Goal: Contribute content: Add original content to the website for others to see

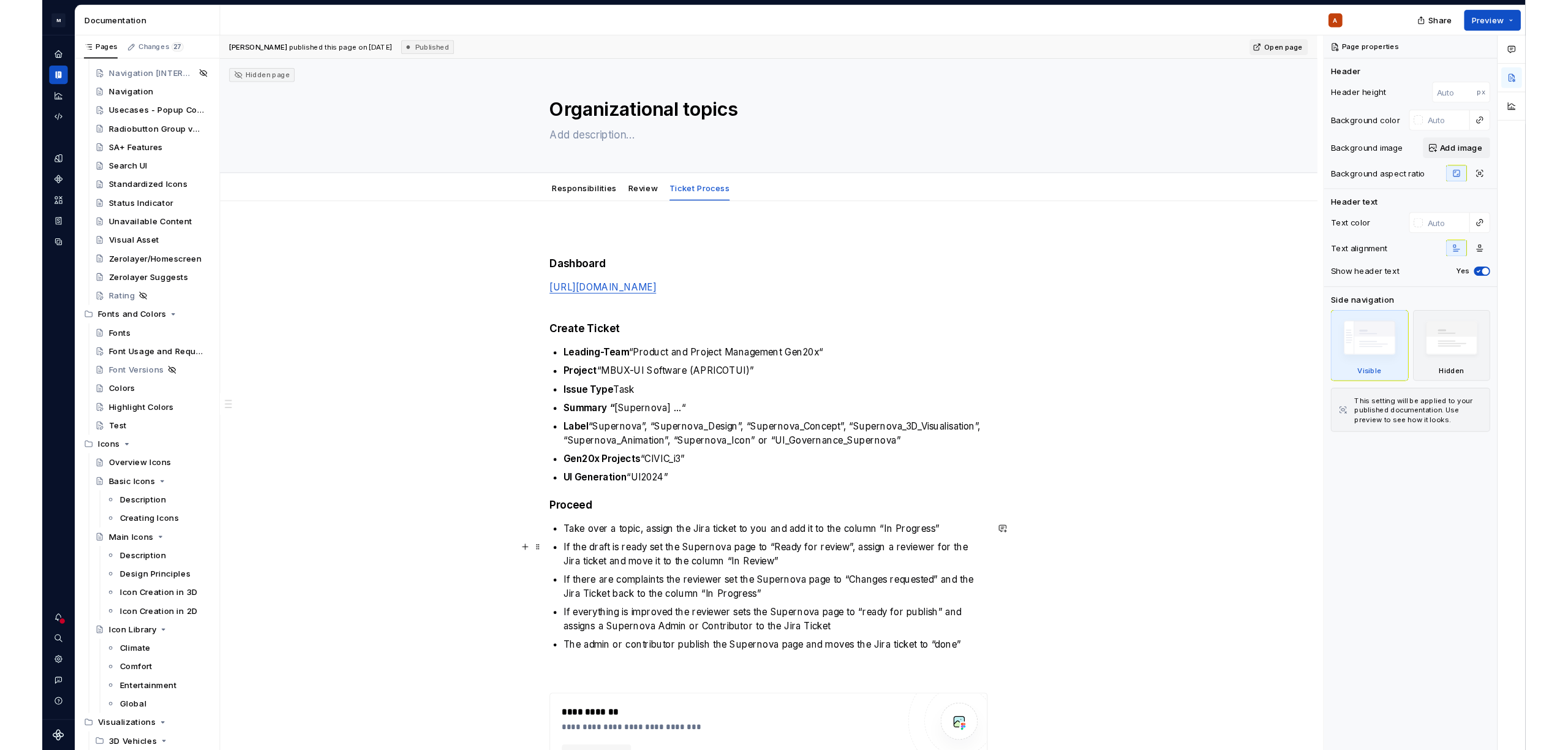
scroll to position [25452, 0]
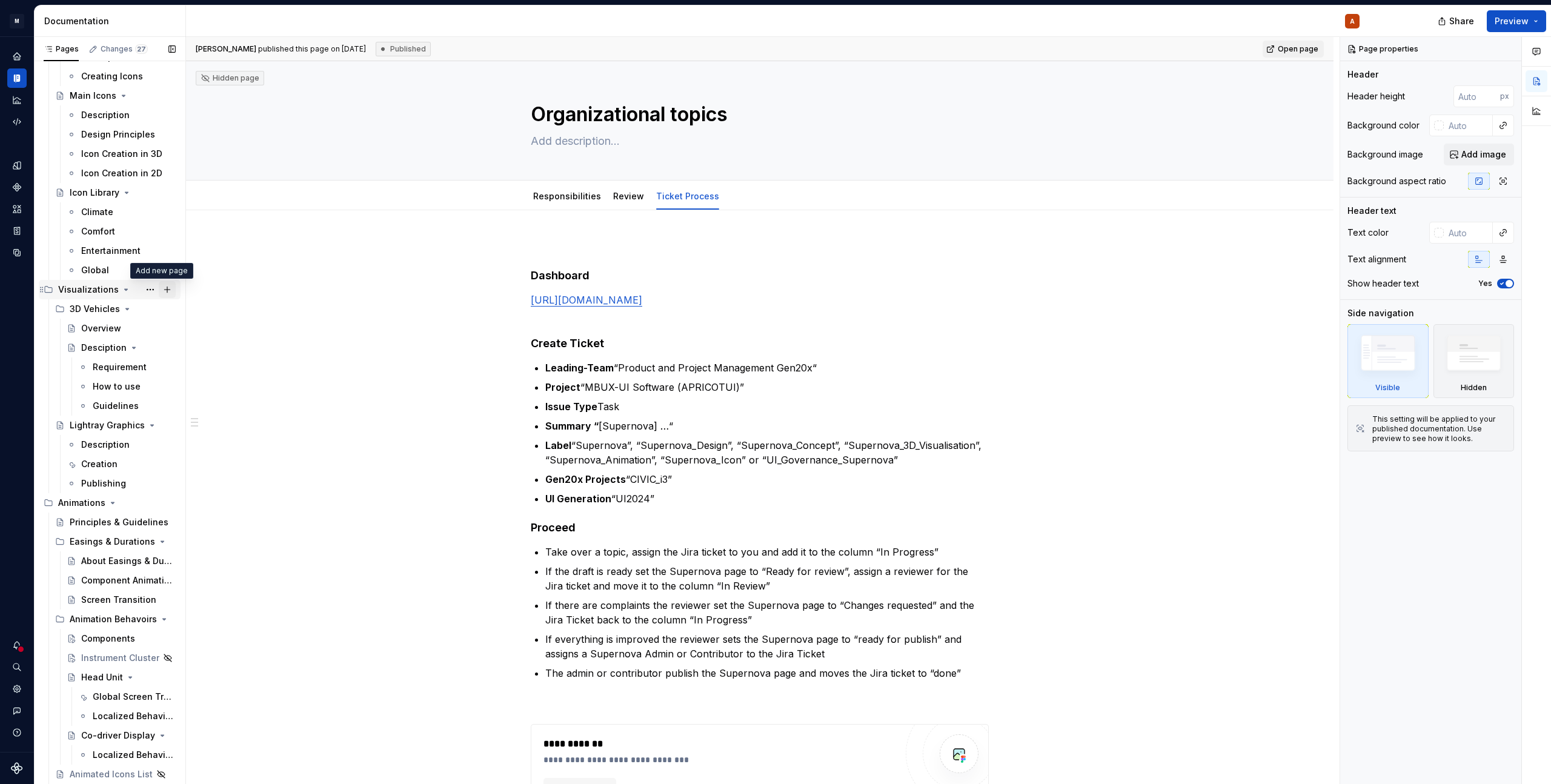
click at [159, 290] on button "Page tree" at bounding box center [167, 289] width 17 height 17
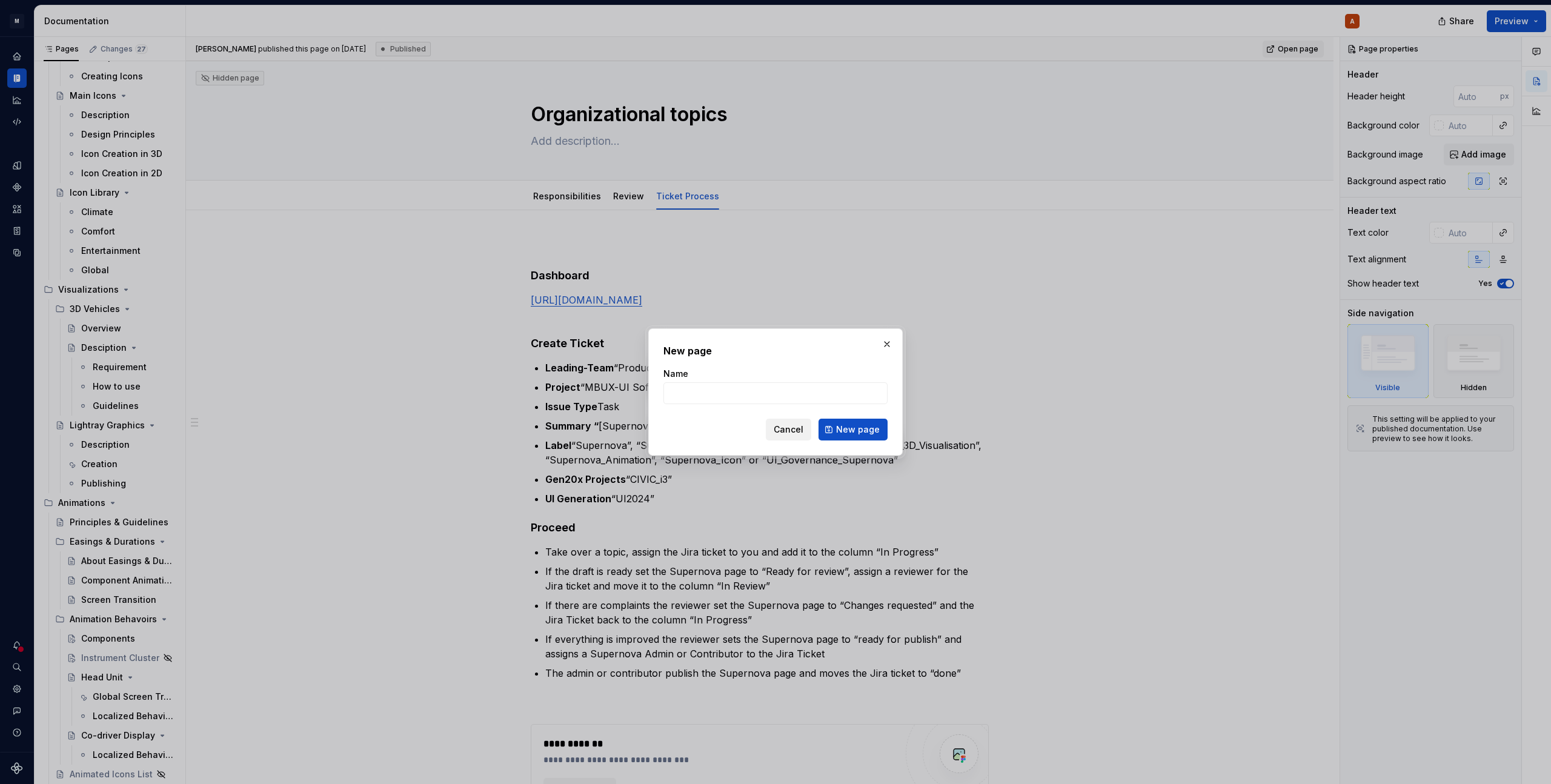
type textarea "*"
type input "Special Days"
click at [856, 433] on span "New page" at bounding box center [857, 429] width 44 height 12
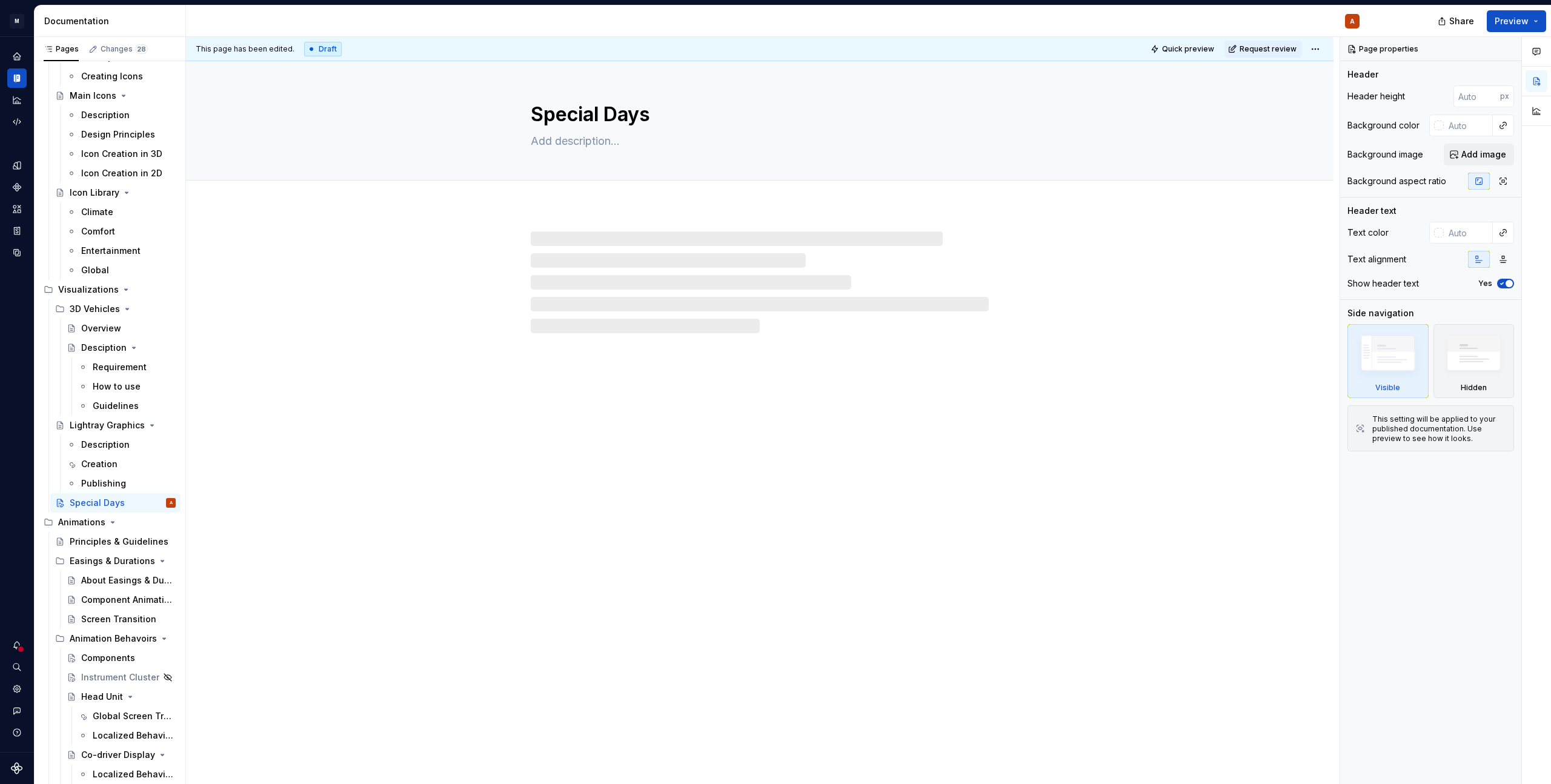
type textarea "*"
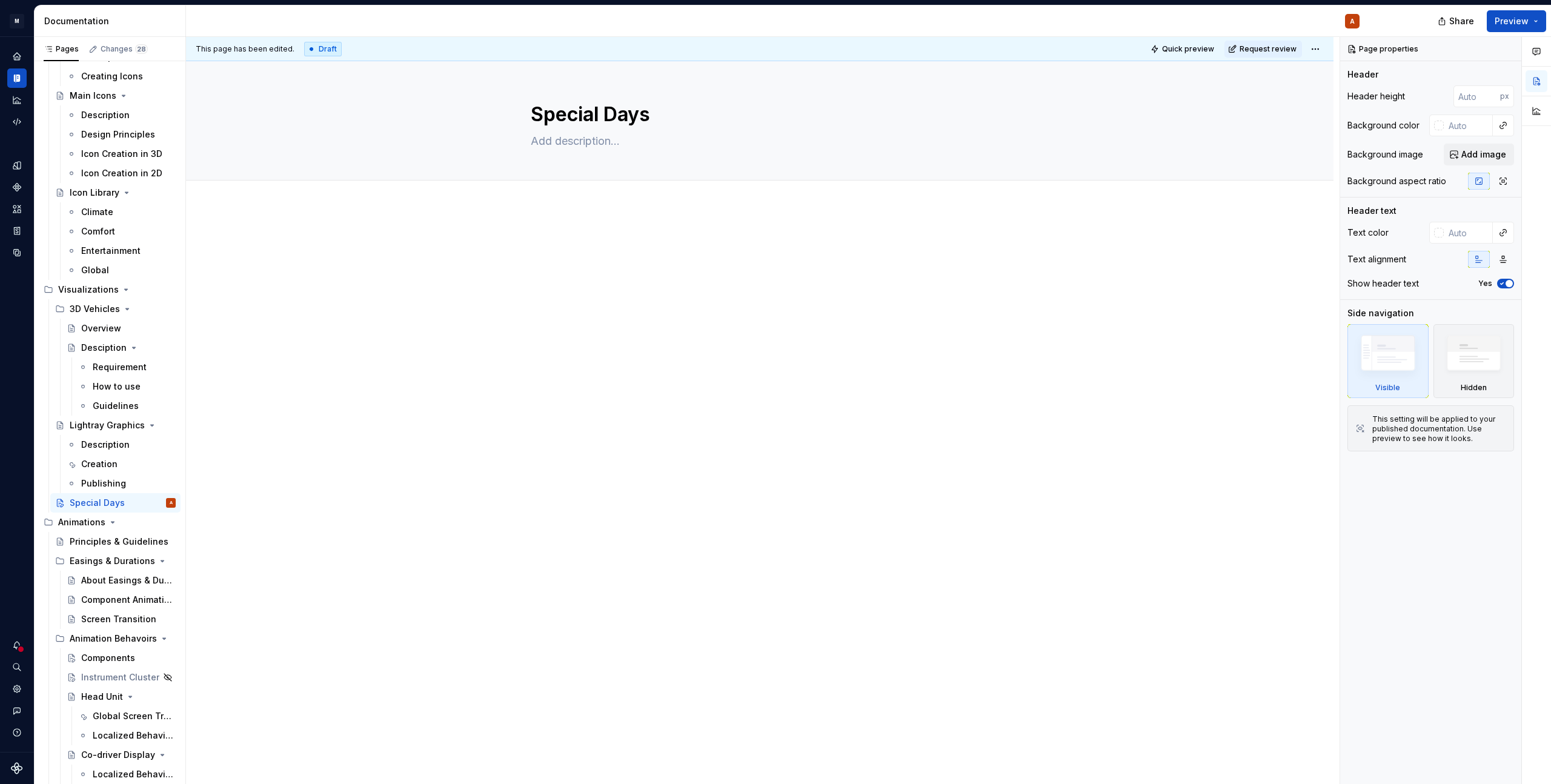
click at [579, 235] on div at bounding box center [759, 369] width 1147 height 324
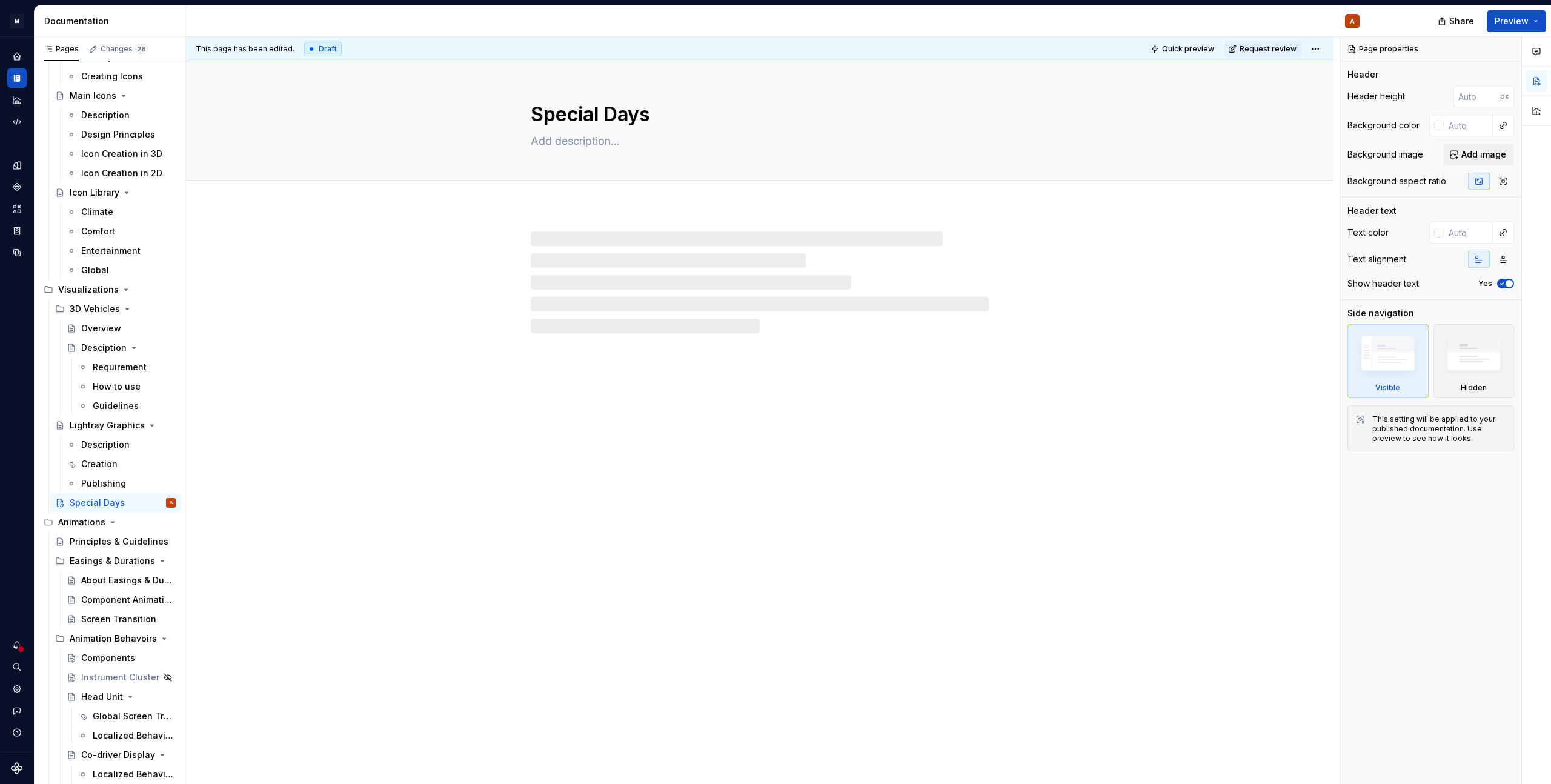
type textarea "*"
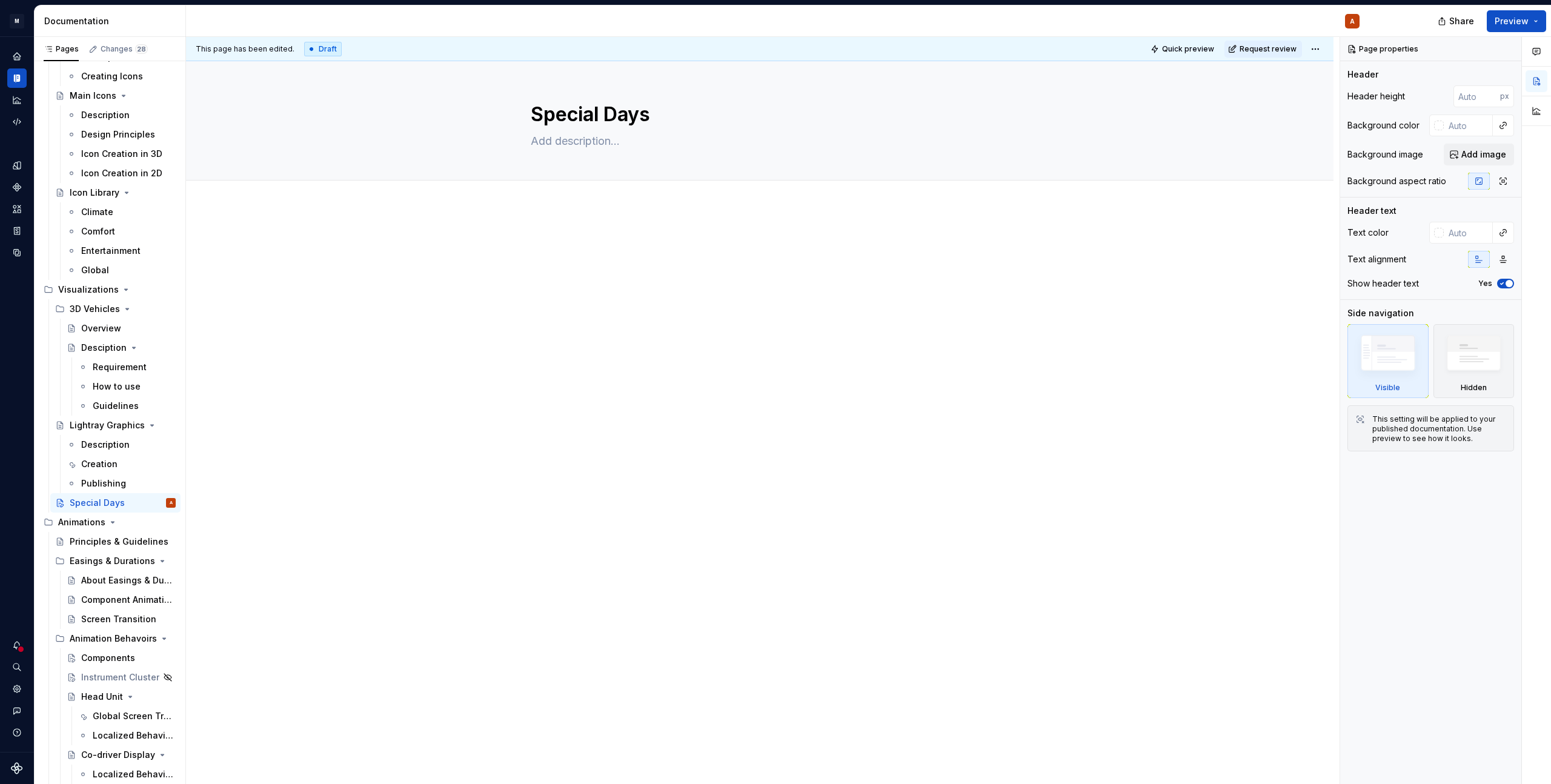
click at [659, 276] on div at bounding box center [759, 259] width 458 height 46
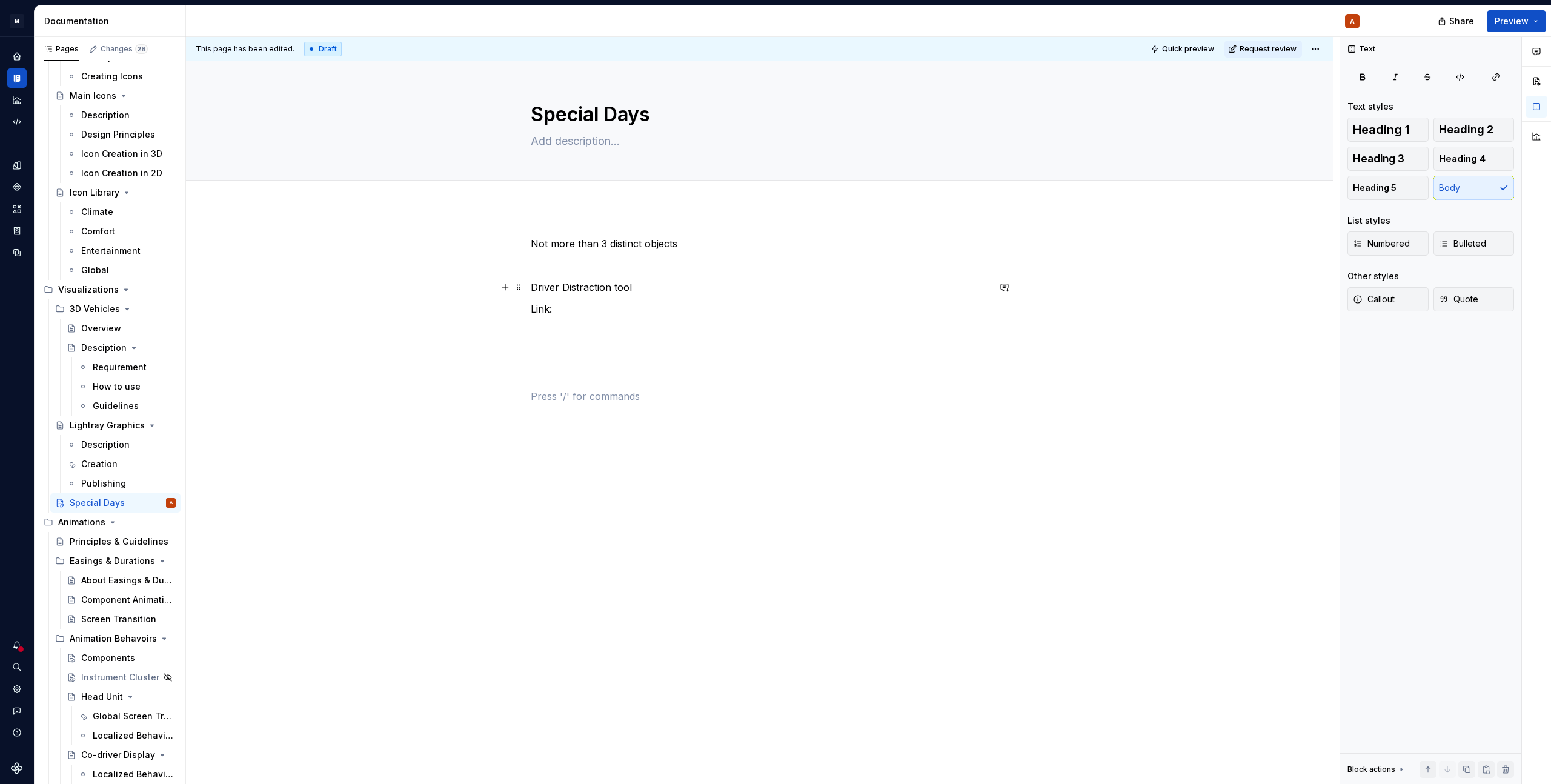
click at [617, 289] on p "Driver Distraction tool" at bounding box center [759, 287] width 458 height 15
click at [564, 392] on p at bounding box center [759, 396] width 458 height 15
click at [531, 240] on p "Not more than 3 distinct objects" at bounding box center [759, 243] width 458 height 15
click at [540, 241] on p "Guidelines" at bounding box center [759, 243] width 458 height 15
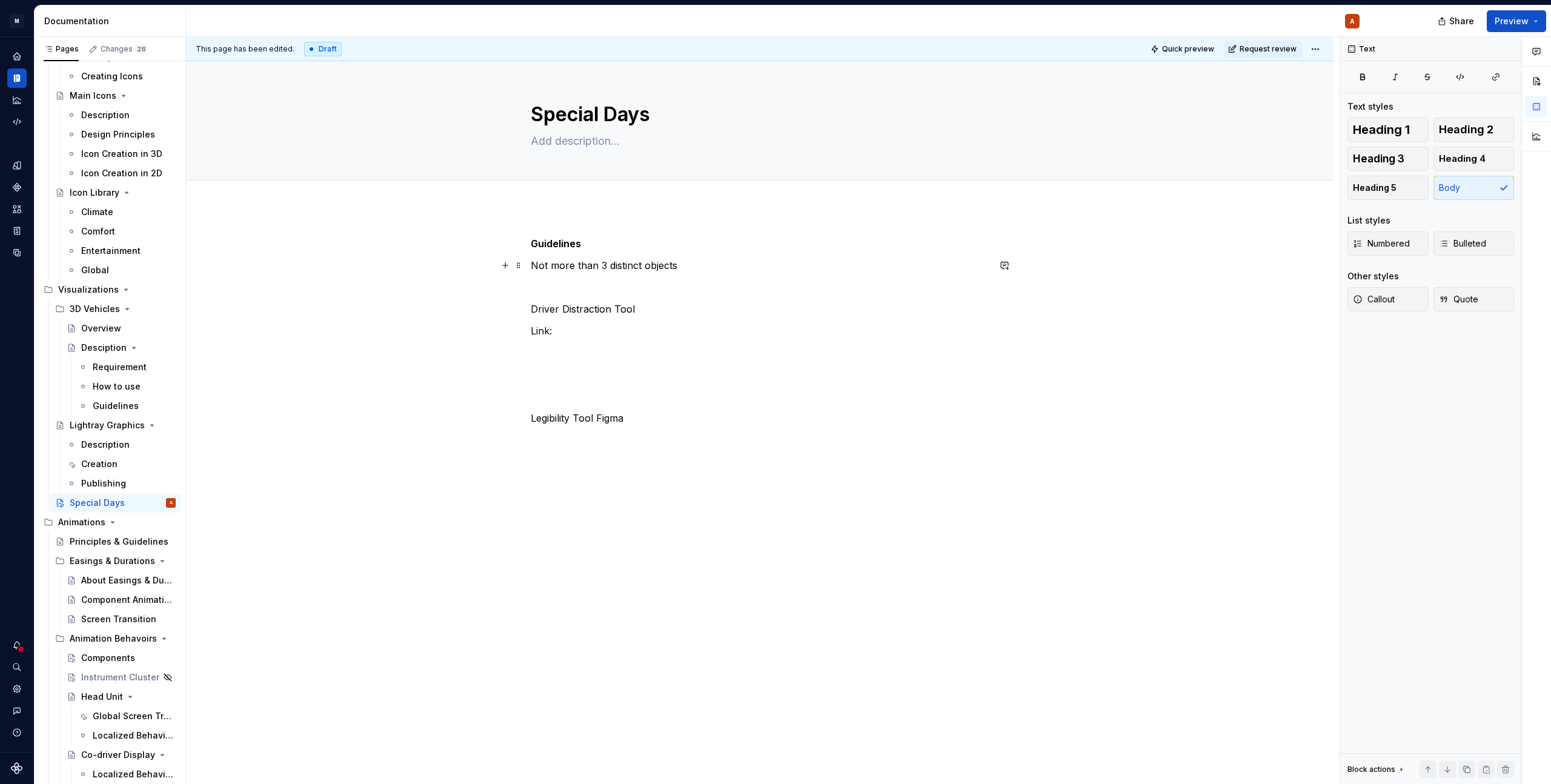
click at [714, 264] on p "Not more than 3 distinct objects" at bounding box center [759, 265] width 458 height 15
click at [659, 267] on p "Not more than 3 distinct objects" at bounding box center [759, 265] width 458 height 15
click at [590, 320] on div "Guidelines Lessons Learned Driver Distraction Tool Link: Legibility Tool Figma" at bounding box center [759, 364] width 458 height 255
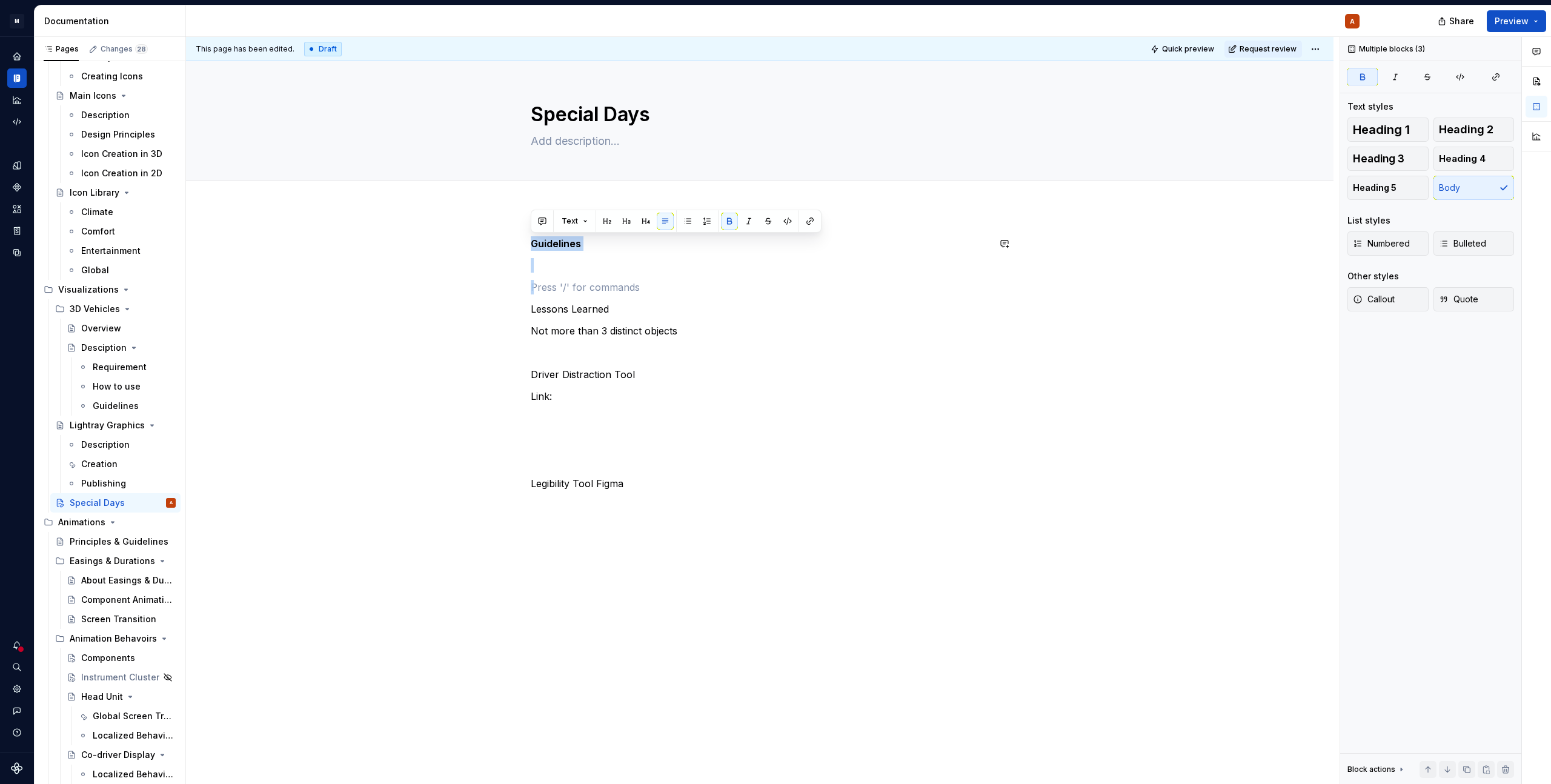
drag, startPoint x: 584, startPoint y: 285, endPoint x: 513, endPoint y: 228, distance: 91.0
click at [513, 228] on div "Guidelines Lessons Learned Not more than 3 distinct objects Driver Distraction …" at bounding box center [759, 473] width 1147 height 533
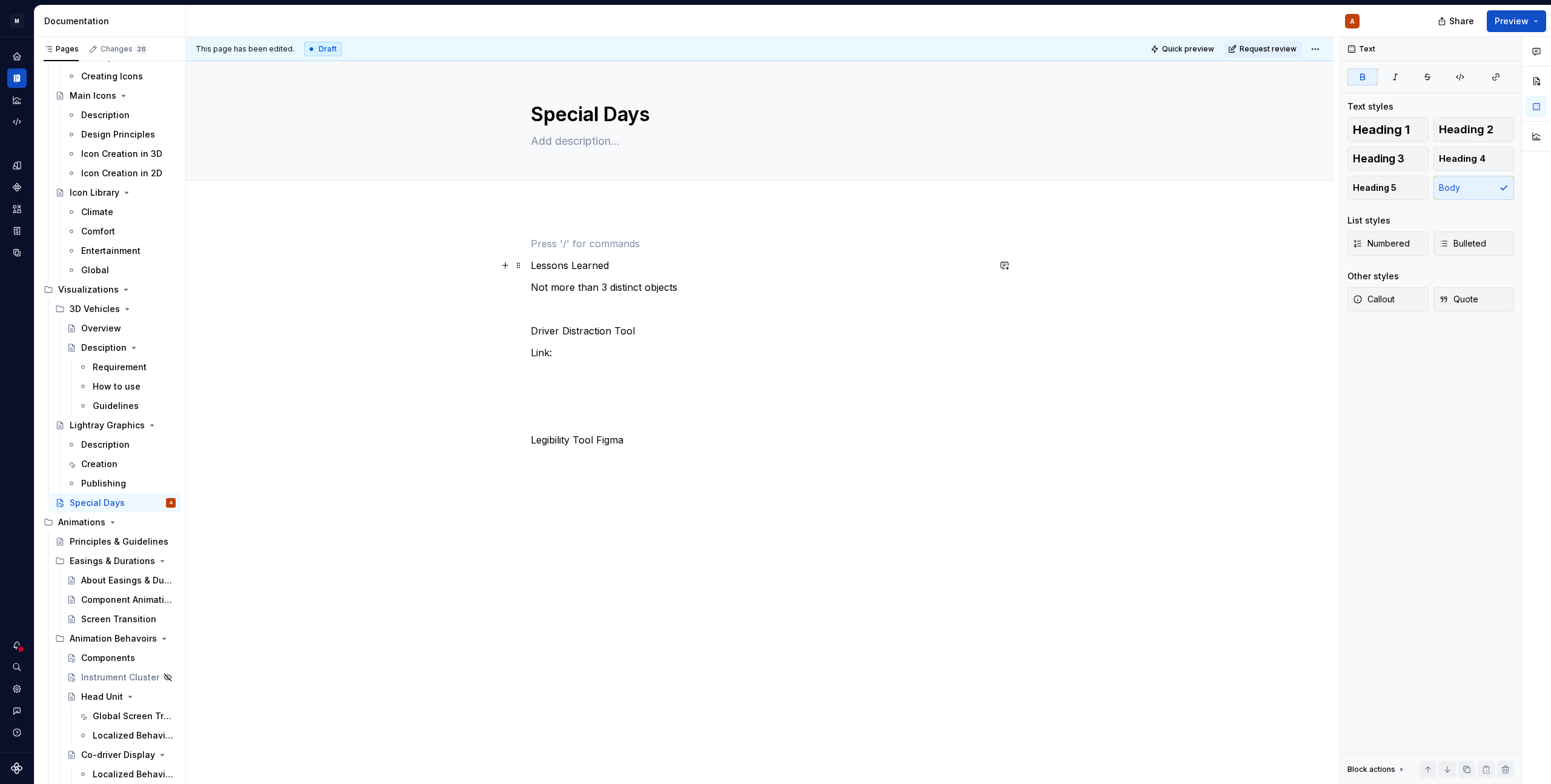
click at [578, 267] on p "Lessons Learned" at bounding box center [759, 265] width 458 height 15
click at [713, 290] on p "Not more than 3 distinct objects" at bounding box center [759, 287] width 458 height 15
click at [604, 408] on div "Lessons Learned Not more than 3 distinct objects field of depth avoid objects i…" at bounding box center [759, 374] width 458 height 276
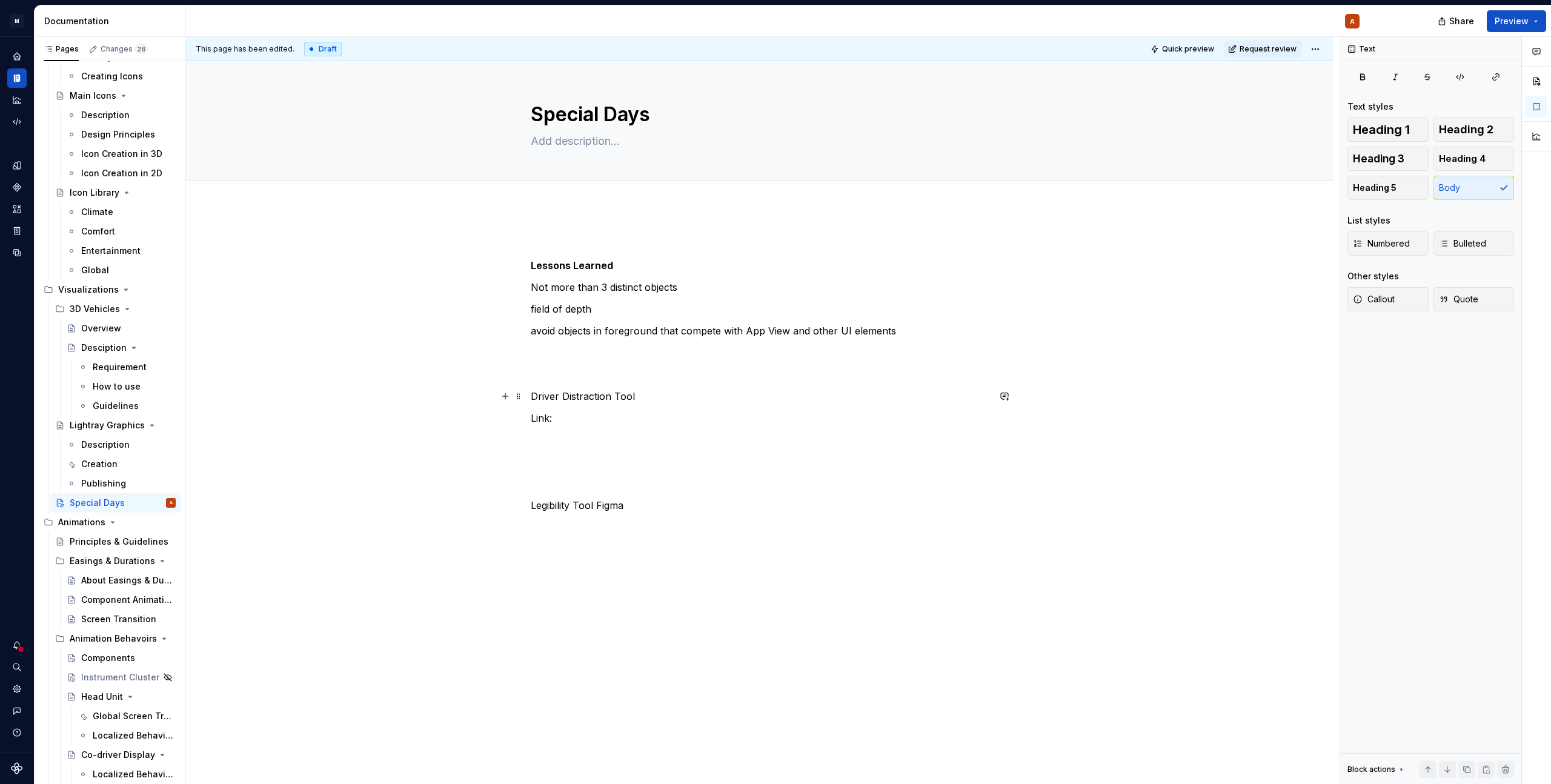
click at [653, 393] on p "Driver Distraction Tool" at bounding box center [759, 396] width 458 height 15
click at [594, 417] on p "Measures Entrophy, Contrast …" at bounding box center [759, 418] width 458 height 15
drag, startPoint x: 584, startPoint y: 419, endPoint x: 653, endPoint y: 425, distance: 69.3
click at [578, 421] on p "Measures Entrophy, Contrast …" at bounding box center [759, 418] width 458 height 15
click at [647, 418] on p "Measures entrophy, Contrast …" at bounding box center [759, 418] width 458 height 15
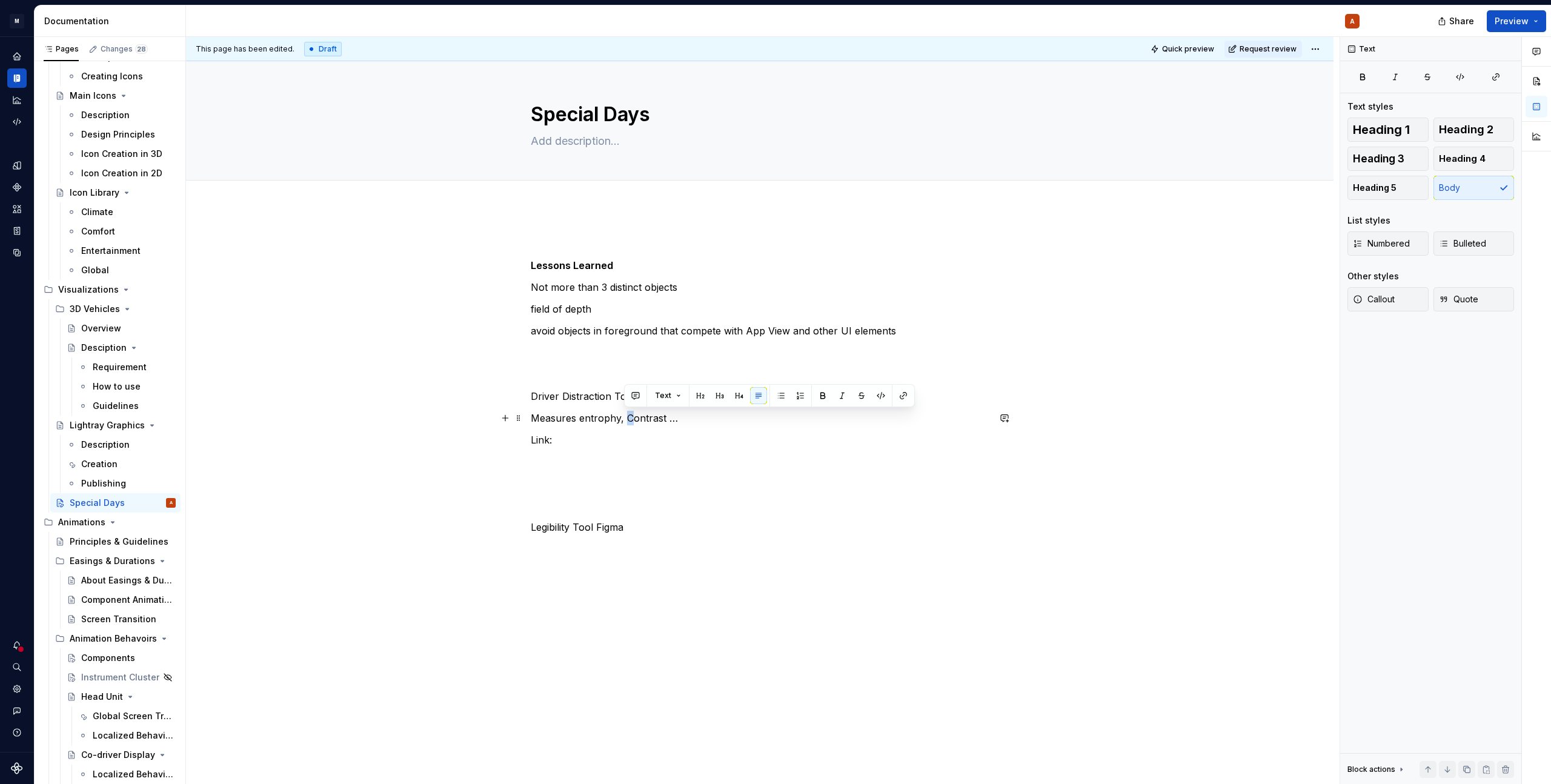
drag, startPoint x: 624, startPoint y: 417, endPoint x: 638, endPoint y: 421, distance: 14.6
click at [624, 416] on p "Measures entrophy, Contrast …" at bounding box center [759, 418] width 458 height 15
click at [687, 420] on p "Measures entrophy, Contrast …" at bounding box center [759, 418] width 458 height 15
click at [596, 412] on p "Measures entrophy, contrast …" at bounding box center [759, 418] width 458 height 15
click at [589, 415] on p "Measures entrophy, contrast …" at bounding box center [759, 418] width 458 height 15
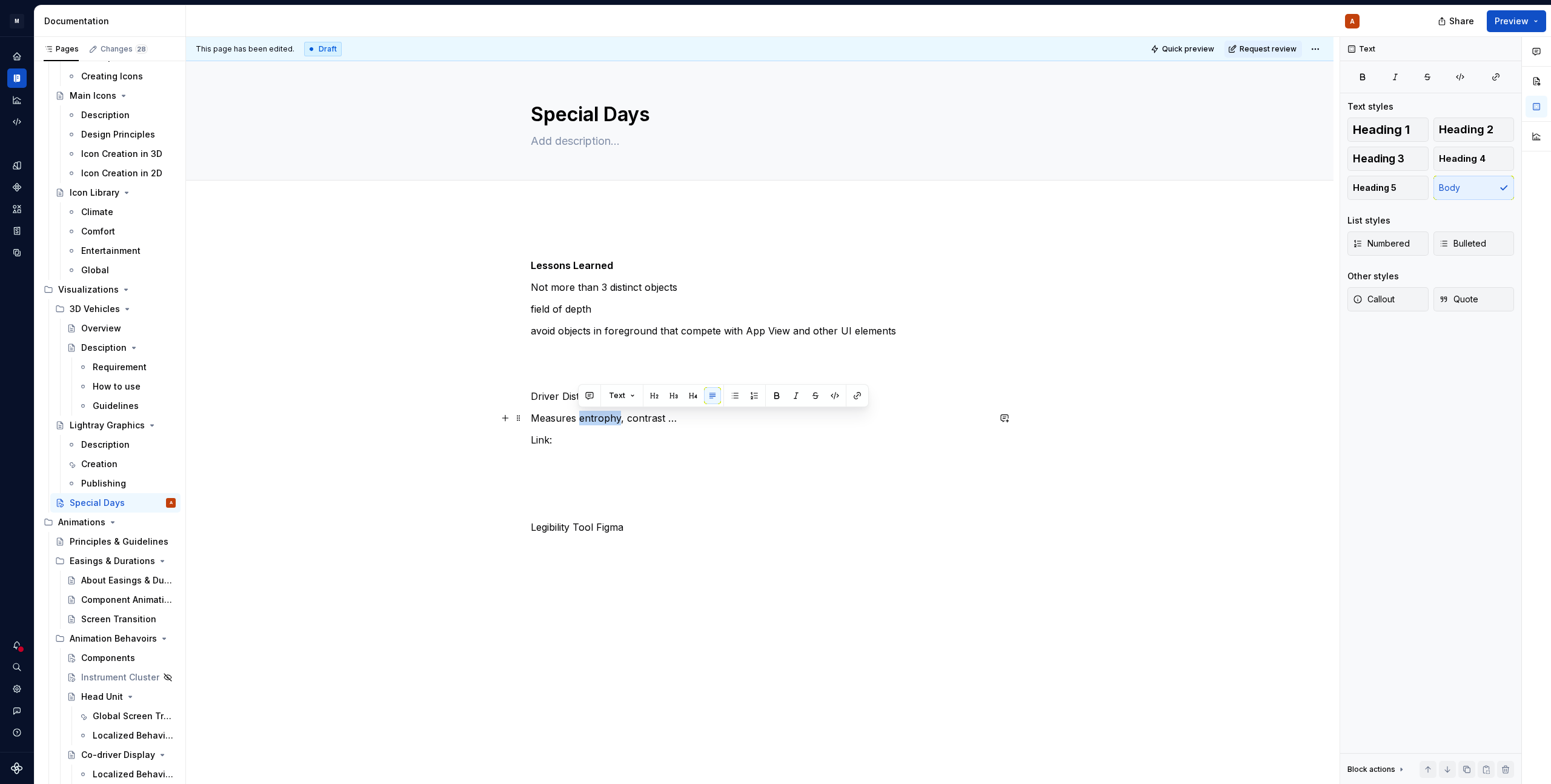
click at [594, 411] on p "Measures entrophy, contrast …" at bounding box center [759, 418] width 458 height 15
click at [594, 412] on p "Measures entrophy, contrast …" at bounding box center [759, 418] width 458 height 15
click at [612, 460] on p at bounding box center [759, 461] width 458 height 15
click at [606, 413] on p "Measures entrophy, contrast …" at bounding box center [759, 418] width 458 height 15
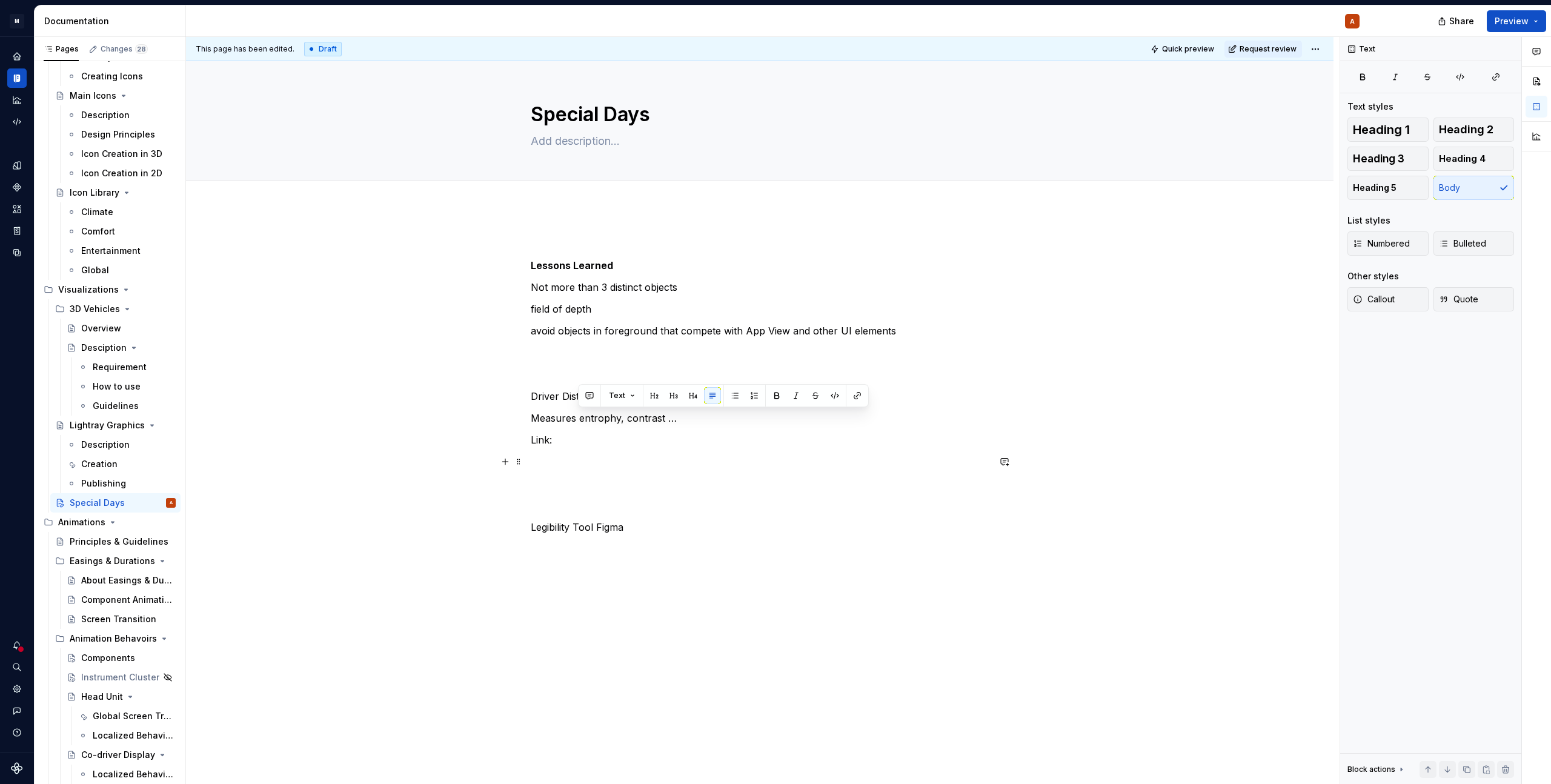
click at [834, 460] on p at bounding box center [759, 461] width 458 height 15
drag, startPoint x: 530, startPoint y: 226, endPoint x: 533, endPoint y: 221, distance: 5.8
click at [530, 225] on div "This page has been edited. Draft Quick preview Request review Special Days Edit…" at bounding box center [762, 410] width 1153 height 747
click at [533, 221] on div "Lessons Learned Not more than 3 distinct objects field of depth avoid objects i…" at bounding box center [759, 494] width 1147 height 576
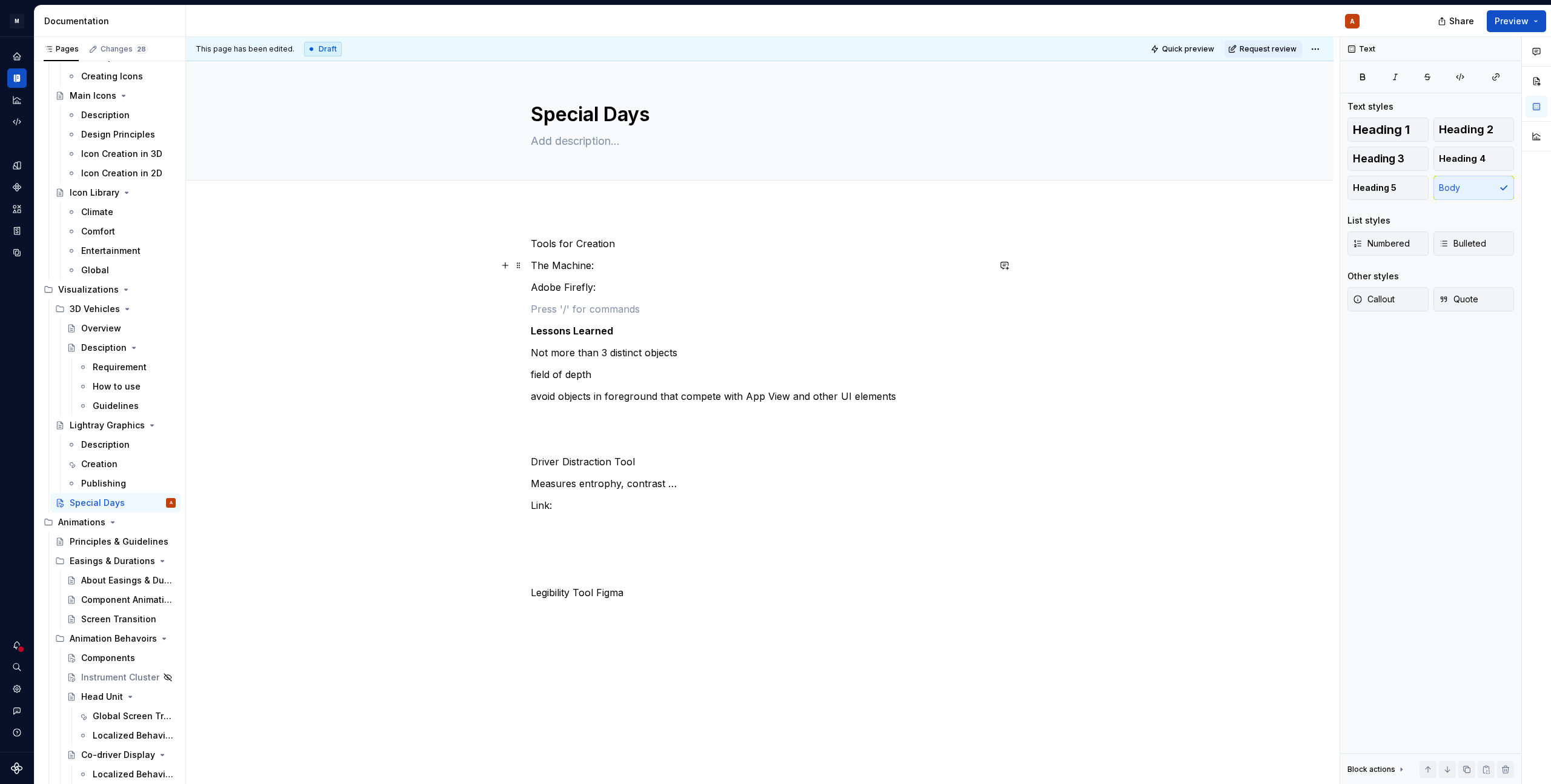
click at [624, 262] on p "The Machine:" at bounding box center [759, 265] width 458 height 15
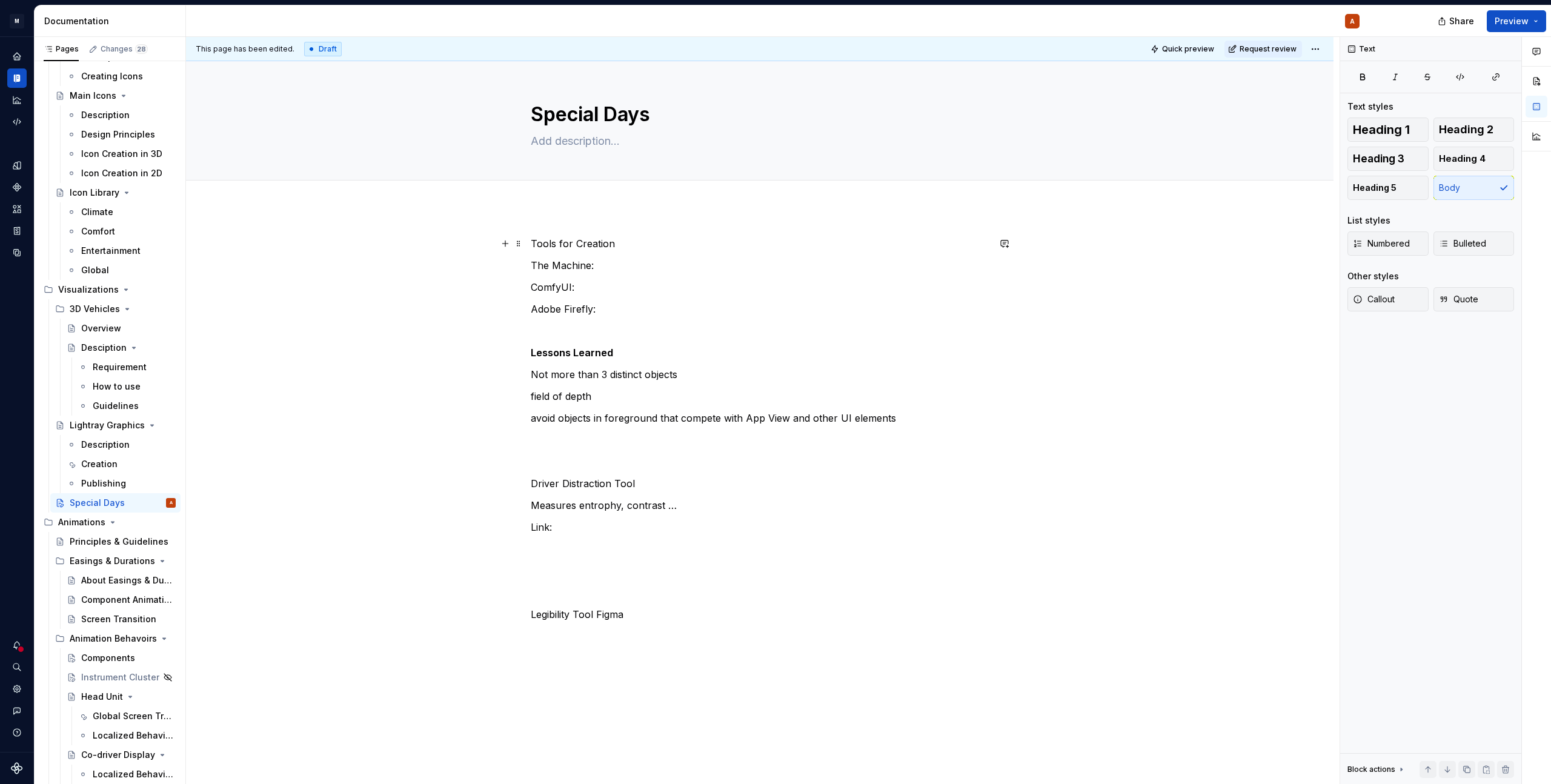
click at [550, 240] on p "Tools for Creation" at bounding box center [759, 243] width 458 height 15
click at [719, 381] on p "Not more than 3 distinct objects" at bounding box center [759, 374] width 458 height 15
click at [635, 241] on p "Tools for Creation" at bounding box center [759, 243] width 458 height 15
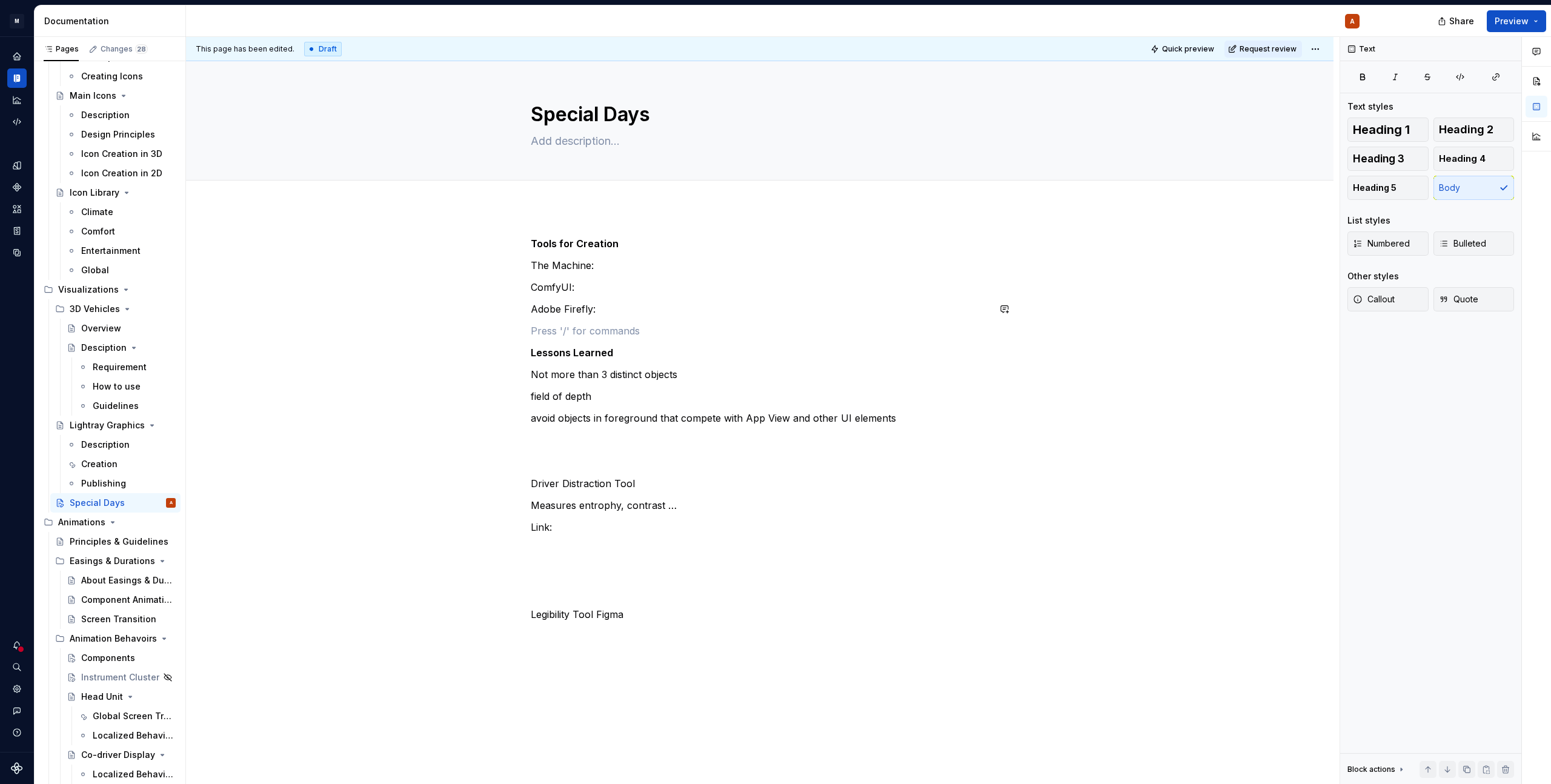
click at [680, 320] on div "Tools for Creation The Machine: ComfyUI: Adobe Firefly: Lessons Learned Not mor…" at bounding box center [759, 429] width 458 height 385
click at [647, 311] on p "Adobe Firefly:" at bounding box center [759, 309] width 458 height 15
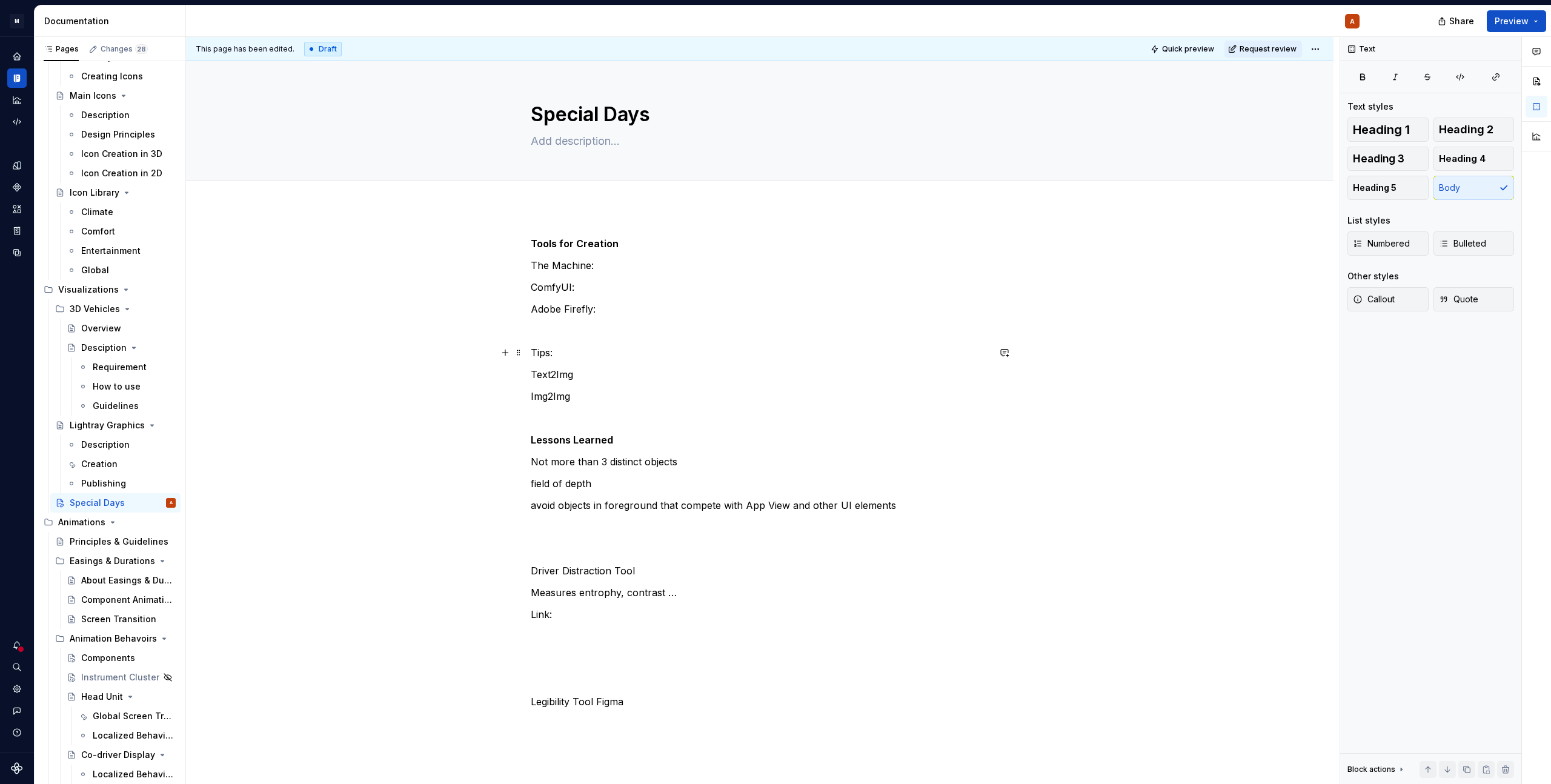
click at [566, 356] on p "Tips:" at bounding box center [759, 352] width 458 height 15
click at [564, 349] on p "Tips for Prompts" at bounding box center [759, 352] width 458 height 15
click at [599, 372] on p "Text2Img" at bounding box center [759, 374] width 458 height 15
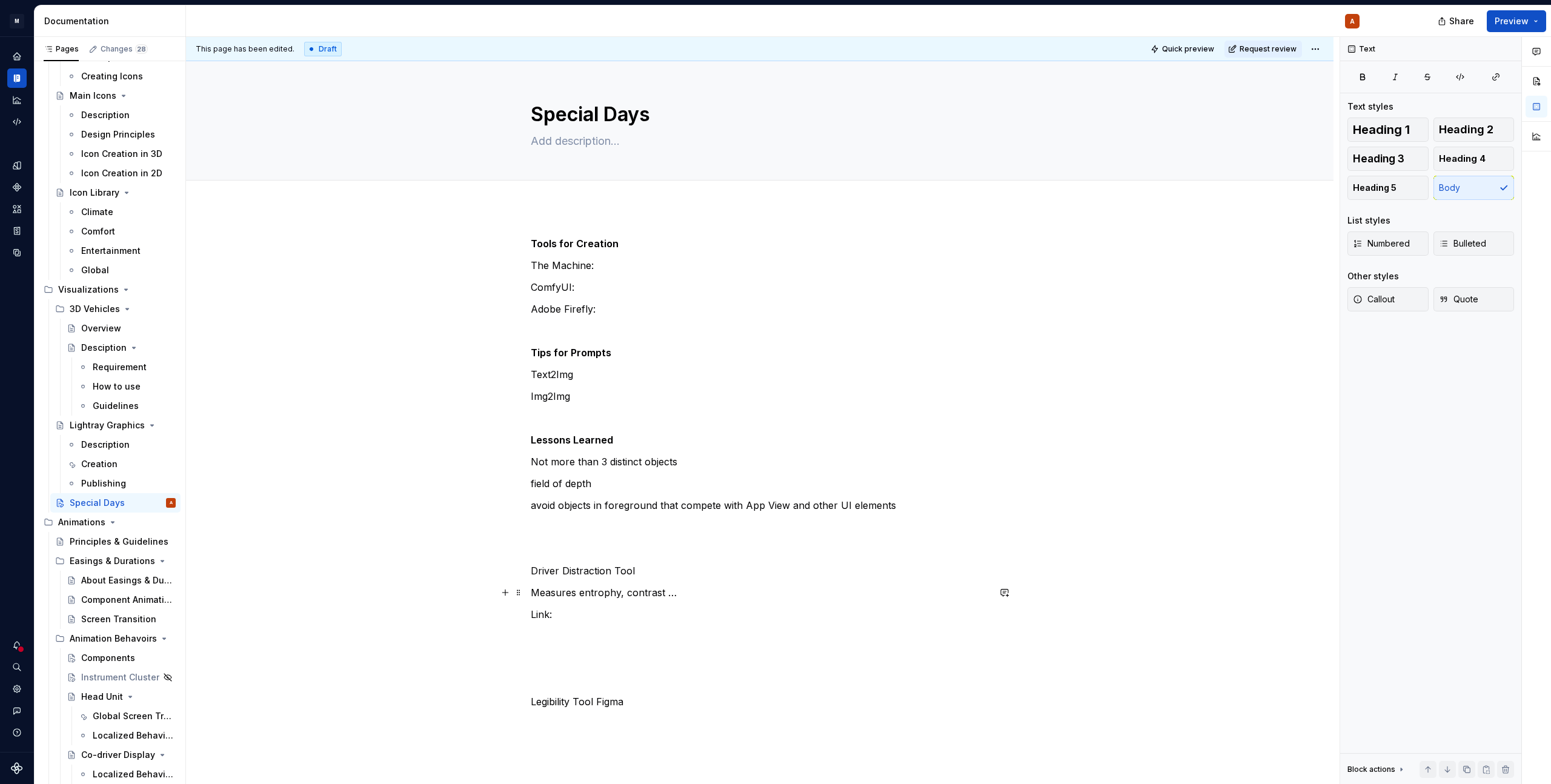
click at [635, 595] on p "Measures entrophy, contrast …" at bounding box center [759, 592] width 458 height 15
click at [588, 591] on p "Measures entrophy, edge detection, …" at bounding box center [759, 592] width 458 height 15
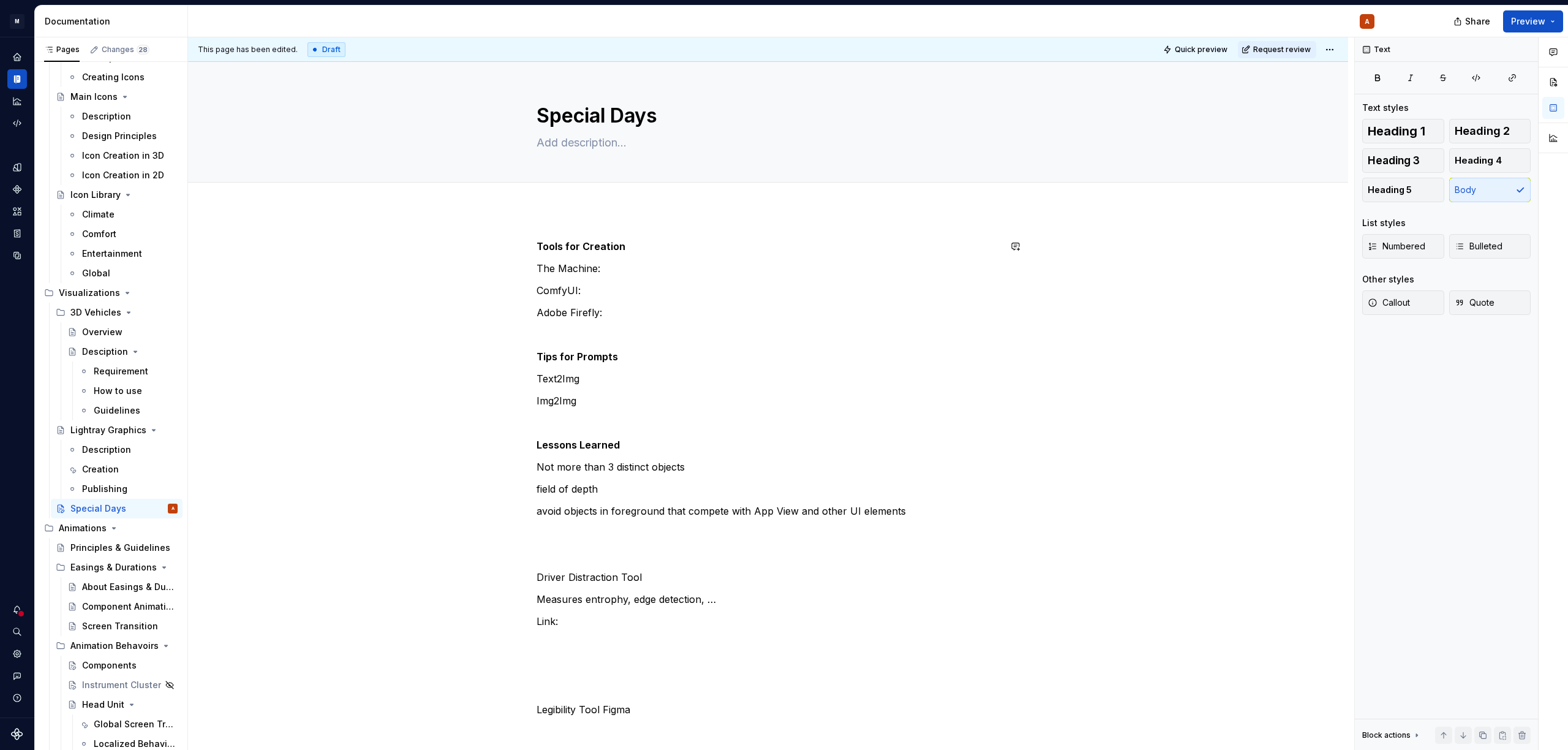
click at [586, 235] on div "Tools for Creation The Machine: ComfyUI: Adobe Firefly: Tips for Prompts Text2I…" at bounding box center [767, 582] width 1160 height 747
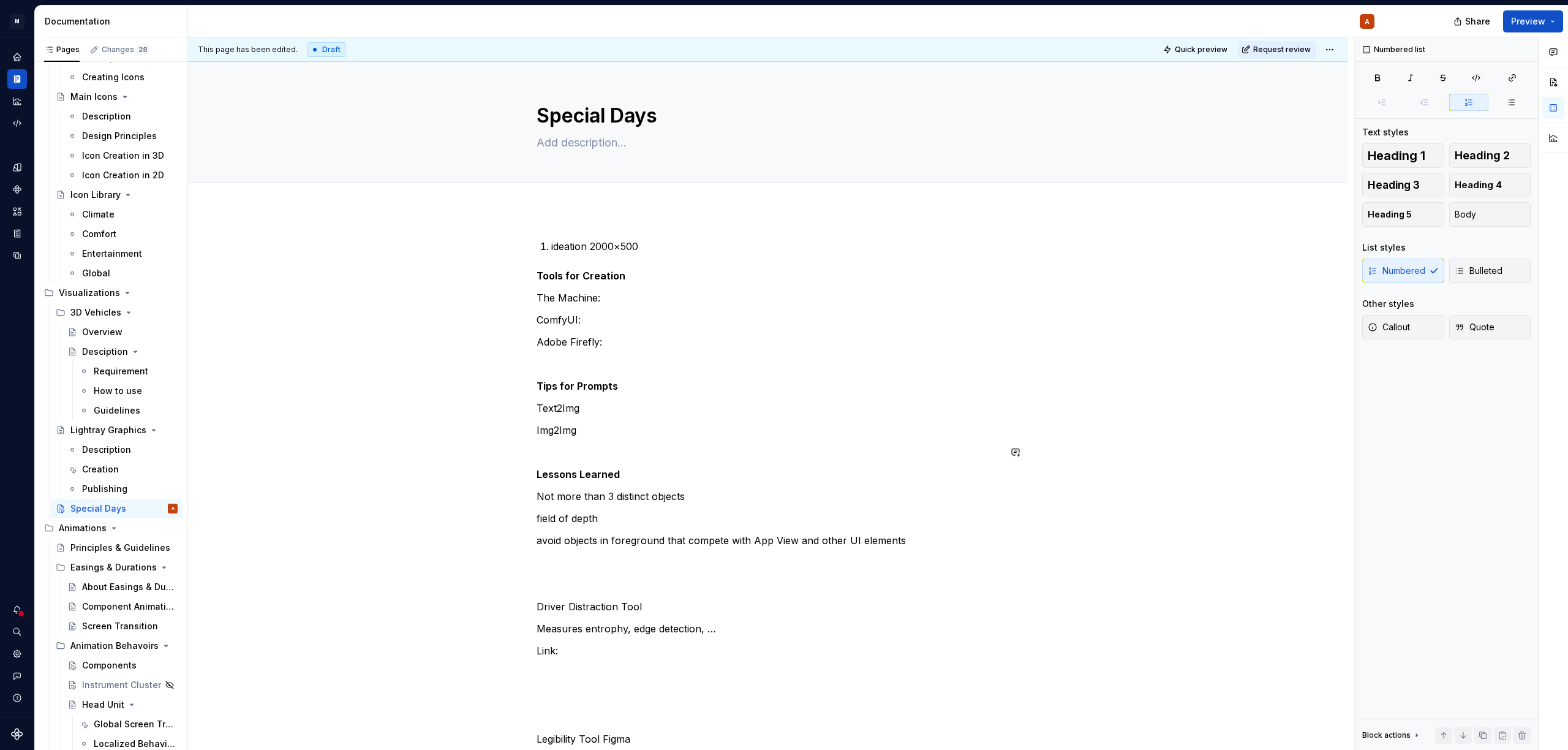
click at [589, 440] on div "ideation 2000×500 Tools for Creation The Machine: ComfyUI: Adobe Firefly: Tips …" at bounding box center [767, 492] width 463 height 507
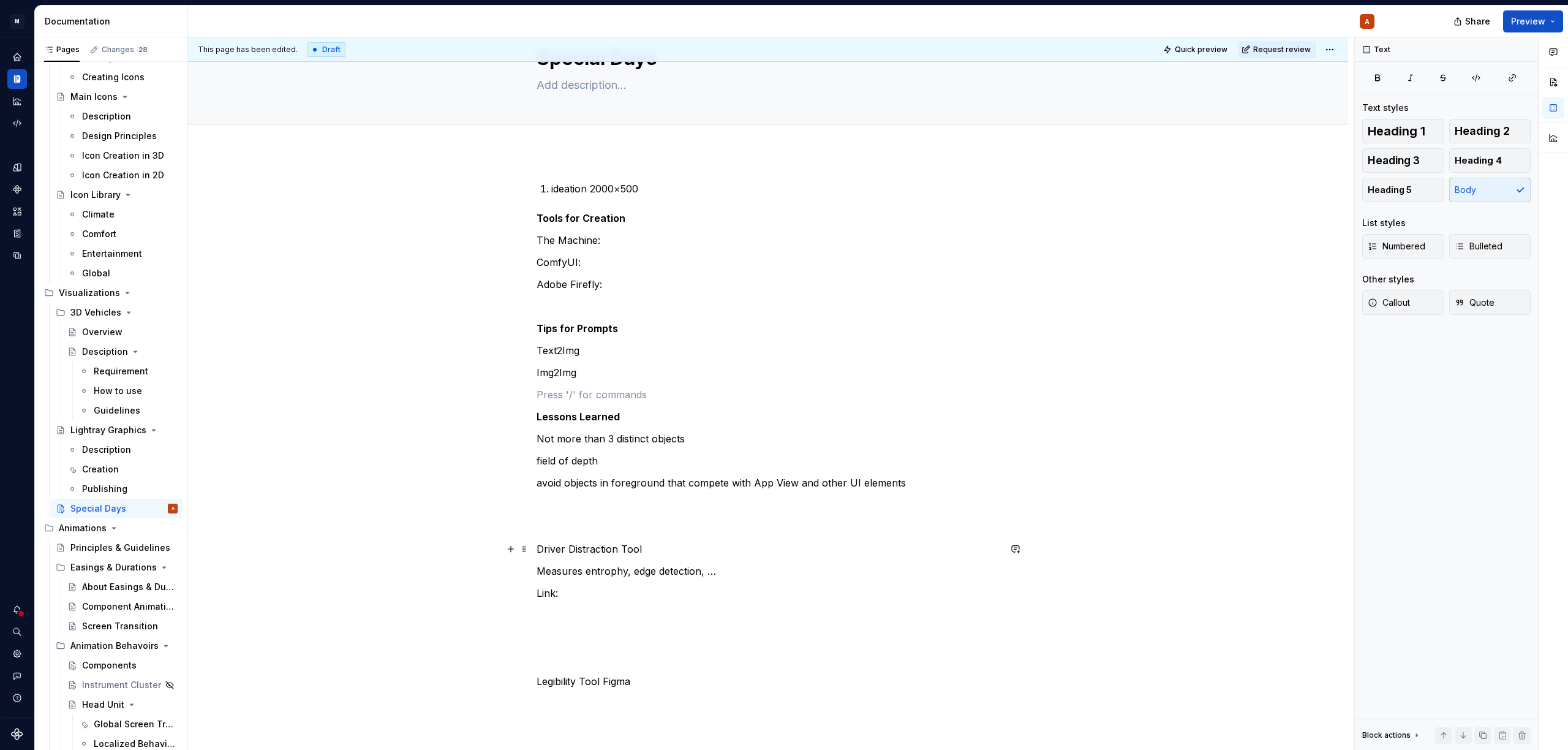
scroll to position [208, 0]
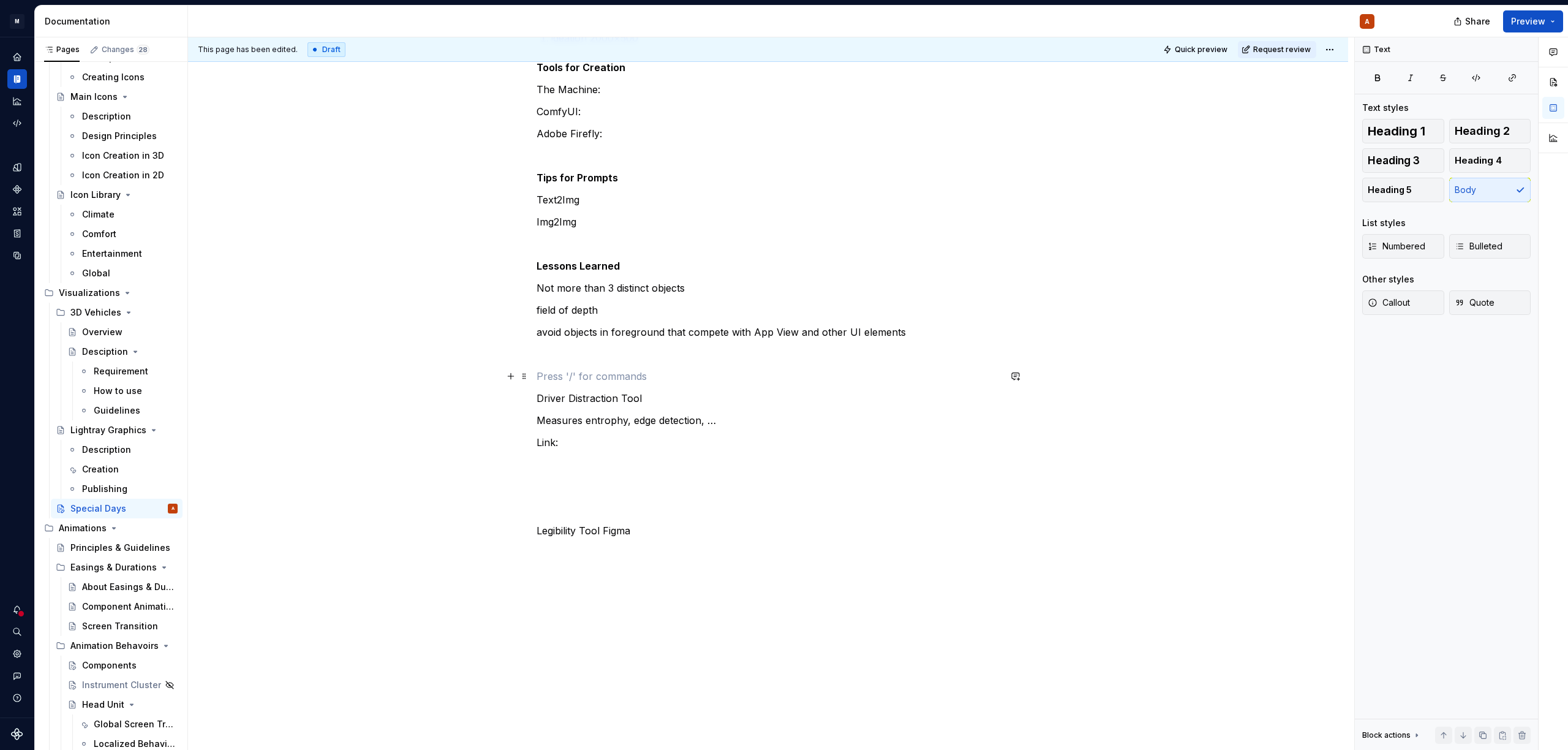
click at [576, 374] on p at bounding box center [767, 376] width 463 height 15
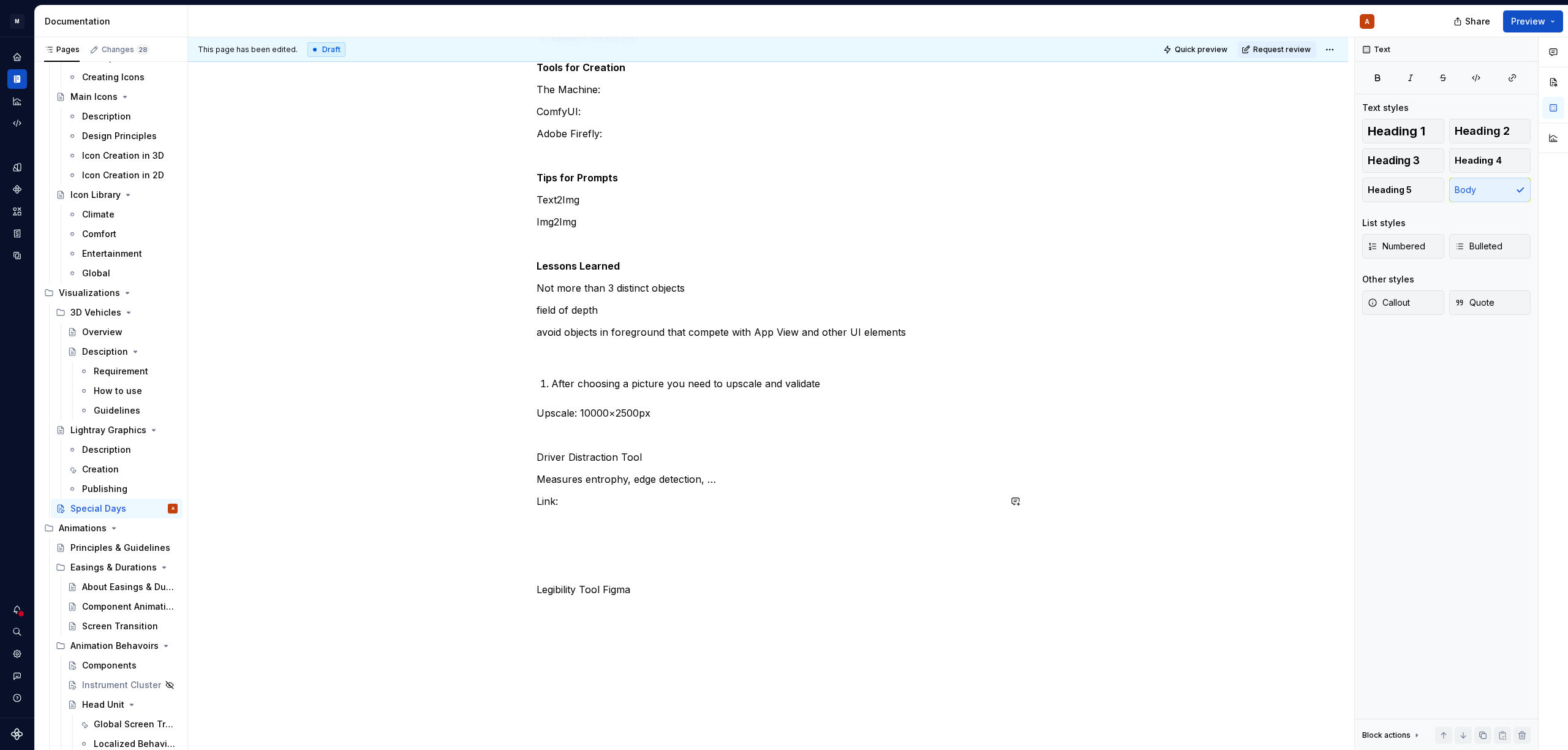
click at [600, 475] on p "Measures entrophy, edge detection, …" at bounding box center [767, 479] width 463 height 15
copy p "entrophy"
click at [675, 523] on p at bounding box center [767, 523] width 463 height 15
drag, startPoint x: 619, startPoint y: 479, endPoint x: 626, endPoint y: 491, distance: 13.9
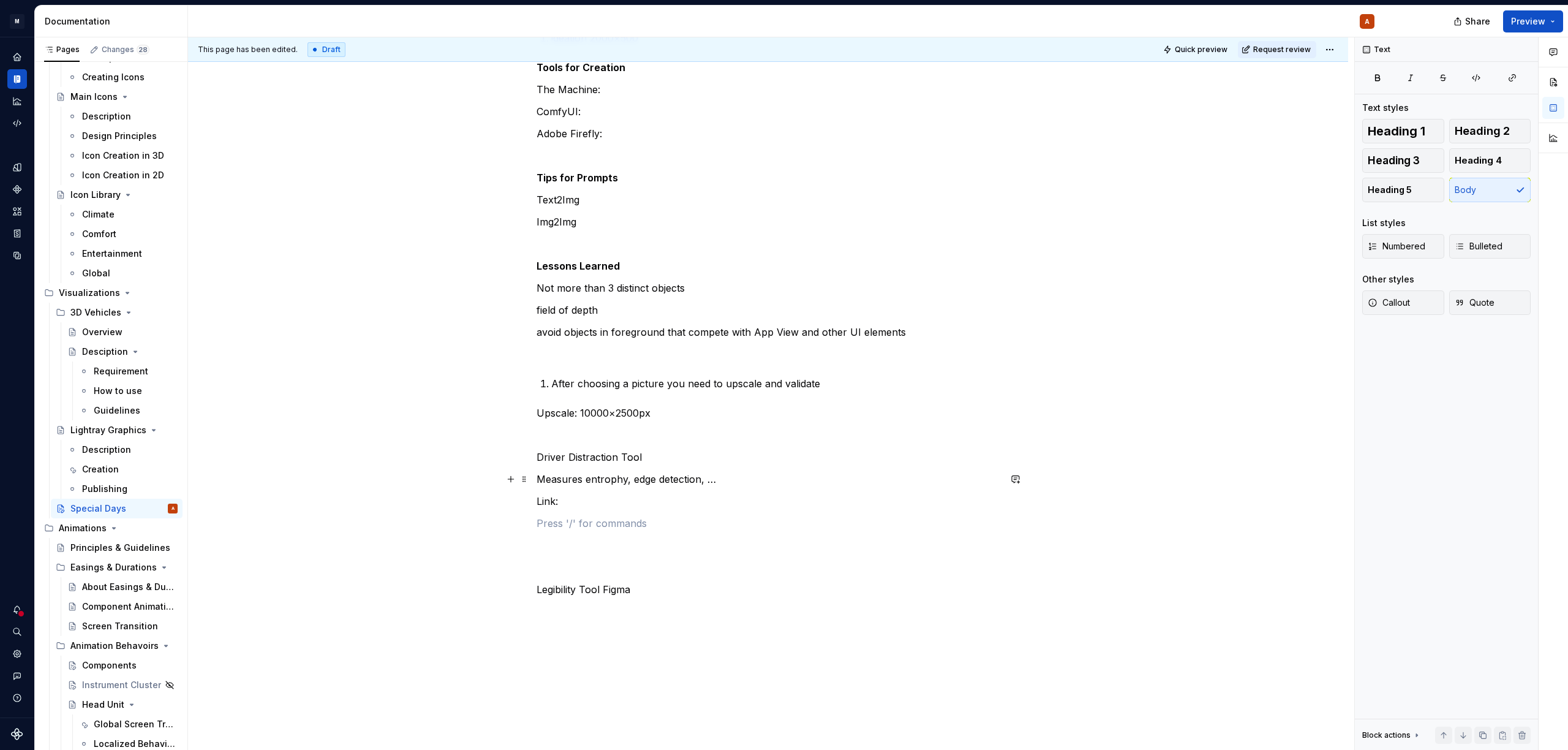
click at [619, 482] on p "Measures entrophy, edge detection, …" at bounding box center [767, 479] width 463 height 15
click at [743, 571] on p at bounding box center [767, 567] width 463 height 15
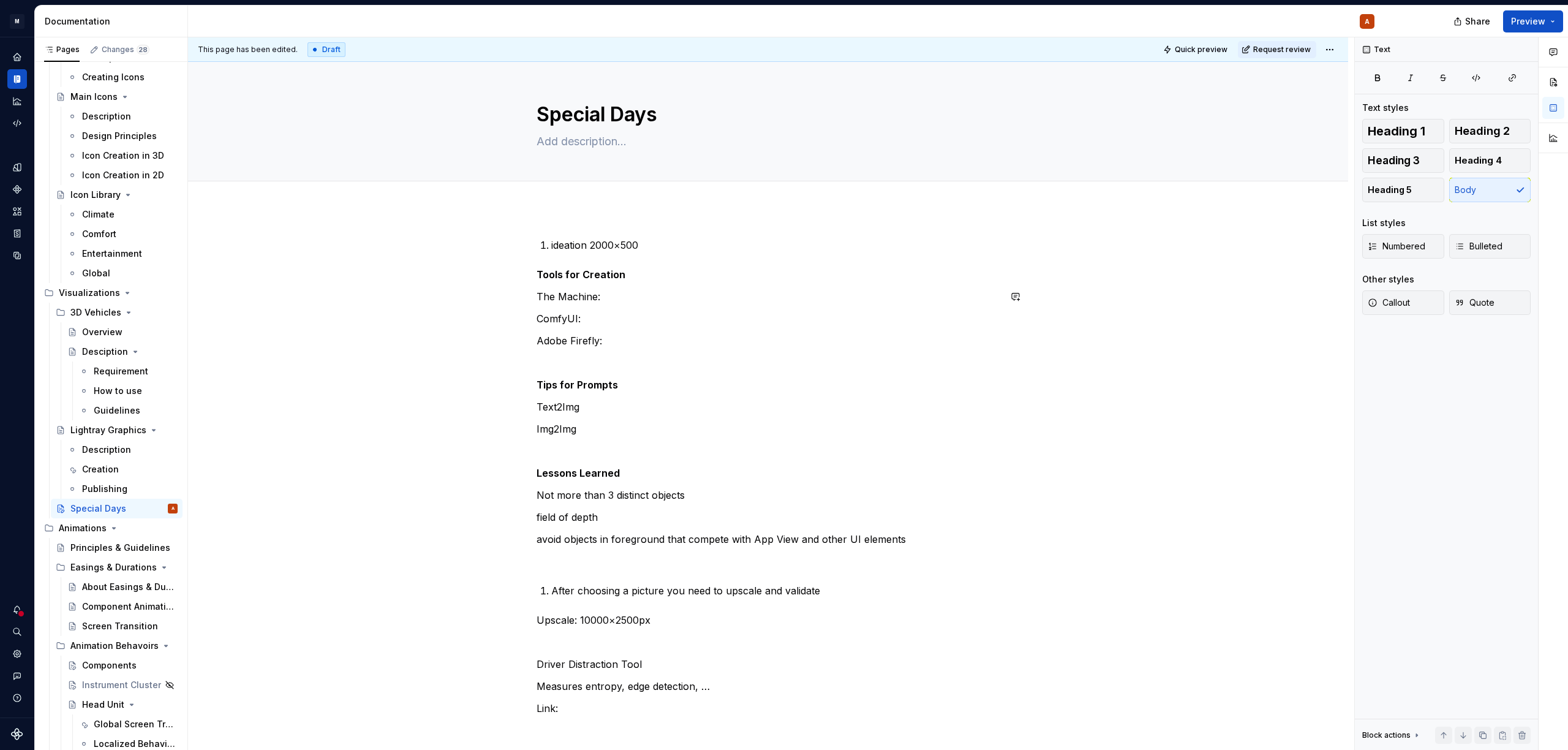
scroll to position [0, 0]
click at [641, 253] on p "ideation 2000×500" at bounding box center [775, 246] width 448 height 15
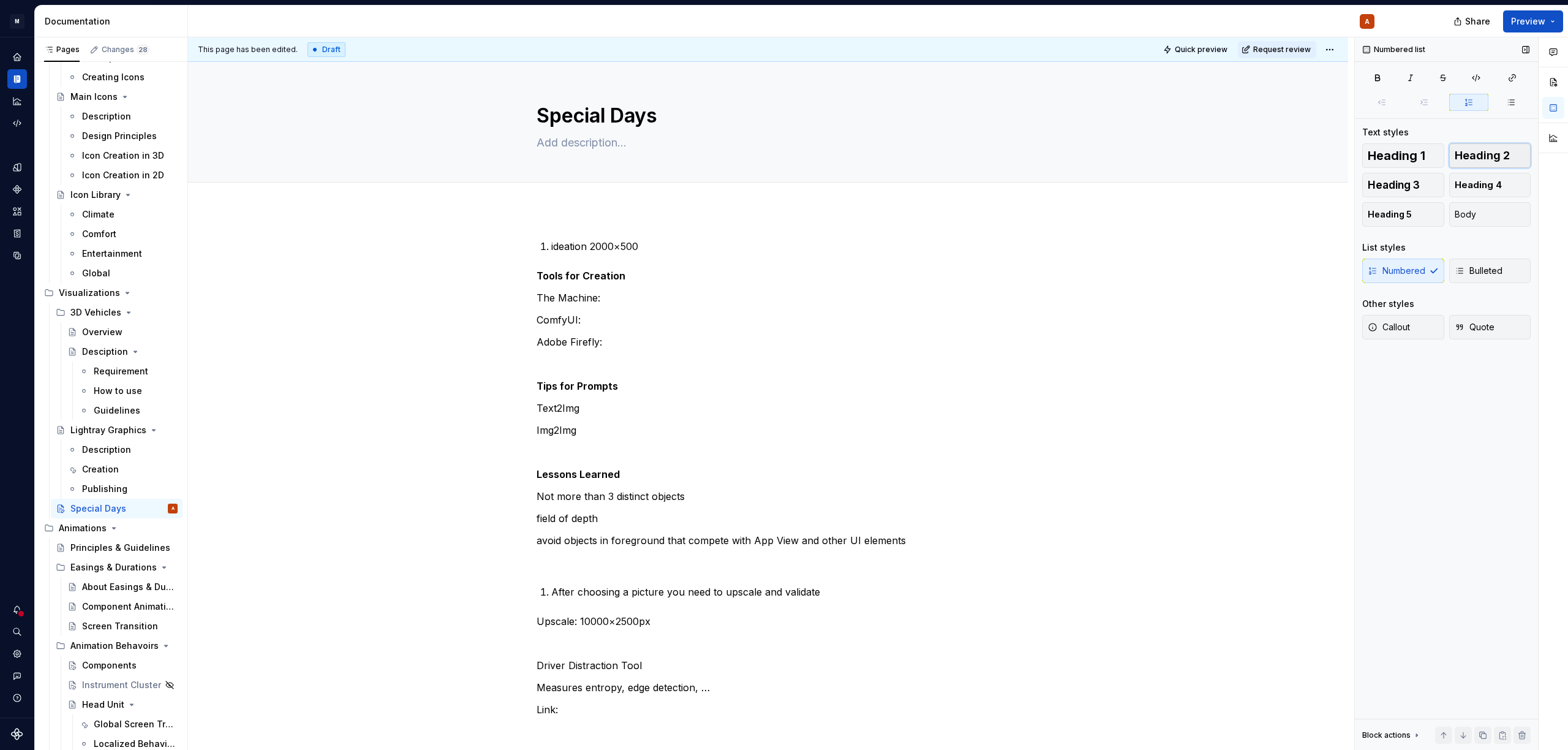
click at [1483, 157] on span "Heading 2" at bounding box center [1482, 155] width 55 height 12
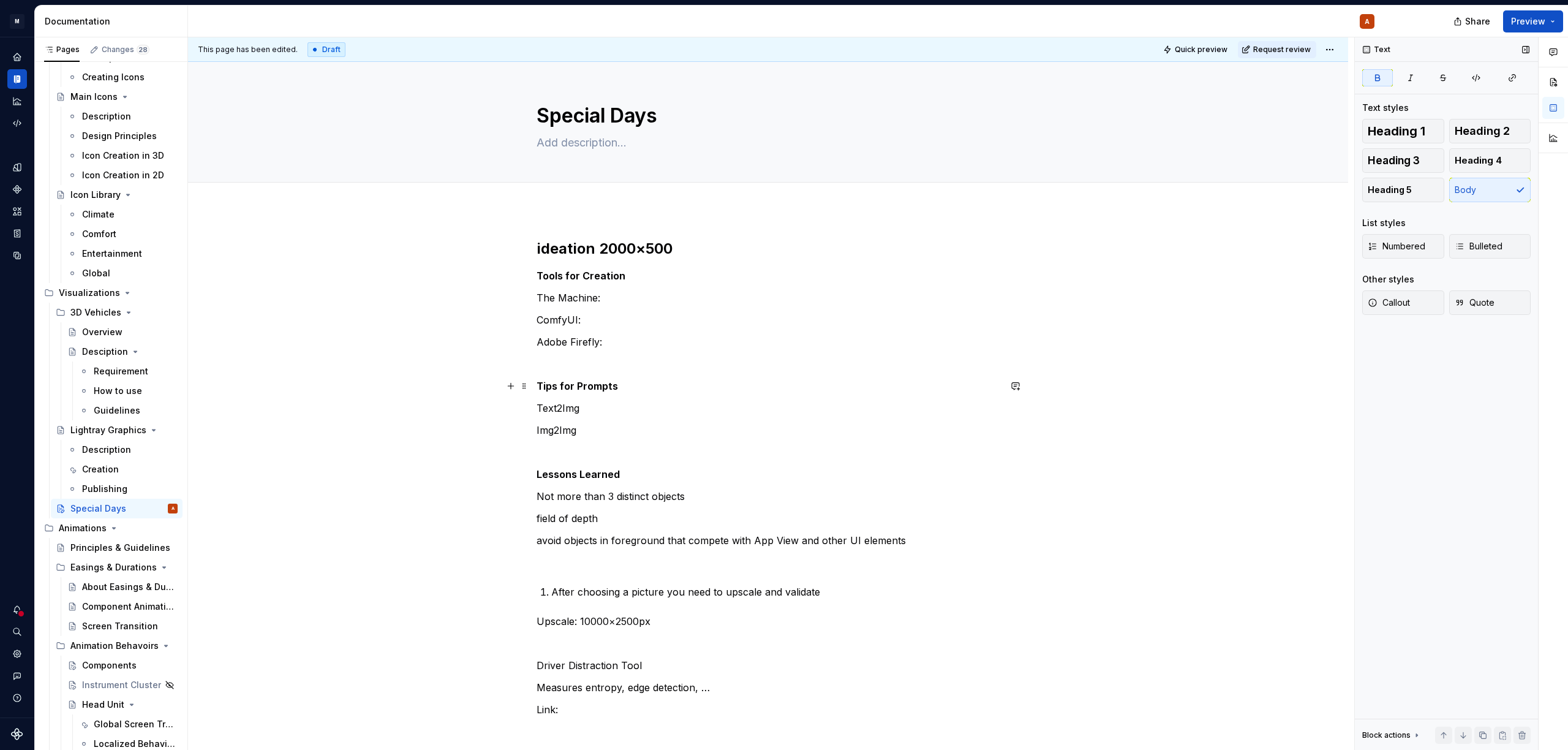
click at [813, 385] on p "Tips for Prompts" at bounding box center [767, 386] width 463 height 15
click at [1412, 165] on span "Heading 3" at bounding box center [1393, 161] width 52 height 12
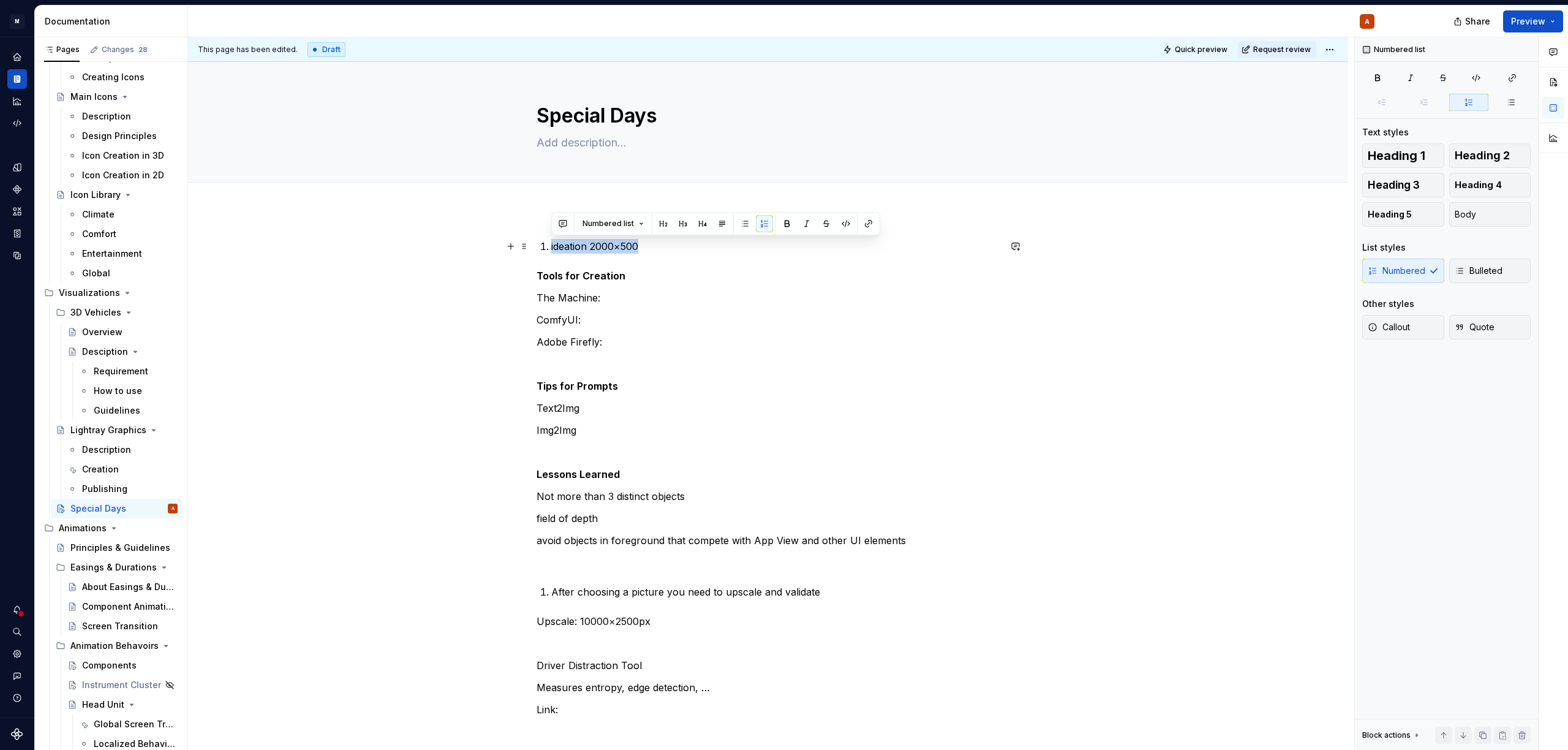
drag, startPoint x: 640, startPoint y: 244, endPoint x: 488, endPoint y: 240, distance: 152.1
click at [481, 238] on div "ideation 2000×500 Tools for Creation The Machine: ComfyUI: Adobe Firefly: Tips …" at bounding box center [767, 626] width 1160 height 836
click at [1409, 179] on span "Heading 3" at bounding box center [1393, 185] width 52 height 12
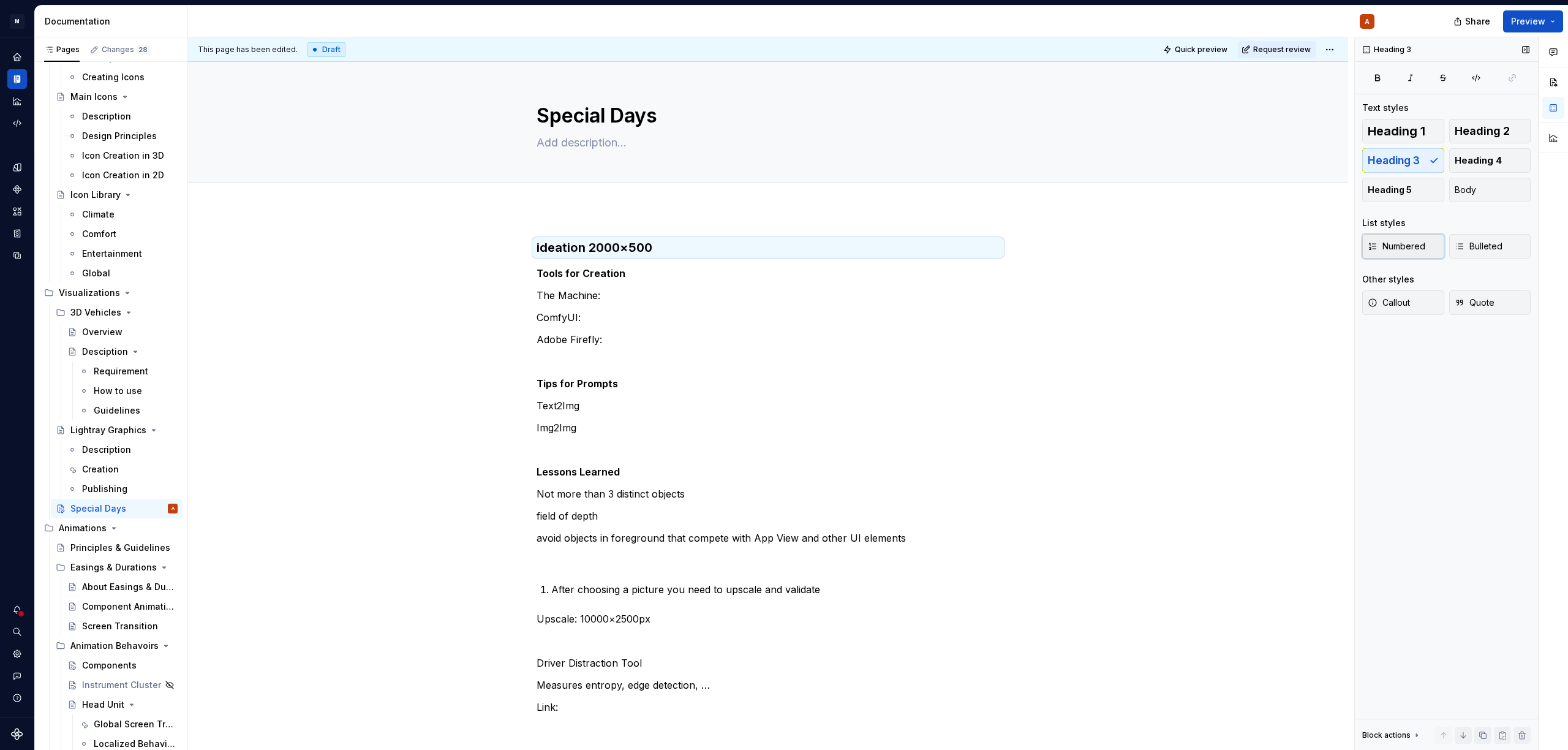
click at [1422, 248] on span "Numbered" at bounding box center [1396, 246] width 57 height 12
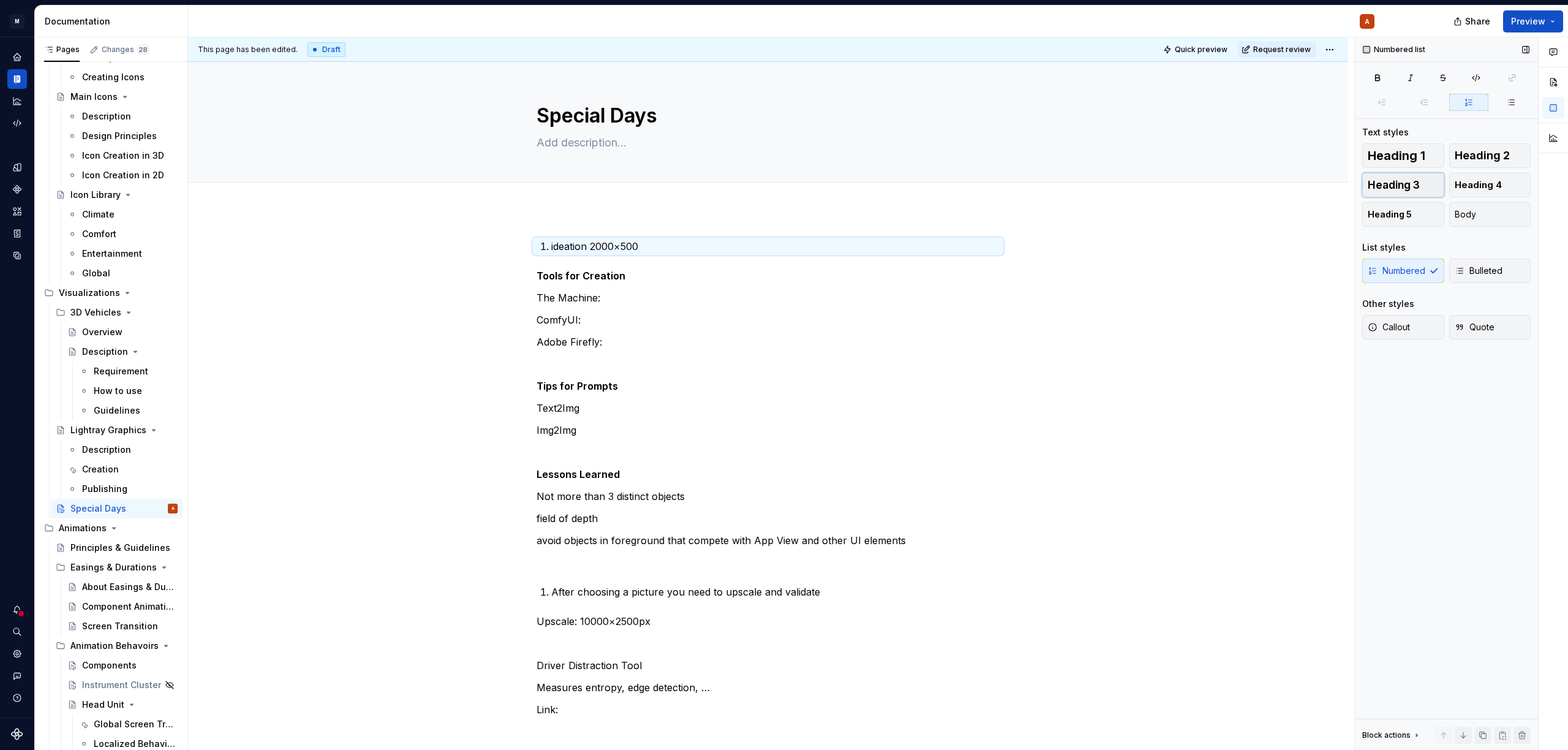
click at [1424, 187] on button "Heading 3" at bounding box center [1402, 185] width 82 height 25
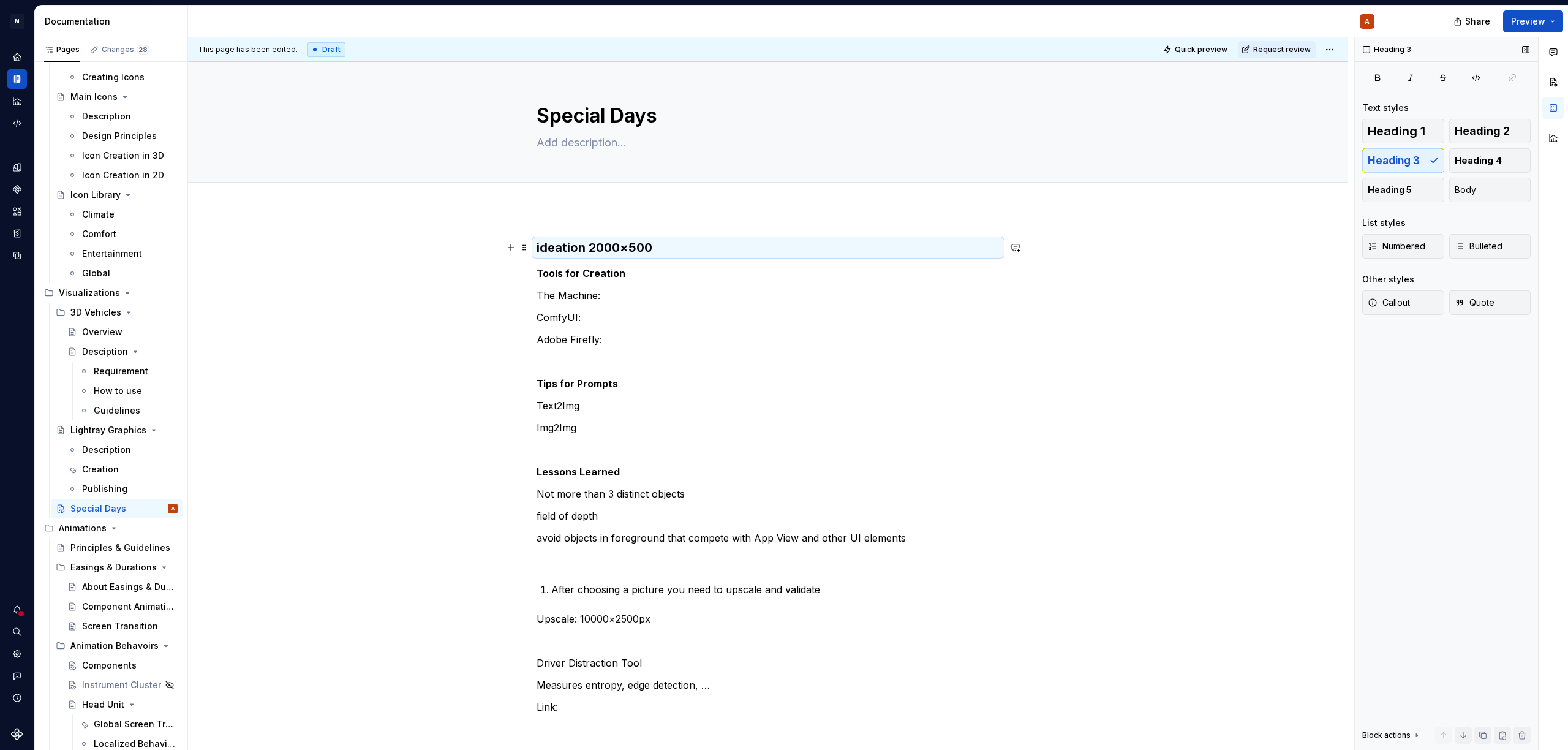
click at [540, 247] on h3 "ideation 2000×500" at bounding box center [767, 247] width 463 height 17
click at [726, 245] on h3 "1. ideation 2000×500" at bounding box center [767, 247] width 463 height 17
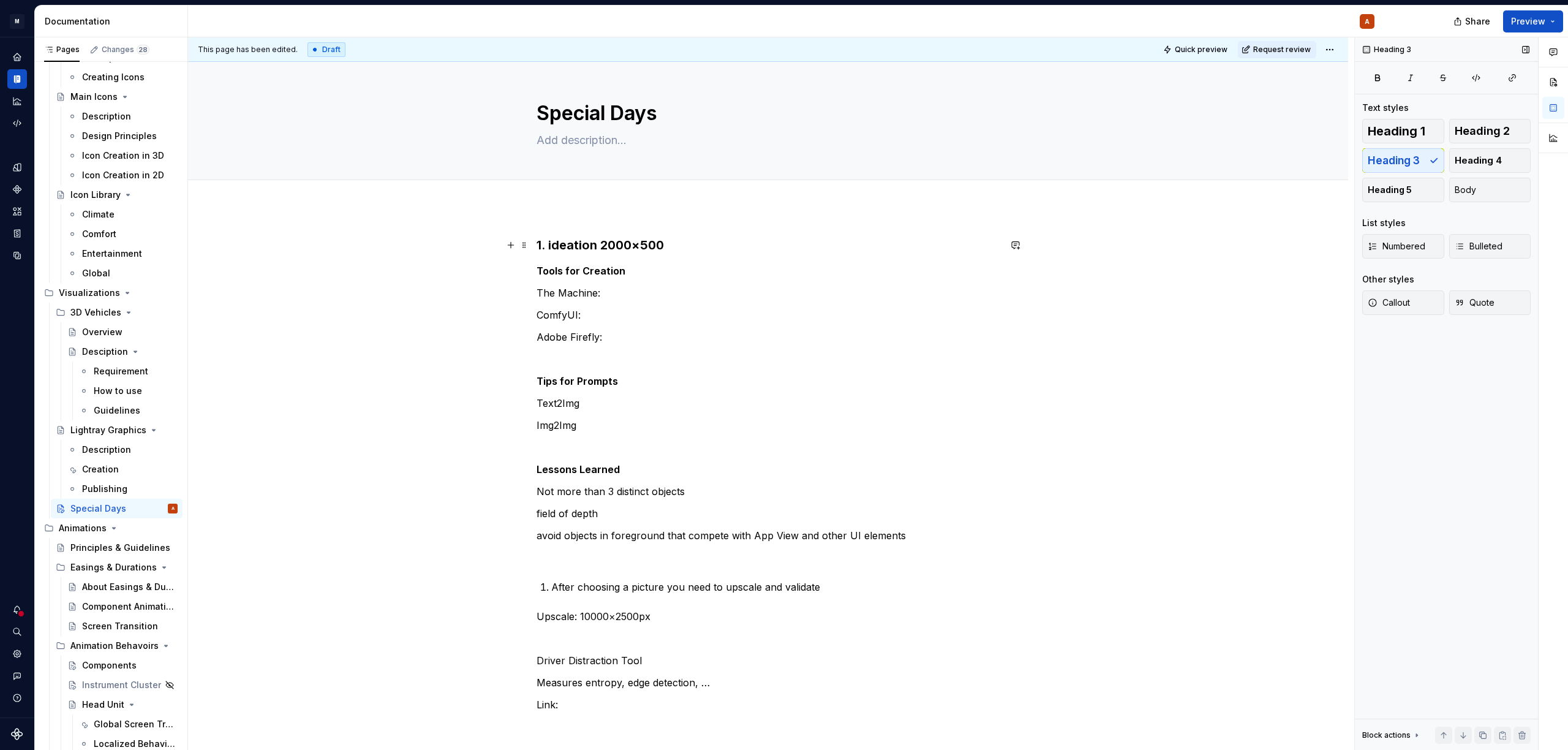
click at [600, 249] on h3 "1. ideation 2000×500" at bounding box center [767, 244] width 463 height 17
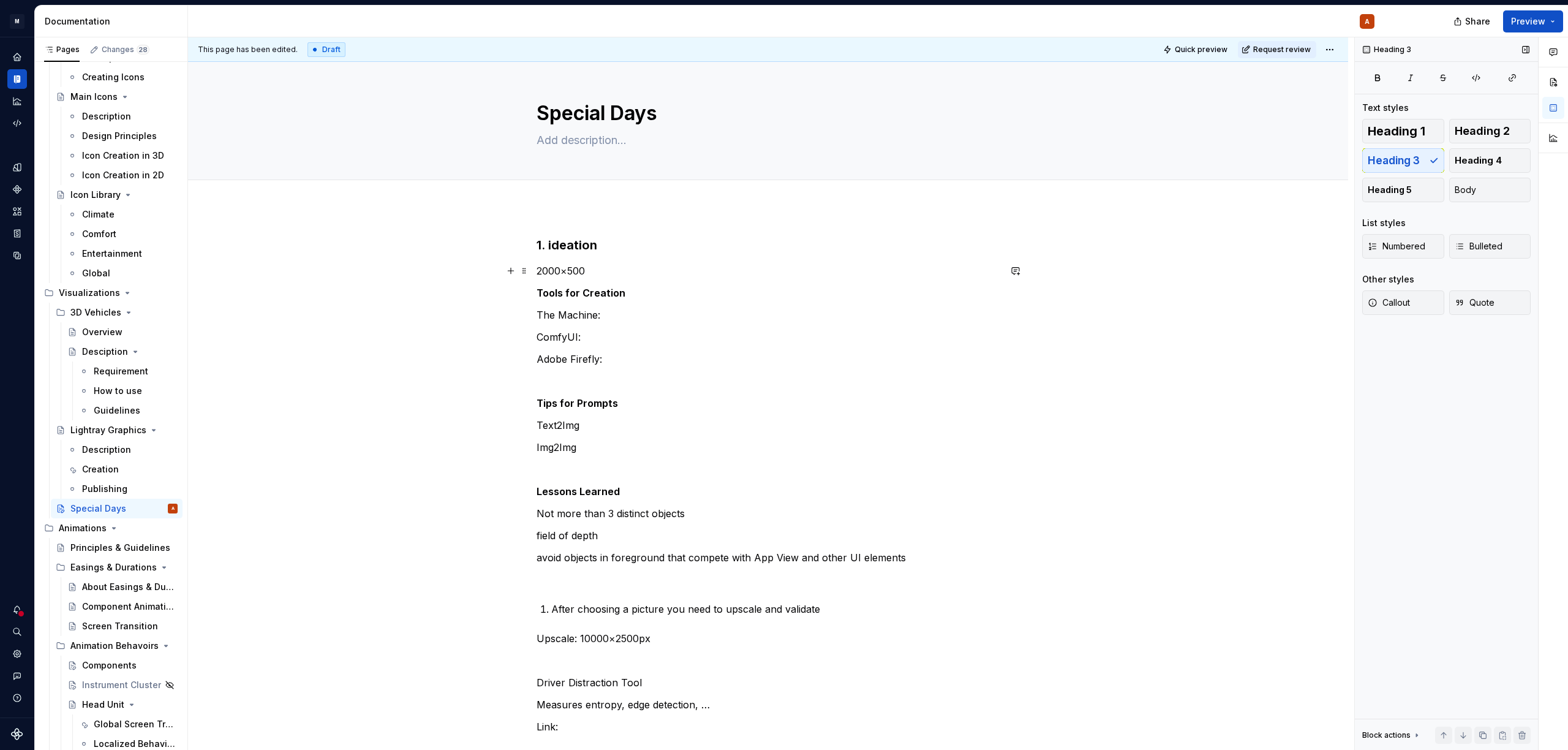
click at [624, 270] on p "2000×500" at bounding box center [767, 271] width 463 height 15
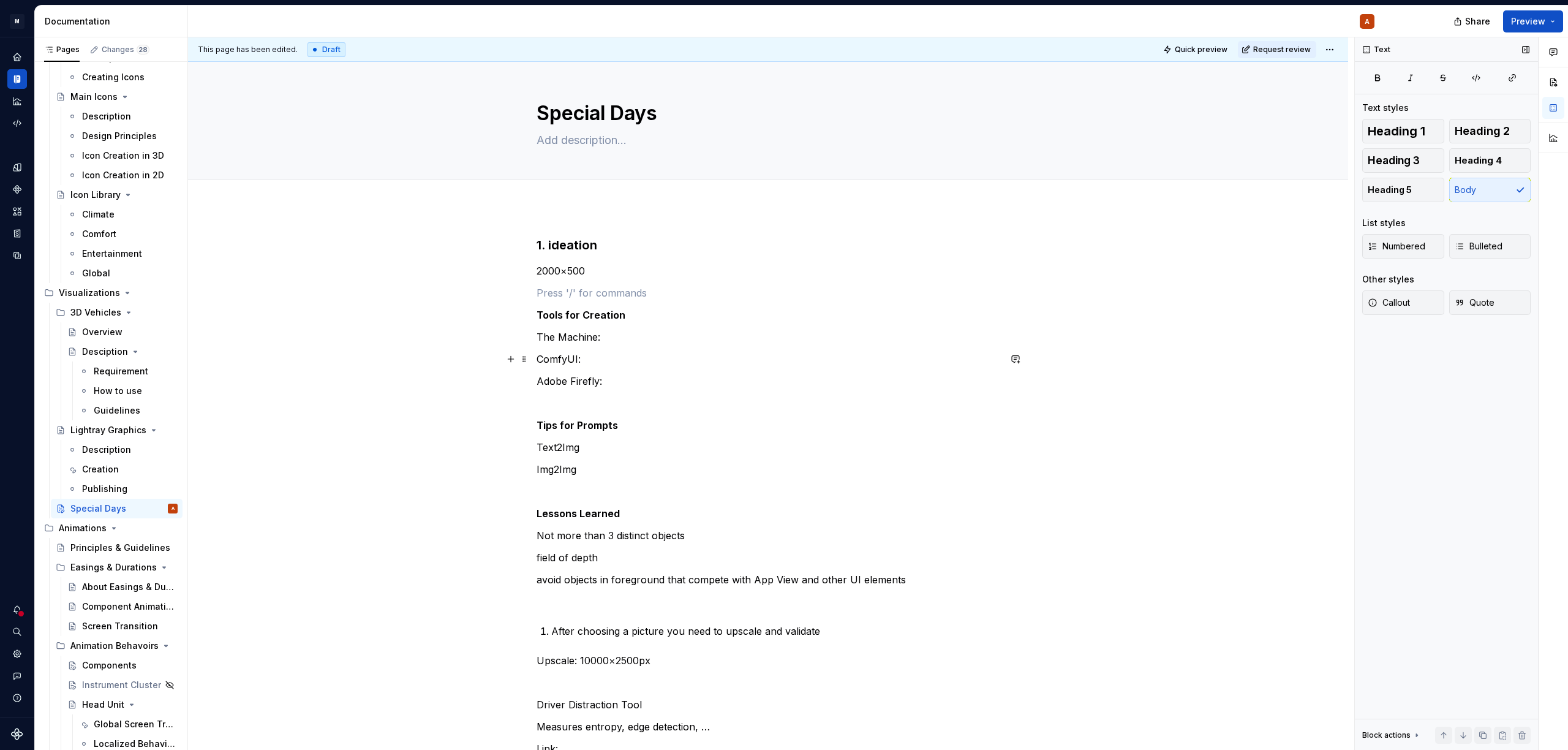
scroll to position [99, 0]
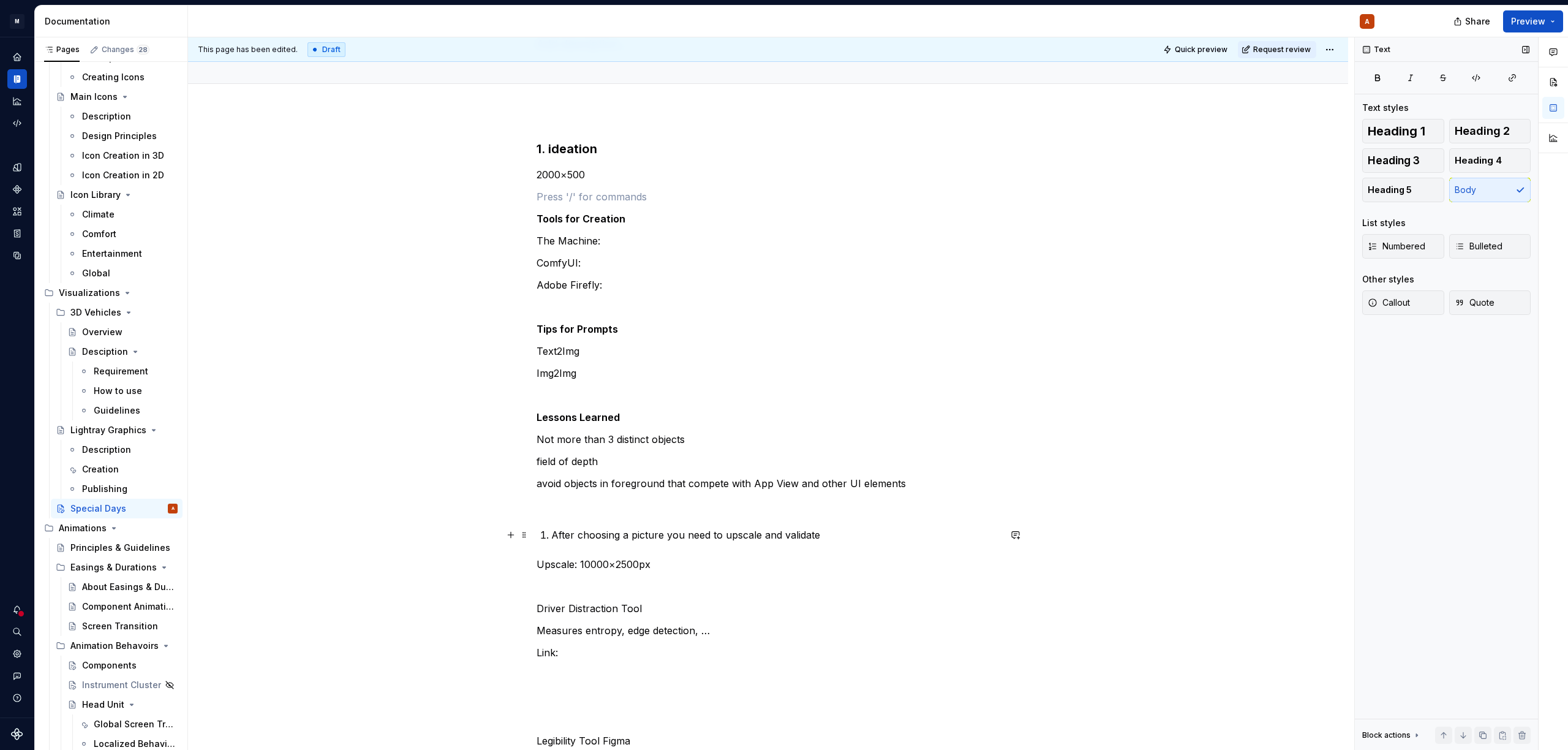
click at [551, 532] on p "After choosing a picture you need to upscale and validate" at bounding box center [775, 535] width 448 height 15
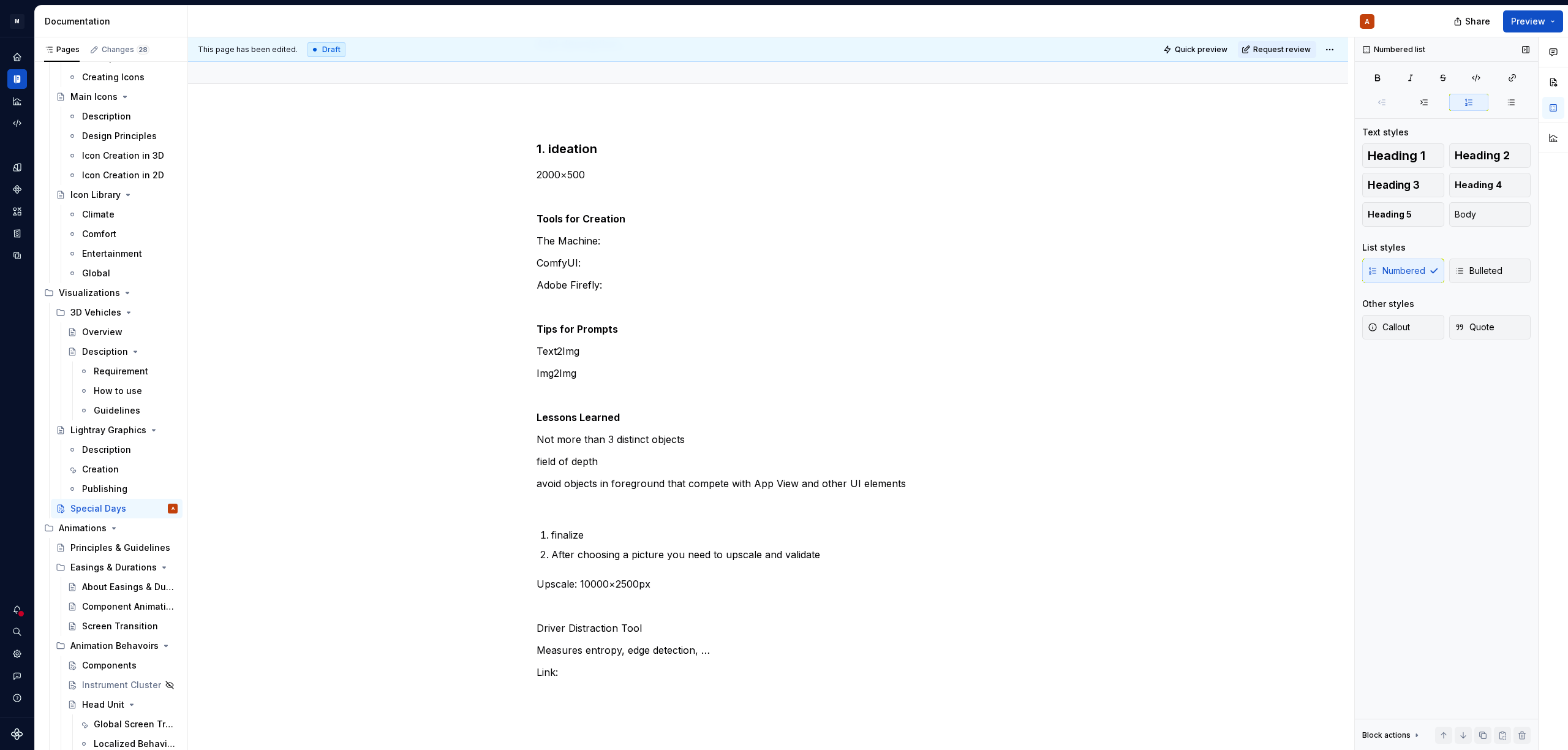
click at [1385, 279] on div "Numbered Bulleted" at bounding box center [1445, 271] width 168 height 25
click at [1385, 272] on div "Numbered Bulleted" at bounding box center [1445, 271] width 168 height 25
click at [1390, 265] on div "Numbered Bulleted" at bounding box center [1445, 271] width 168 height 25
click at [1422, 457] on div "Numbered list Text styles Heading 1 Heading 2 Heading 3 Heading 4 Heading 5 Bod…" at bounding box center [1446, 394] width 183 height 713
click at [581, 625] on p "Driver Distraction Tool" at bounding box center [767, 627] width 463 height 15
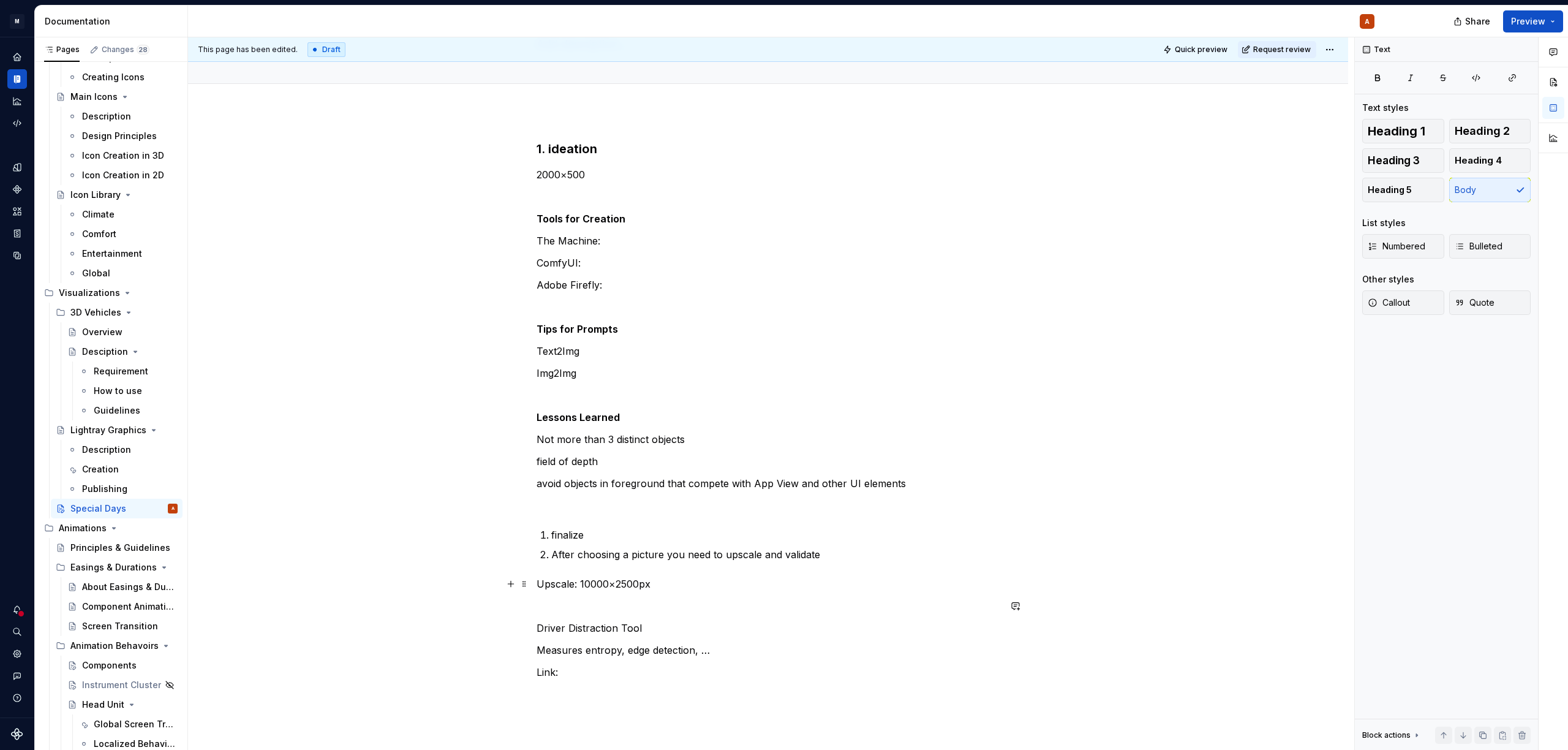
click at [587, 589] on p "Upscale: 10000×2500px" at bounding box center [767, 583] width 463 height 15
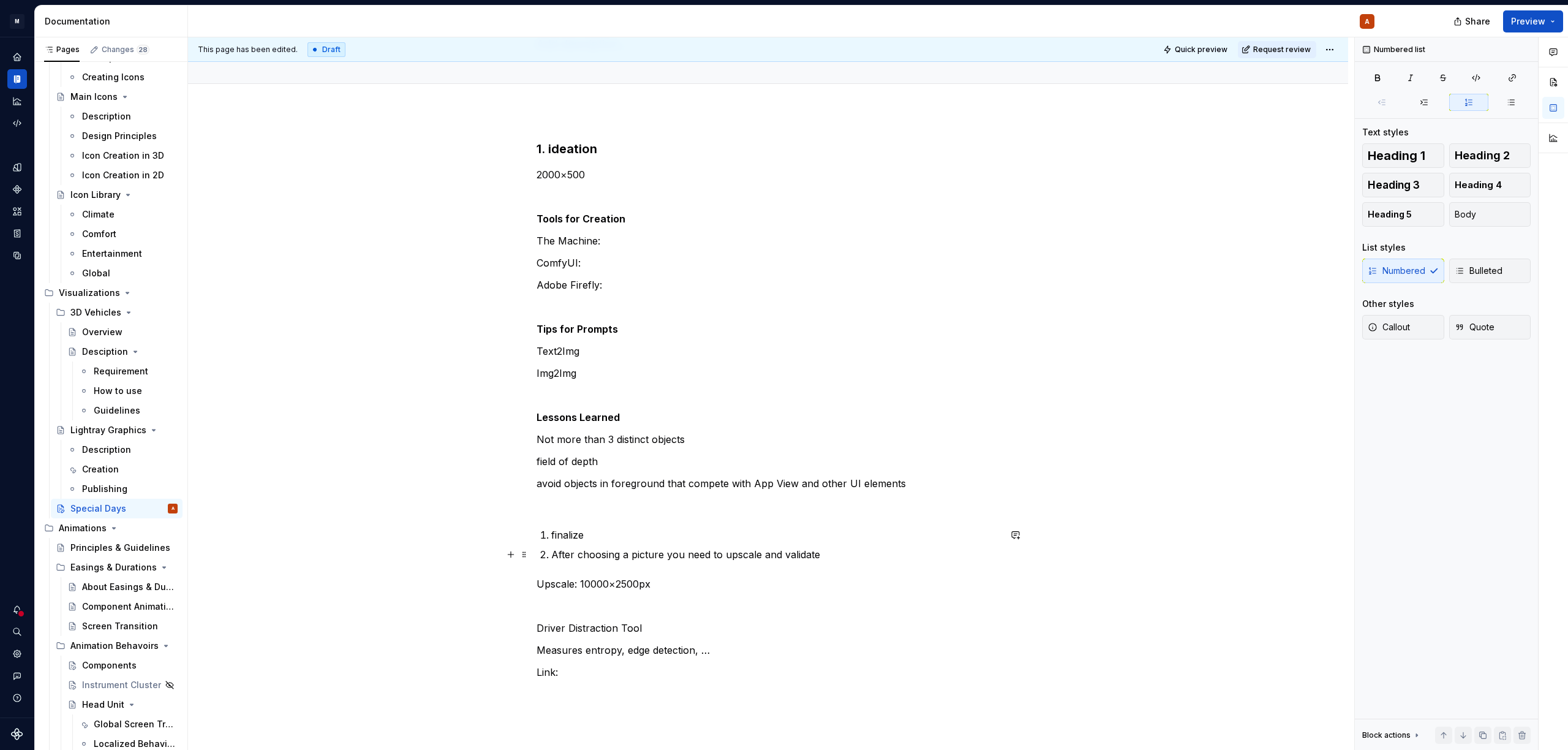
click at [586, 546] on ol "finalize After choosing a picture you need to upscale and validate" at bounding box center [775, 544] width 448 height 34
click at [598, 536] on p "finalize" at bounding box center [775, 535] width 448 height 15
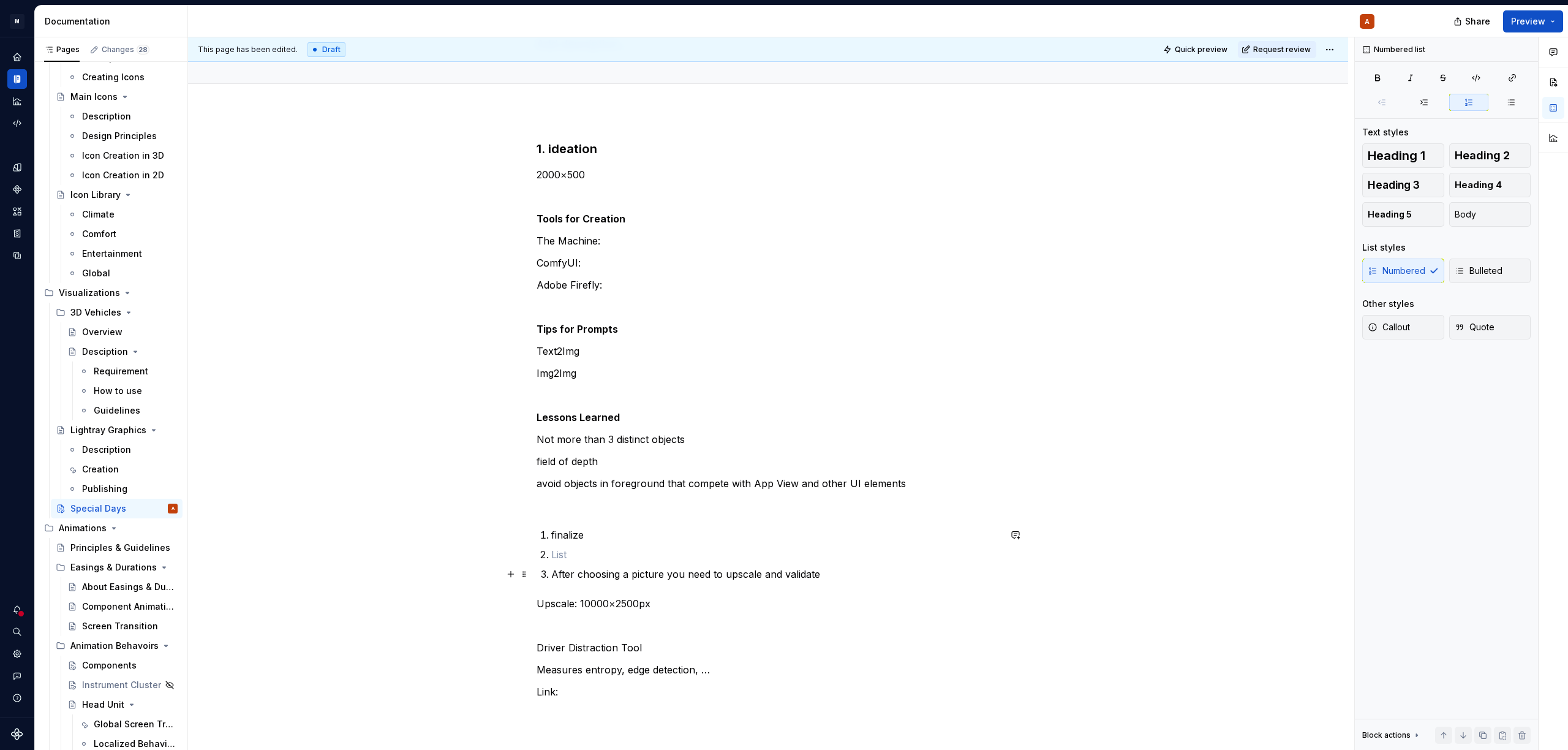
click at [551, 574] on p "After choosing a picture you need to upscale and validate" at bounding box center [775, 574] width 448 height 15
click at [560, 551] on p at bounding box center [775, 554] width 448 height 15
click at [552, 573] on p "After choosing a picture you need to upscale and validate" at bounding box center [775, 574] width 448 height 15
click at [604, 537] on p "finalize" at bounding box center [775, 535] width 448 height 15
click at [589, 556] on p at bounding box center [775, 554] width 448 height 15
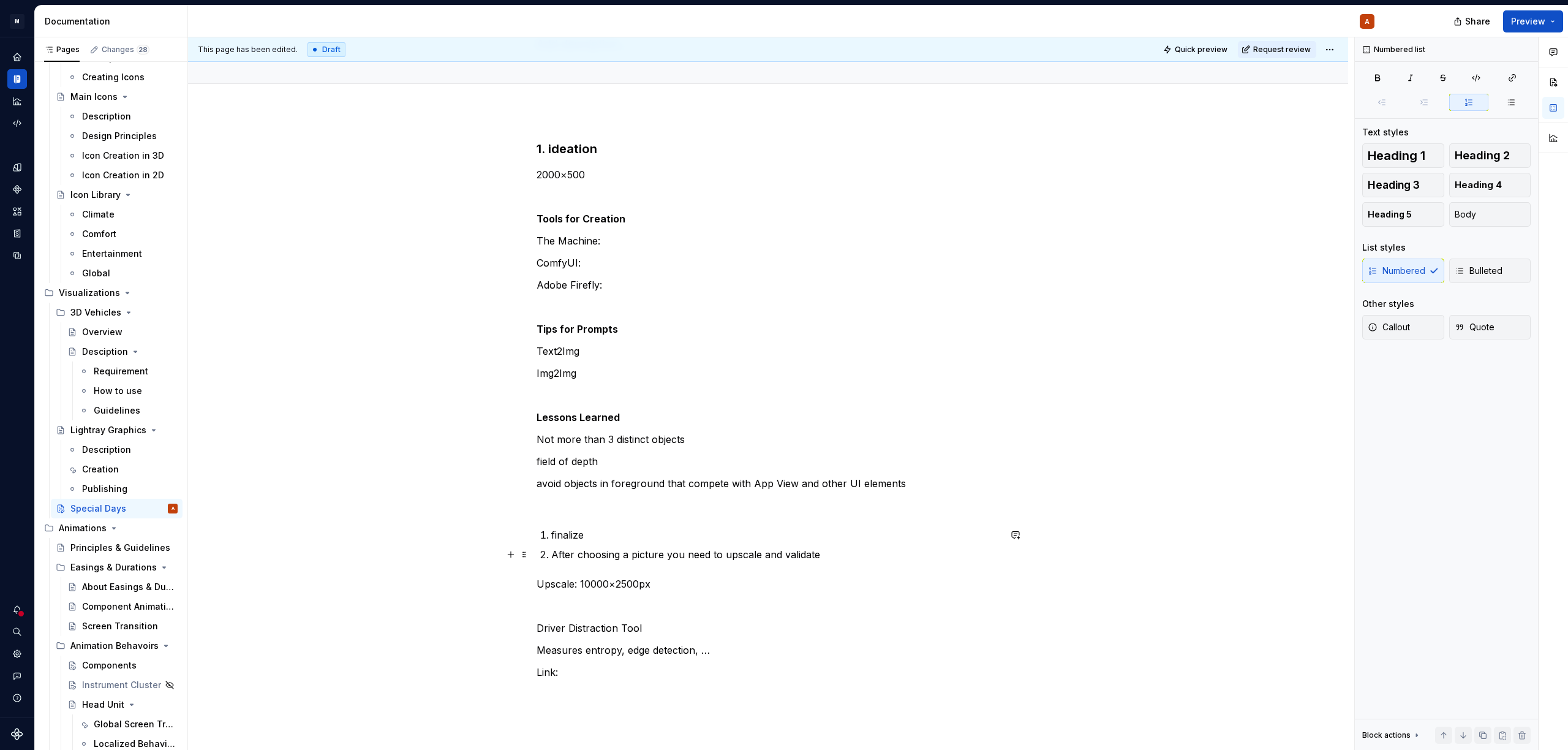
click at [552, 554] on p "After choosing a picture you need to upscale and validate" at bounding box center [775, 554] width 448 height 15
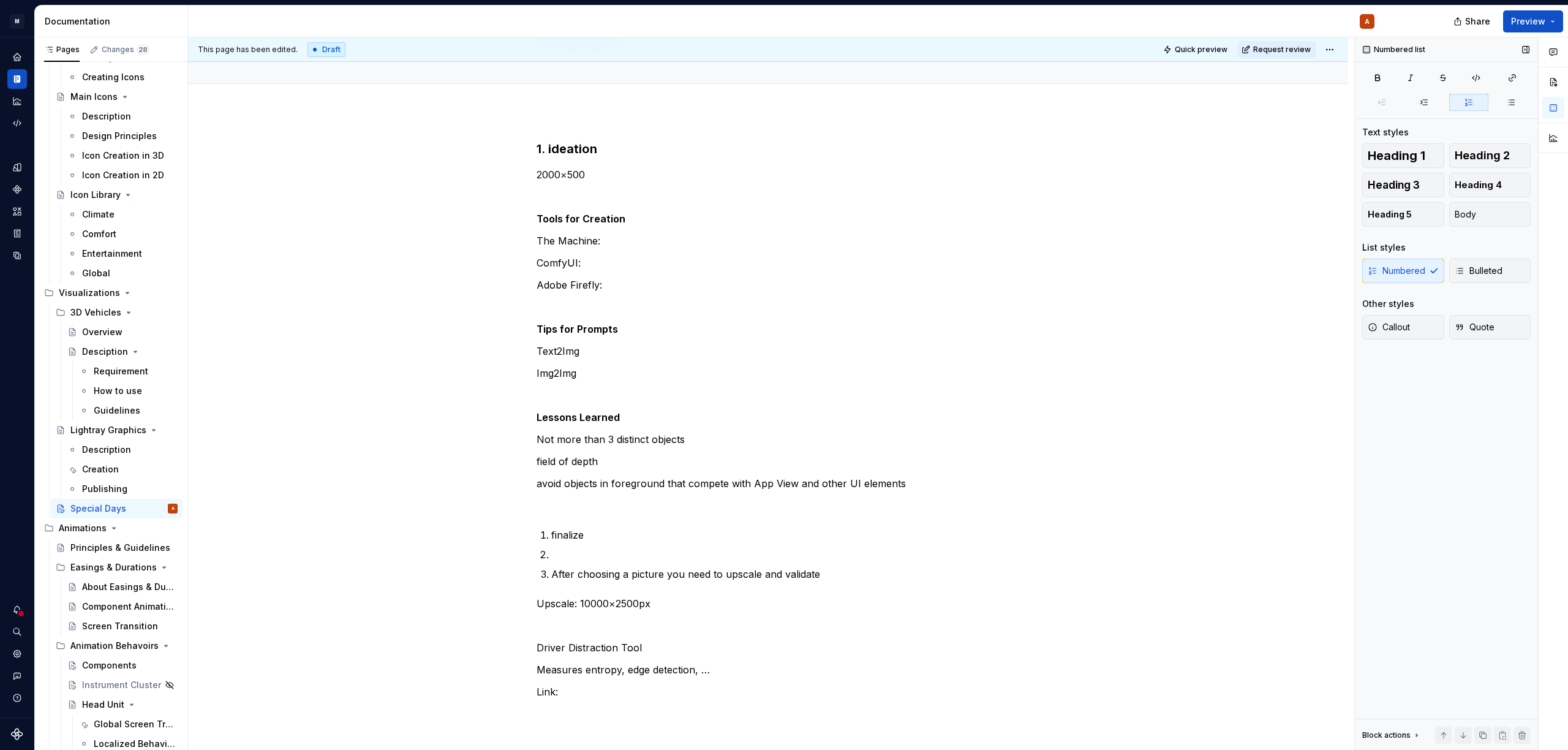
click at [1385, 269] on div "Numbered Bulleted" at bounding box center [1445, 271] width 168 height 25
click at [1472, 268] on span "Bulleted" at bounding box center [1478, 271] width 48 height 12
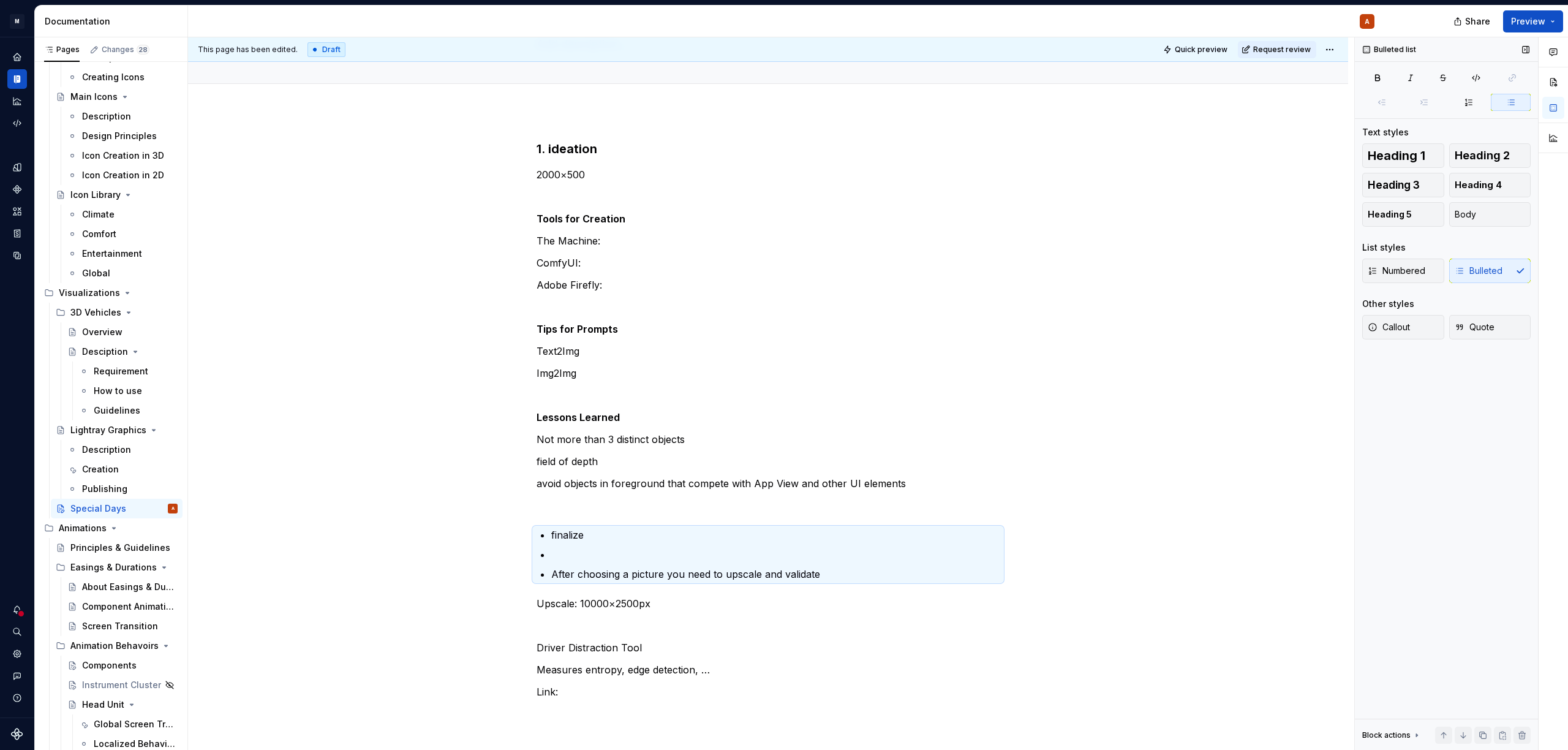
click at [1464, 273] on div "Numbered Bulleted" at bounding box center [1445, 271] width 168 height 25
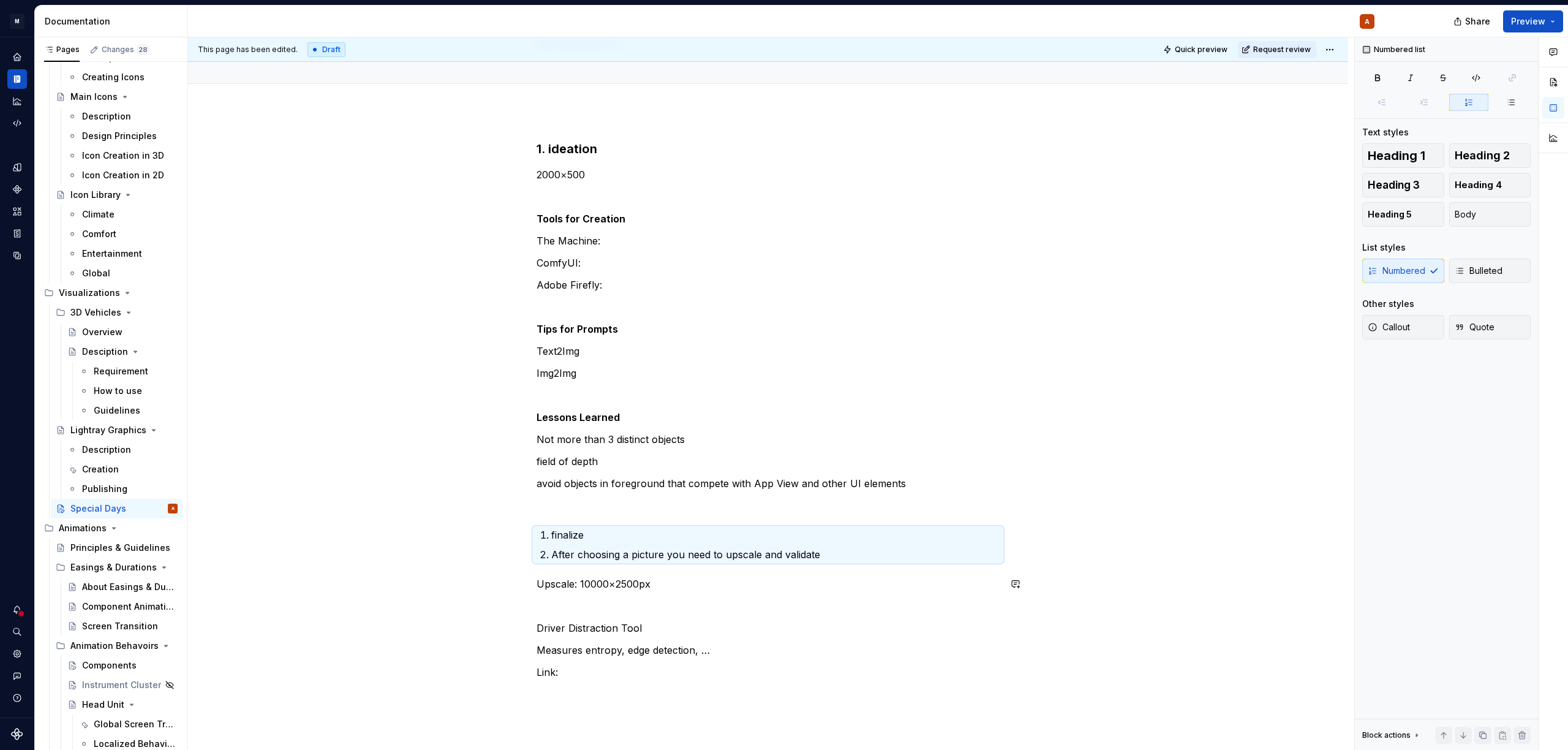
click at [820, 573] on div "1. ideation 2000×500 Tools for Creation The Machine: ComfyUI: Adobe Firefly: Ti…" at bounding box center [767, 454] width 463 height 627
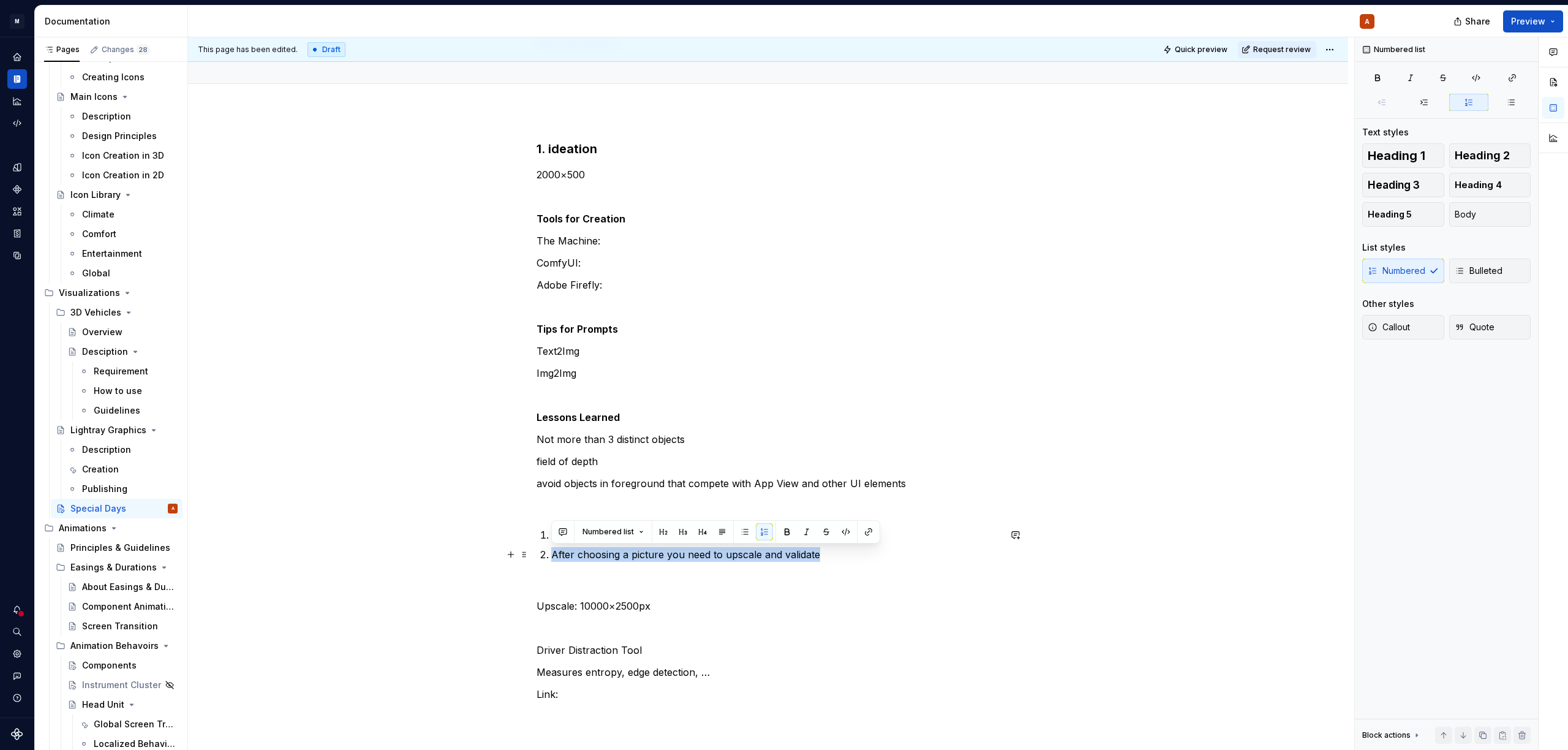
drag, startPoint x: 655, startPoint y: 559, endPoint x: 549, endPoint y: 554, distance: 106.1
click at [551, 554] on li "After choosing a picture you need to upscale and validate" at bounding box center [775, 554] width 448 height 15
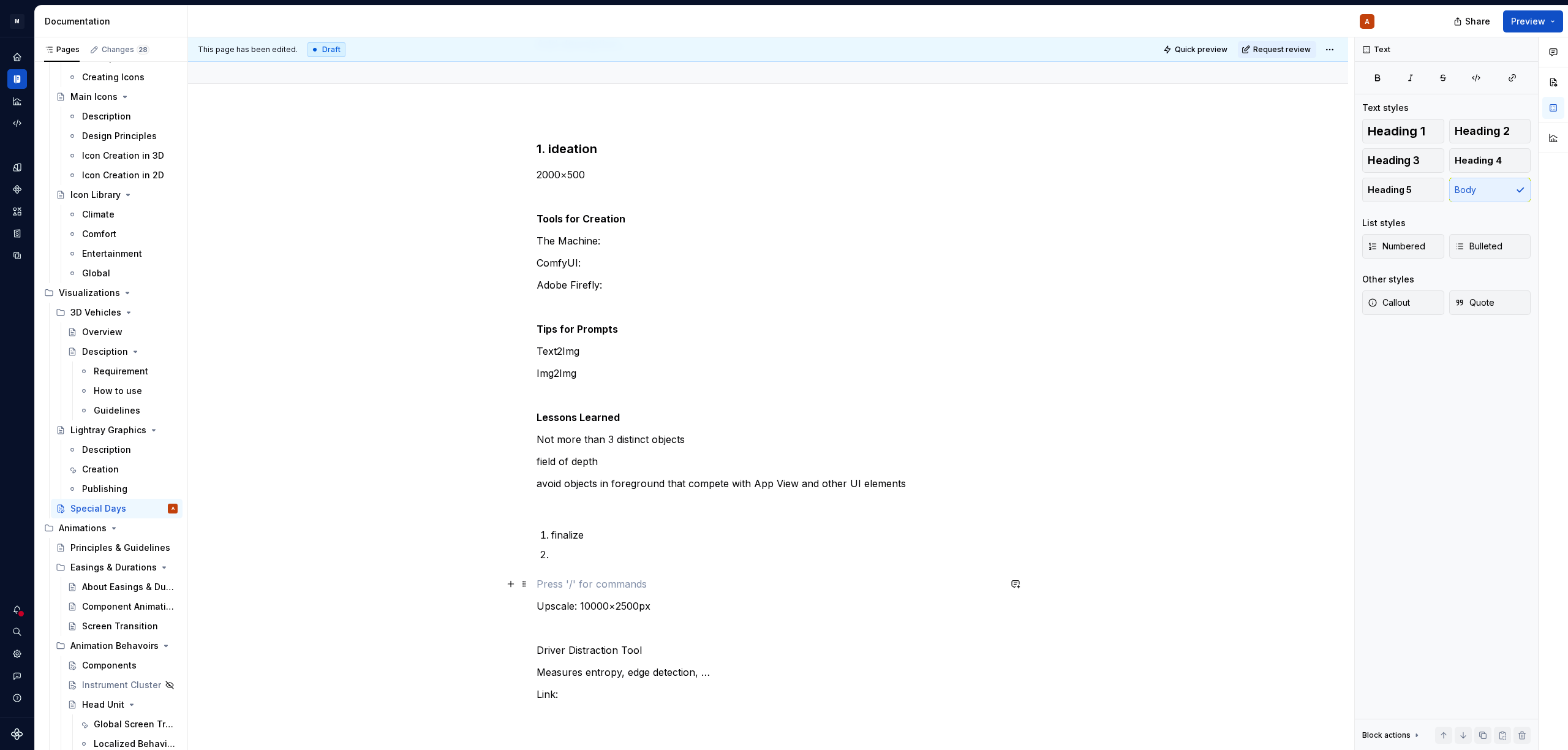
click at [568, 587] on p at bounding box center [767, 583] width 463 height 15
click at [579, 560] on p at bounding box center [775, 554] width 448 height 15
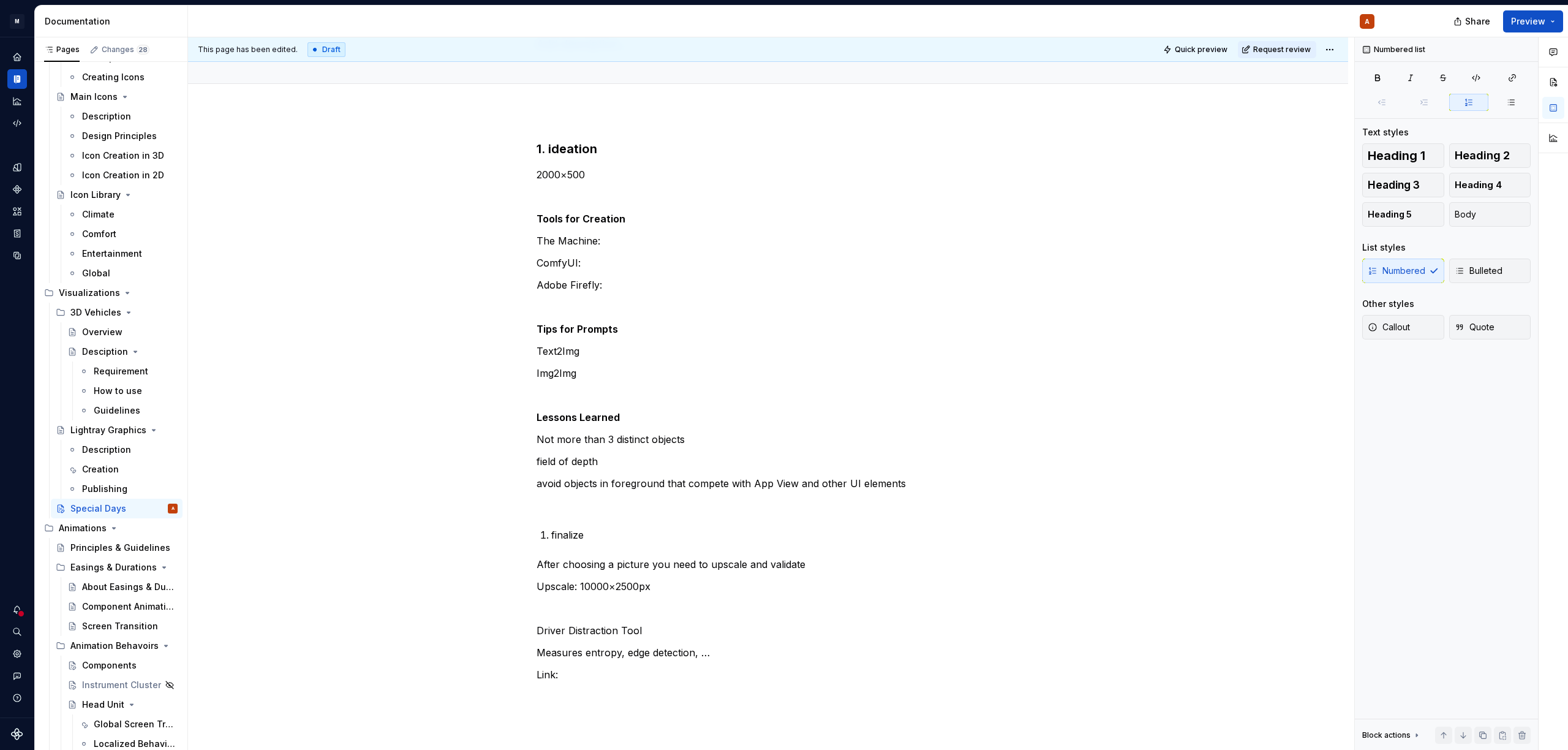
click at [1486, 159] on span "Heading 2" at bounding box center [1482, 155] width 55 height 12
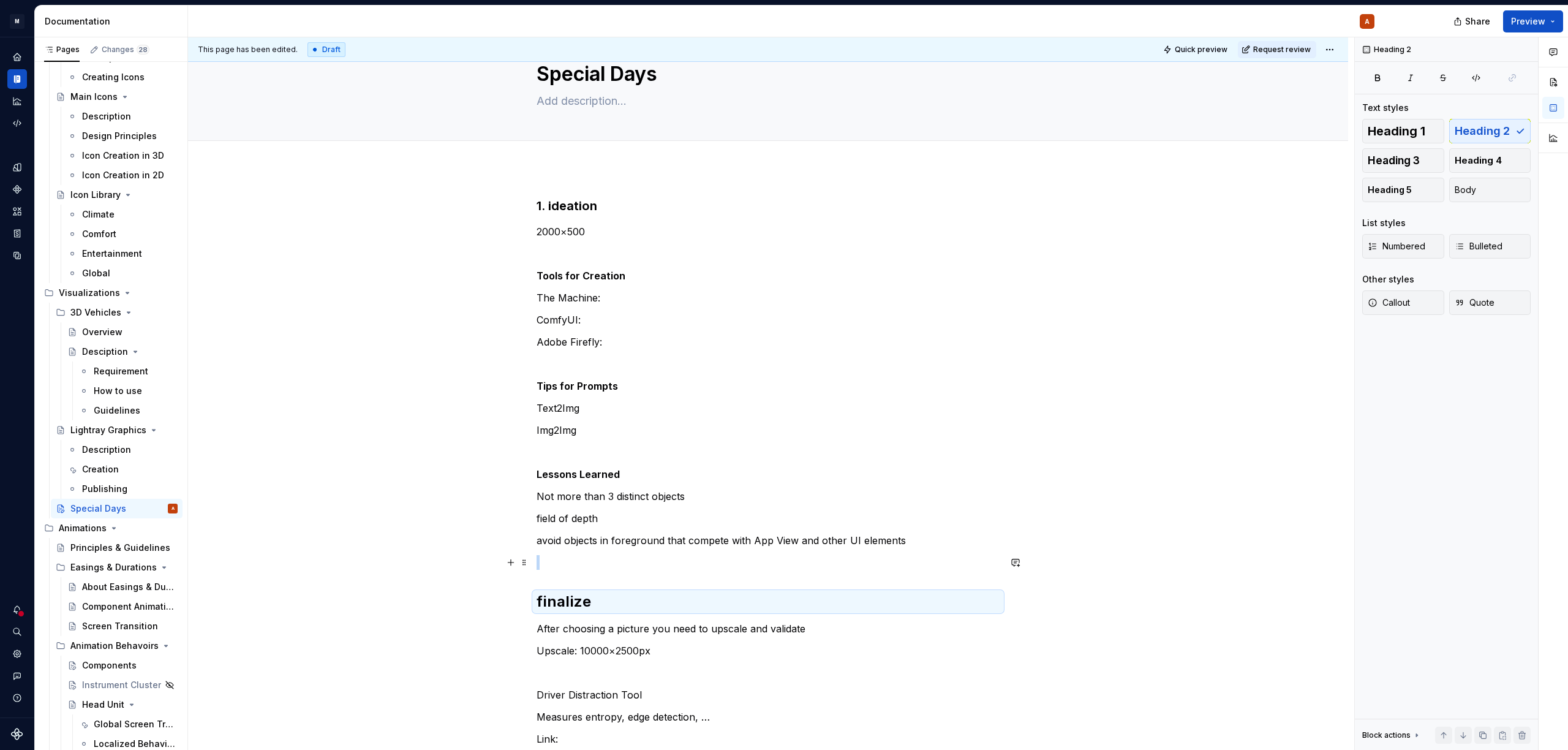
scroll to position [0, 0]
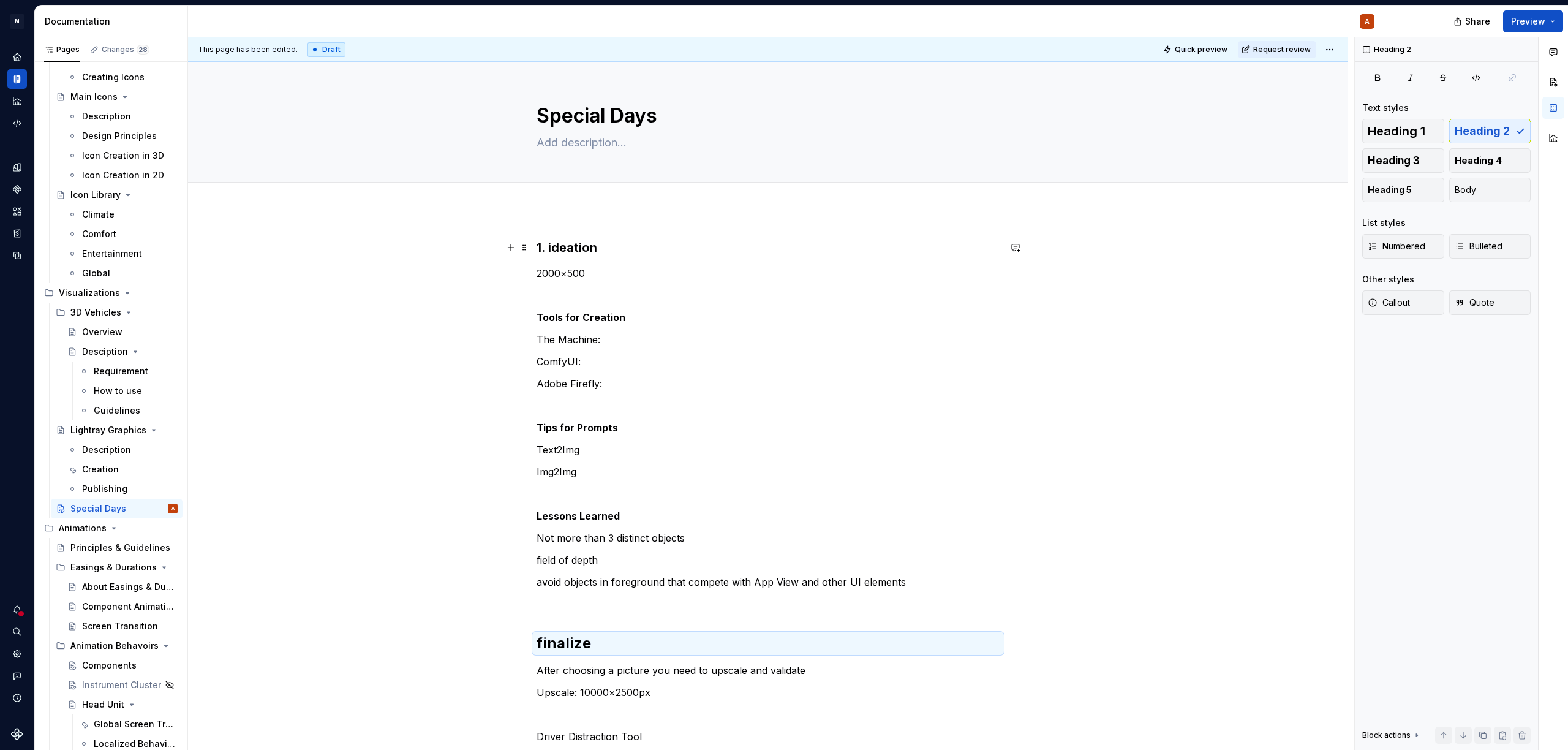
click at [585, 245] on h3 "1. ideation" at bounding box center [767, 247] width 463 height 17
click at [584, 647] on h2 "finalize" at bounding box center [767, 643] width 463 height 19
click at [1437, 166] on button "Heading 3" at bounding box center [1402, 161] width 82 height 25
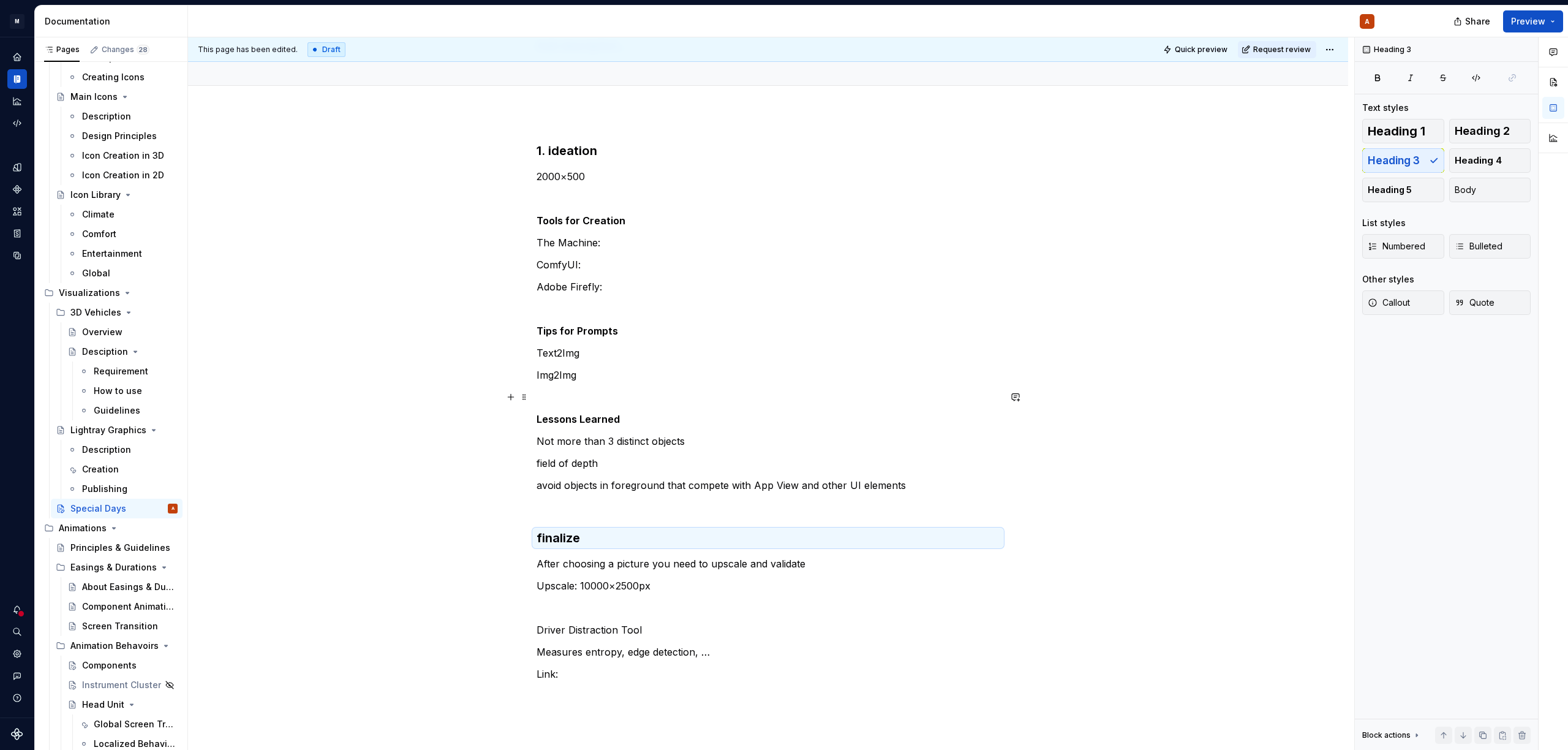
scroll to position [229, 0]
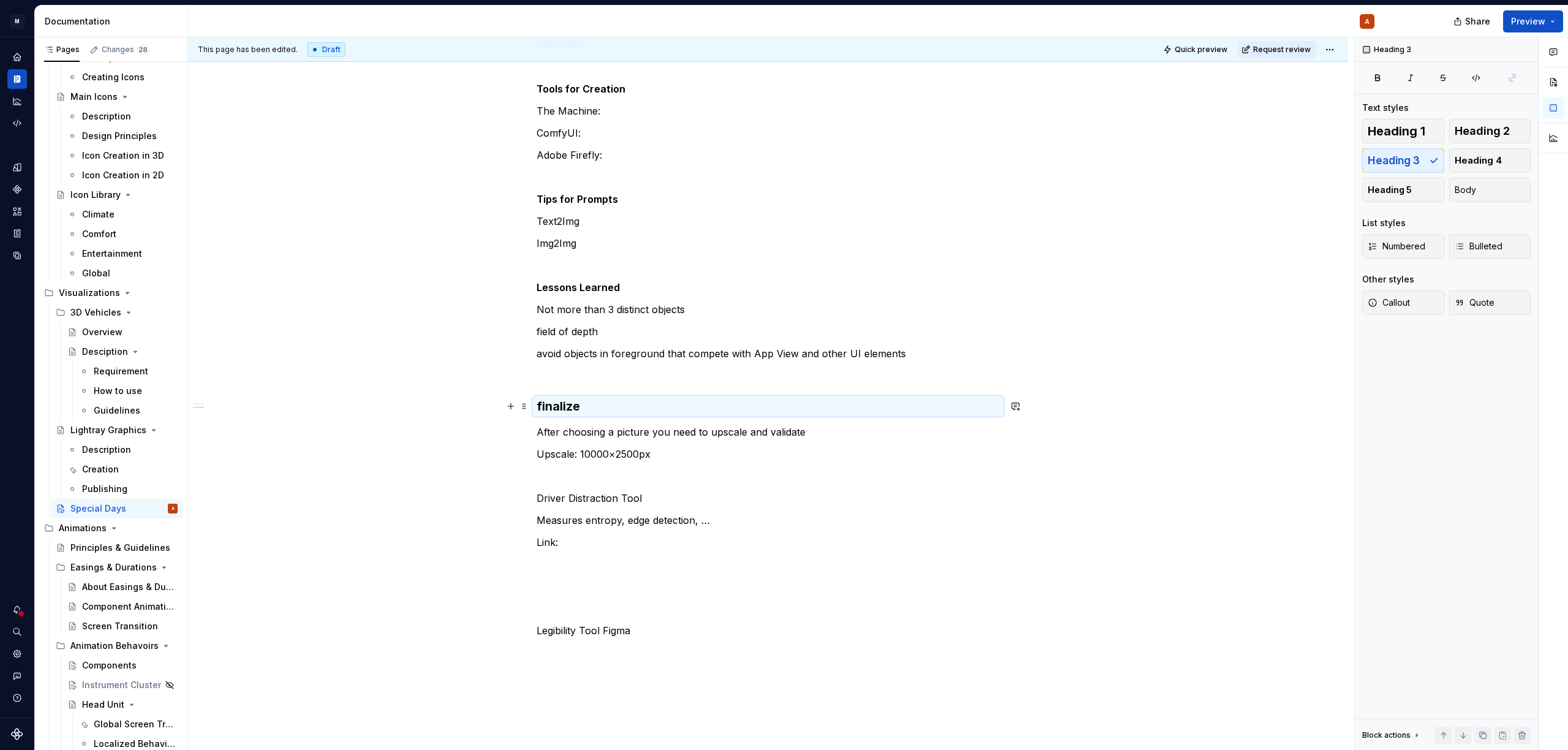
click at [541, 408] on h3 "finalize" at bounding box center [767, 406] width 463 height 17
click at [534, 406] on div "1. ideation 2000×500 Tools for Creation The Machine: ComfyUI: Adobe Firefly: Ti…" at bounding box center [767, 429] width 1160 height 896
click at [672, 404] on h3 "2. validation and finalize" at bounding box center [767, 406] width 463 height 17
click at [803, 668] on div "1. ideation 2000×500 Tools for Creation The Machine: ComfyUI: Adobe Firefly: Ti…" at bounding box center [767, 429] width 1160 height 896
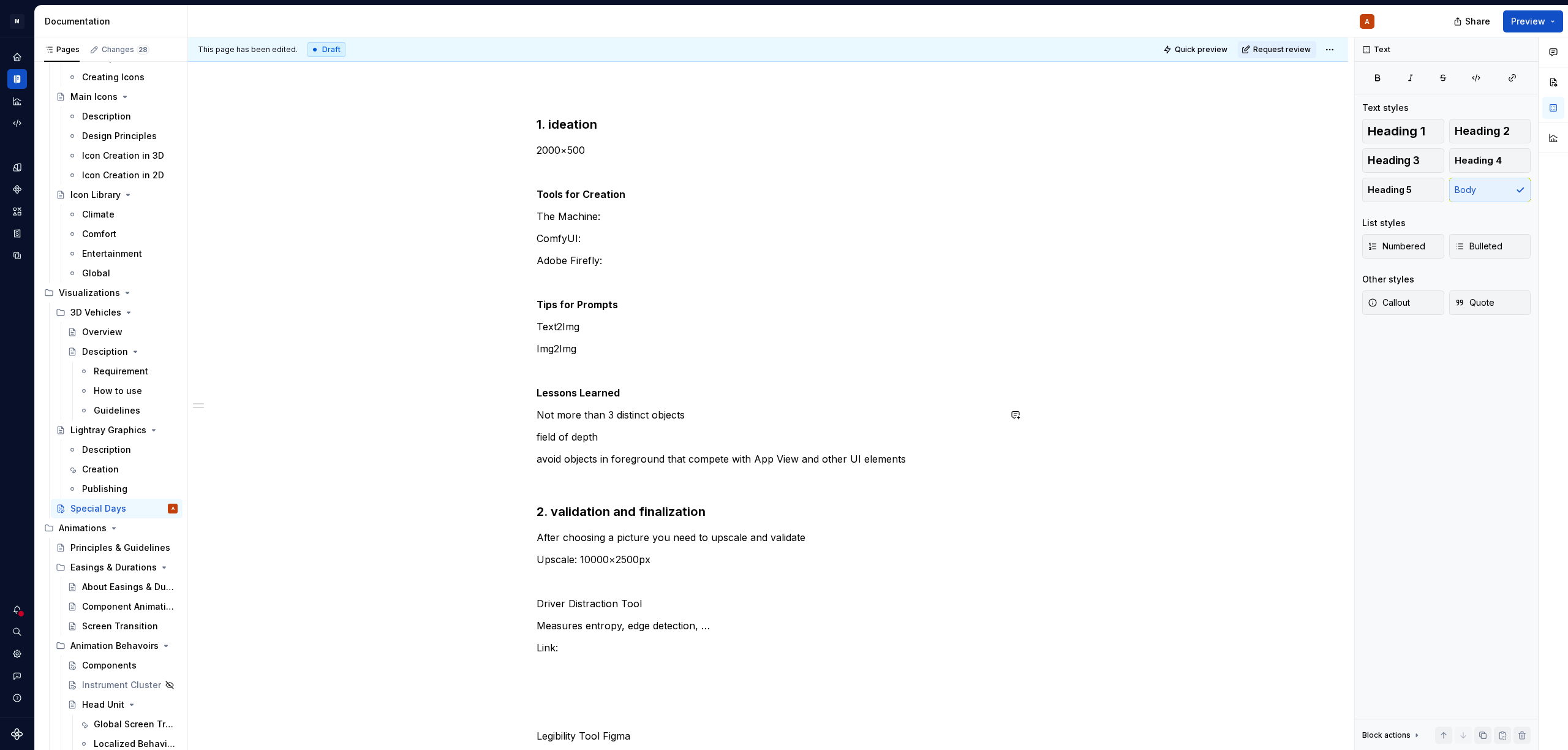
scroll to position [378, 0]
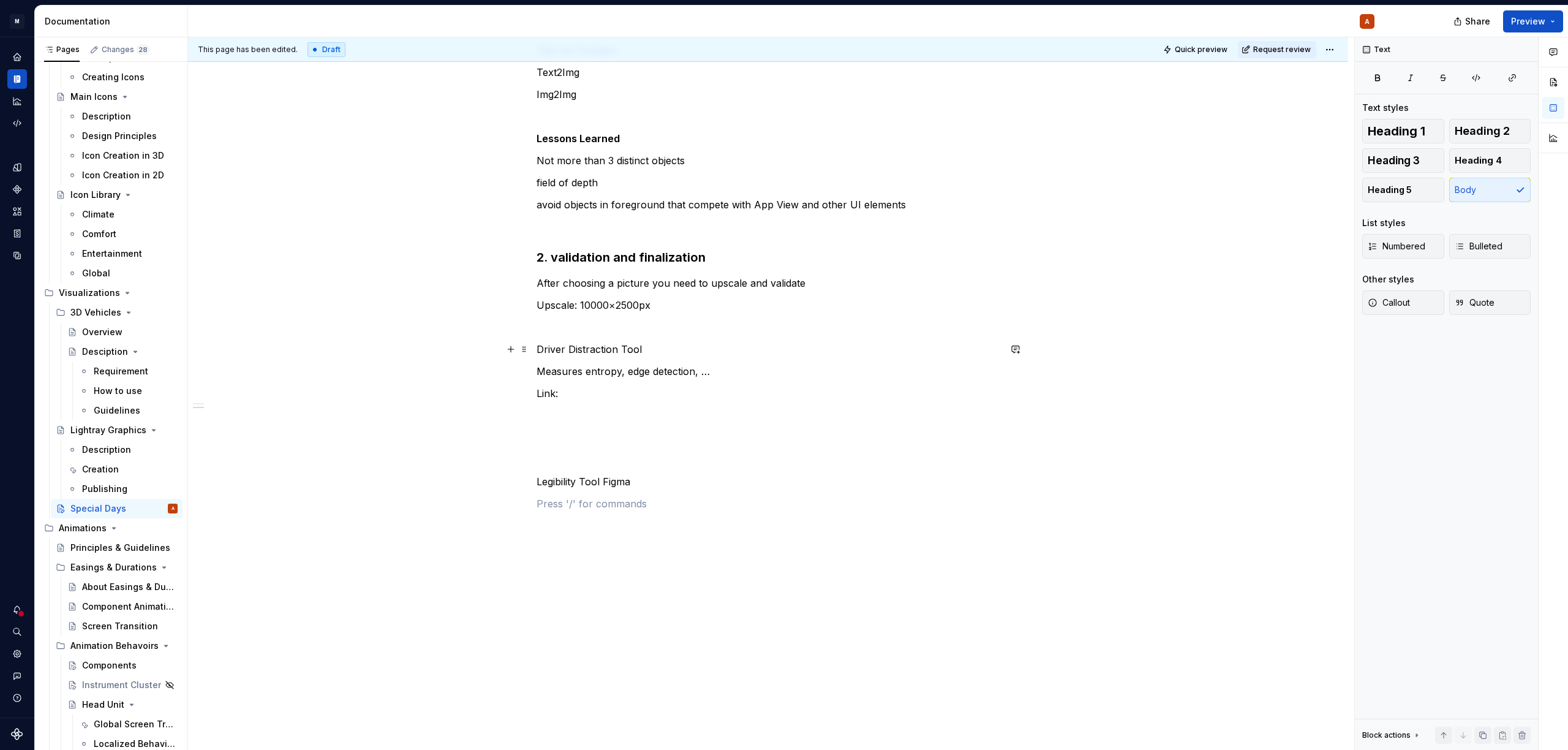
click at [655, 346] on p "Driver Distraction Tool" at bounding box center [767, 349] width 463 height 15
click at [913, 461] on p at bounding box center [767, 459] width 463 height 15
drag, startPoint x: 932, startPoint y: 350, endPoint x: 646, endPoint y: 343, distance: 286.1
click at [646, 343] on p "Driver Distraction Tool: [URL][DOMAIN_NAME]" at bounding box center [767, 349] width 463 height 15
click at [610, 390] on p "Link:" at bounding box center [767, 393] width 463 height 15
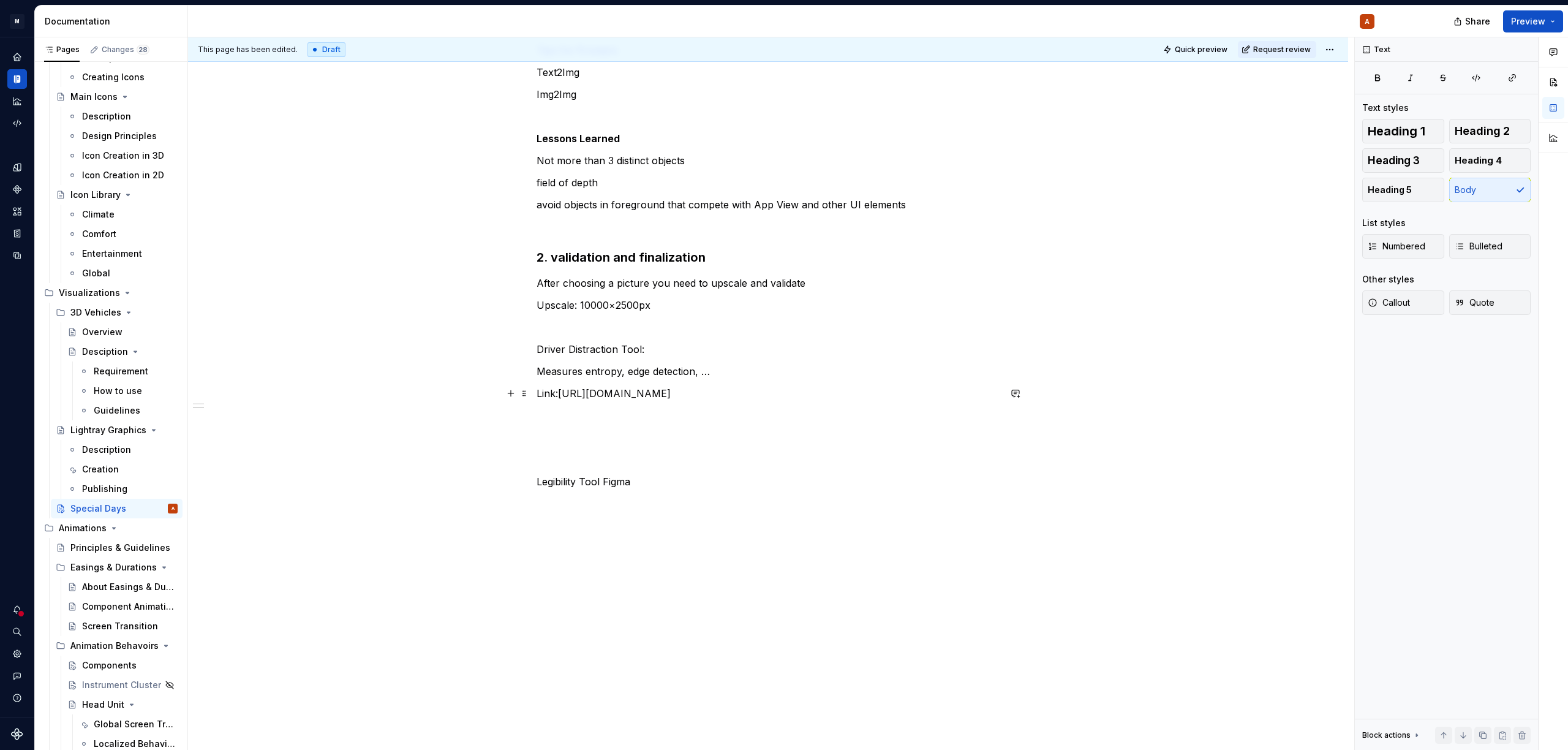
drag, startPoint x: 559, startPoint y: 394, endPoint x: 567, endPoint y: 395, distance: 8.1
click at [559, 394] on p "Link:[URL][DOMAIN_NAME]" at bounding box center [767, 393] width 463 height 15
click at [648, 355] on p "Driver Distraction Tool:" at bounding box center [767, 349] width 463 height 15
click at [716, 372] on p "Measures entropy, edge detection, …" at bounding box center [767, 371] width 463 height 15
click at [586, 391] on p "Make sure all traffic lights" at bounding box center [767, 393] width 463 height 15
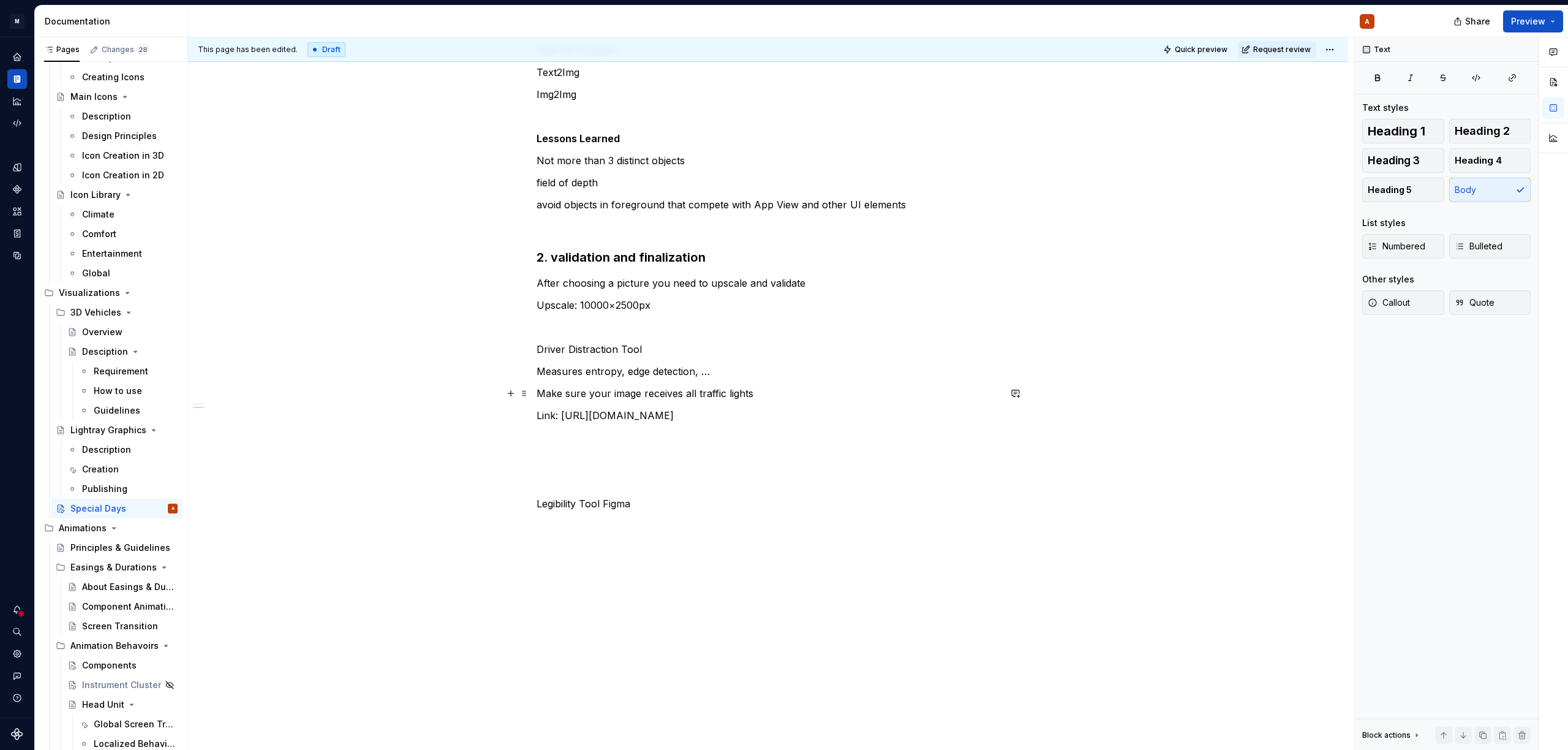
click at [795, 396] on p "Make sure your image receives all traffic lights" at bounding box center [767, 393] width 463 height 15
click at [608, 346] on p "Driver Distraction Tool" at bounding box center [767, 349] width 463 height 15
click at [781, 460] on p at bounding box center [767, 459] width 463 height 15
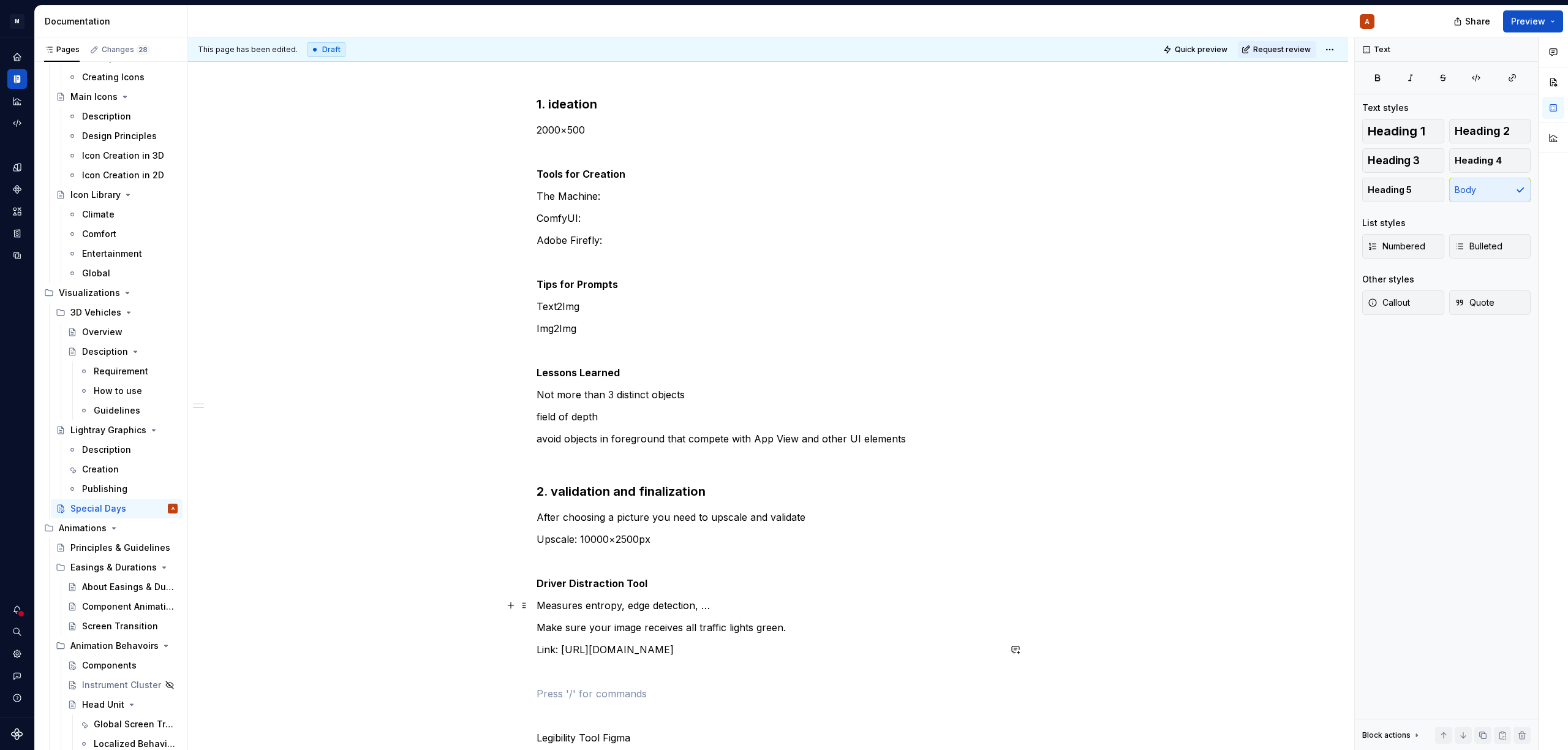
scroll to position [15, 0]
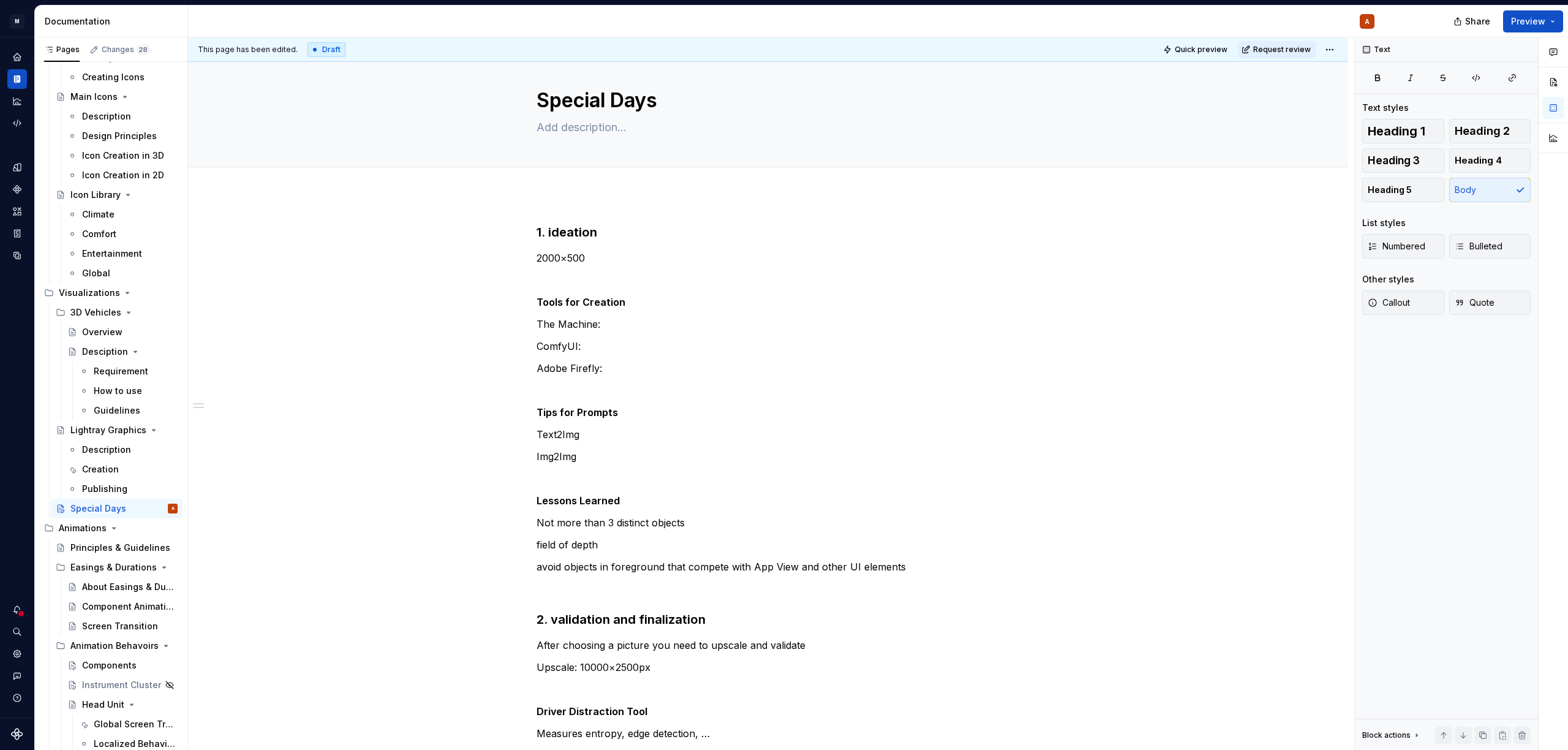
type textarea "*"
